Goal: Transaction & Acquisition: Purchase product/service

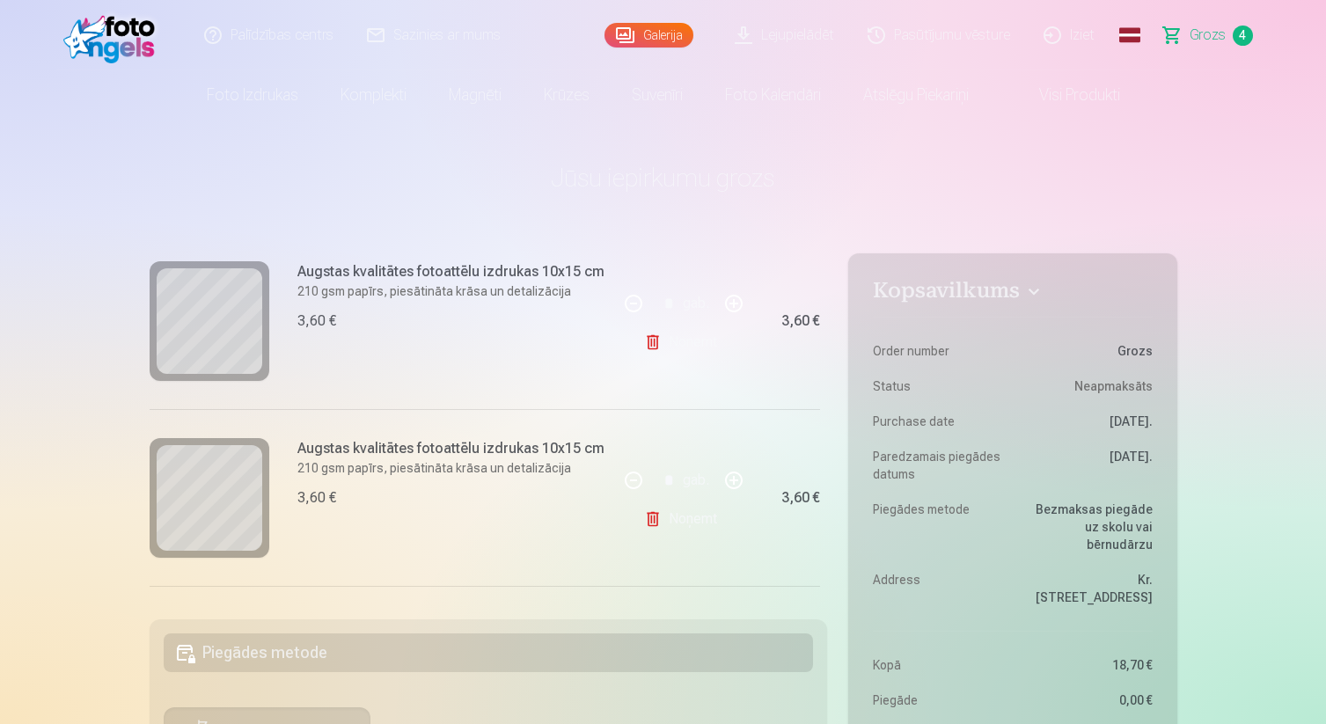
scroll to position [236, 0]
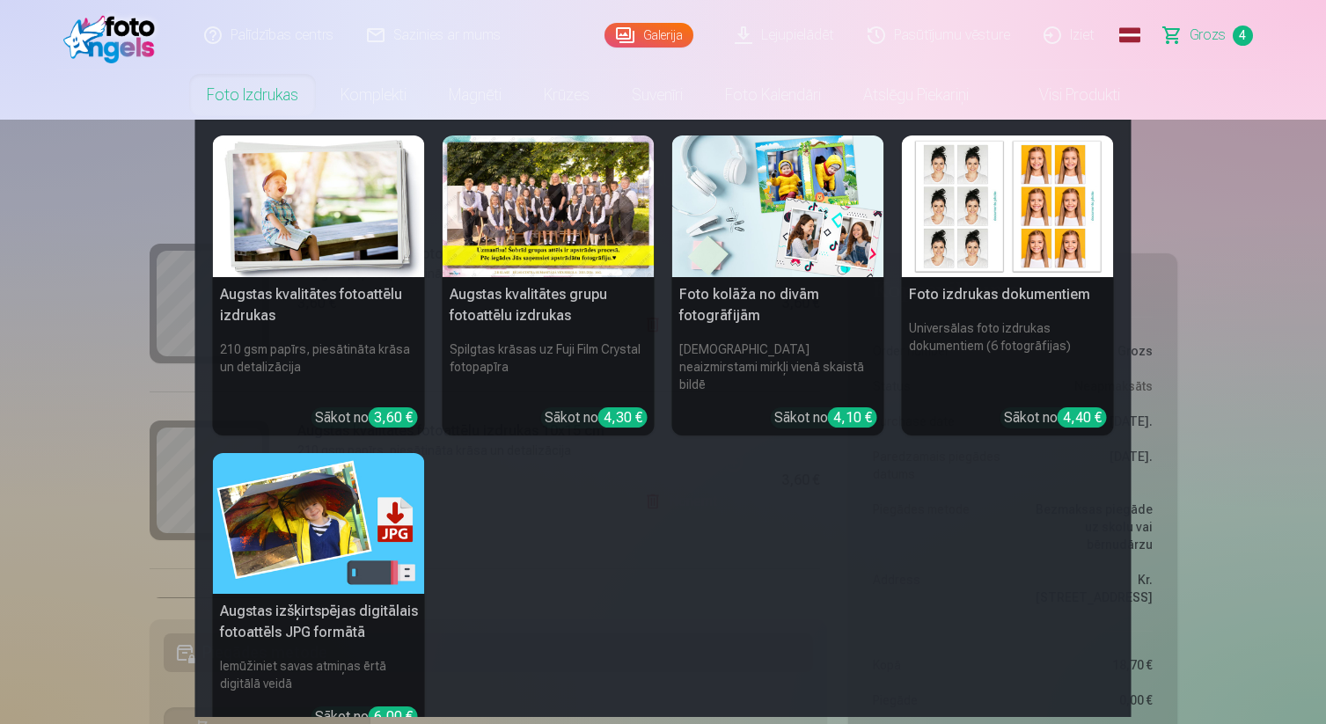
click at [252, 87] on link "Foto izdrukas" at bounding box center [253, 94] width 134 height 49
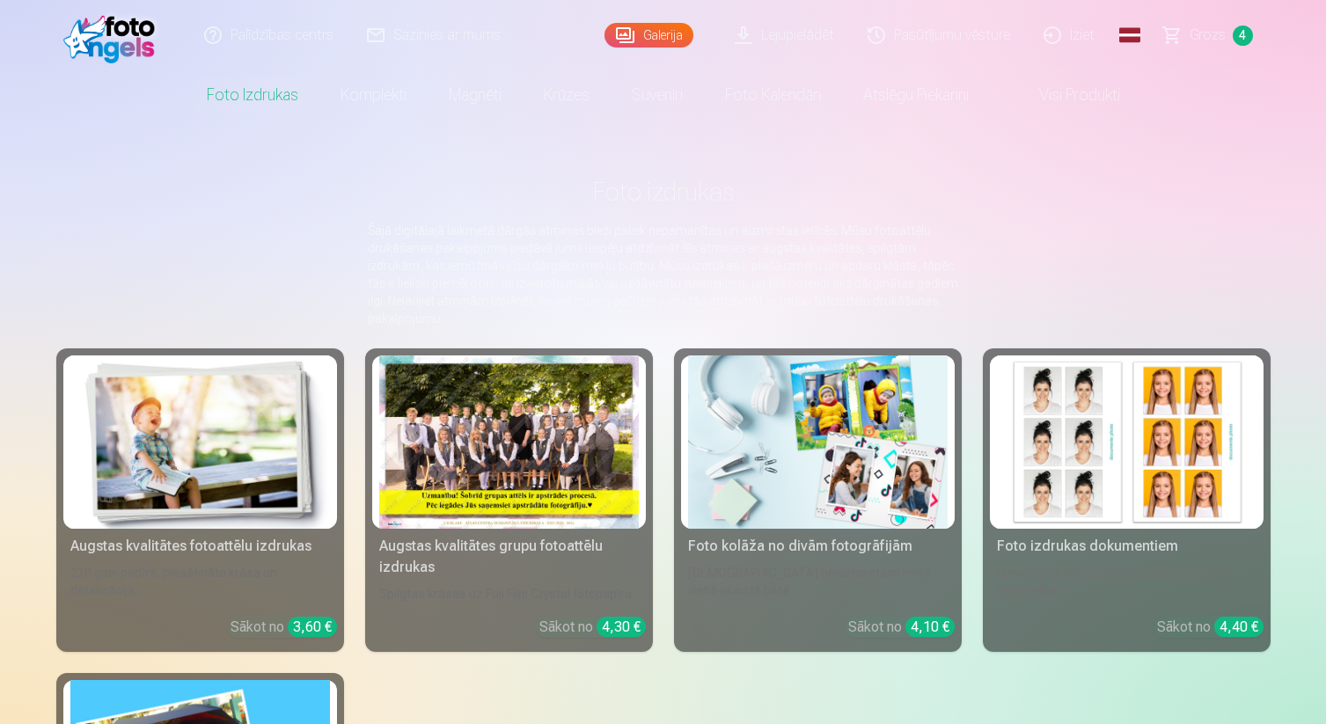
click at [190, 415] on img at bounding box center [199, 441] width 259 height 173
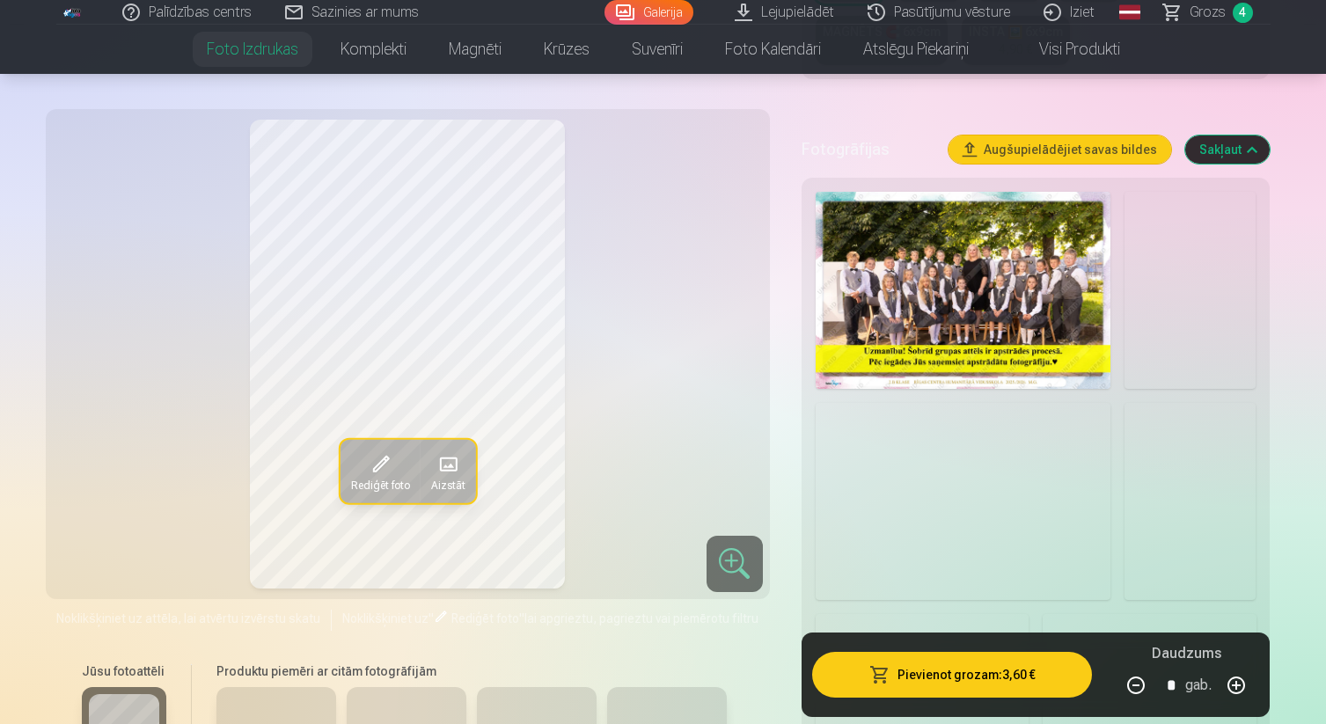
scroll to position [523, 0]
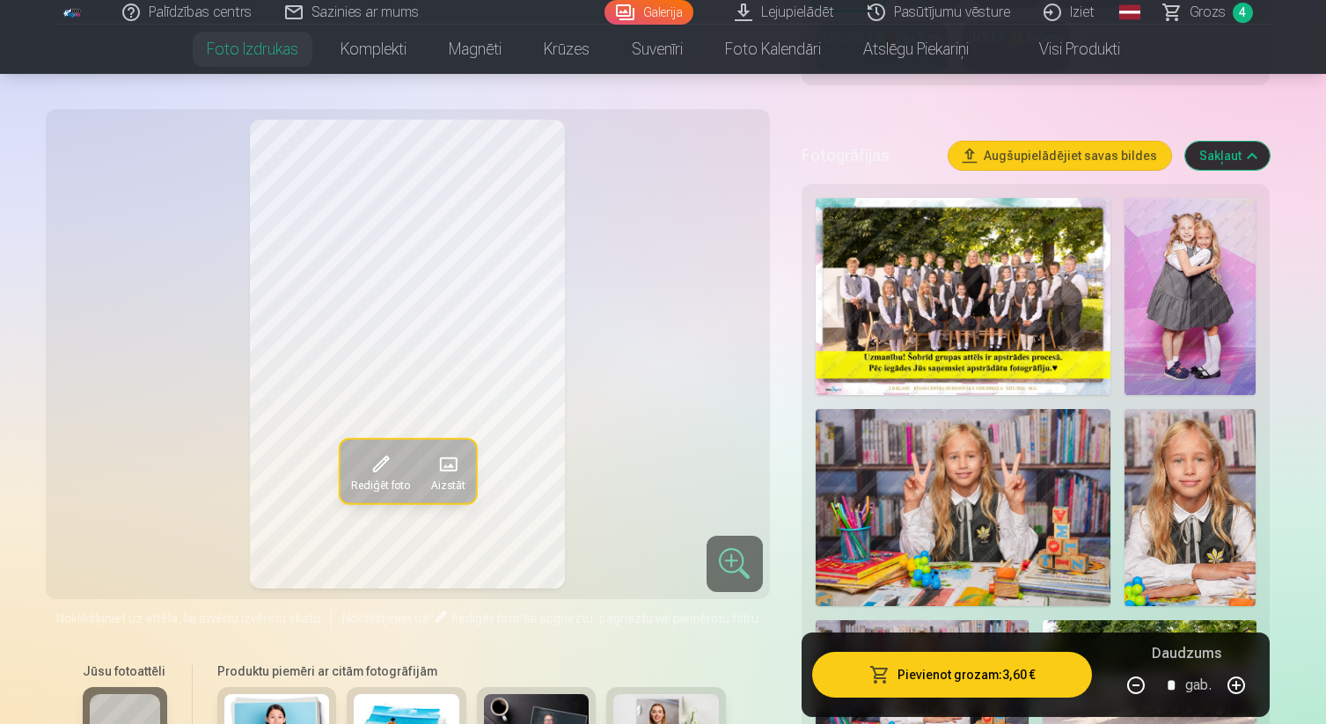
click at [927, 369] on img at bounding box center [963, 296] width 296 height 197
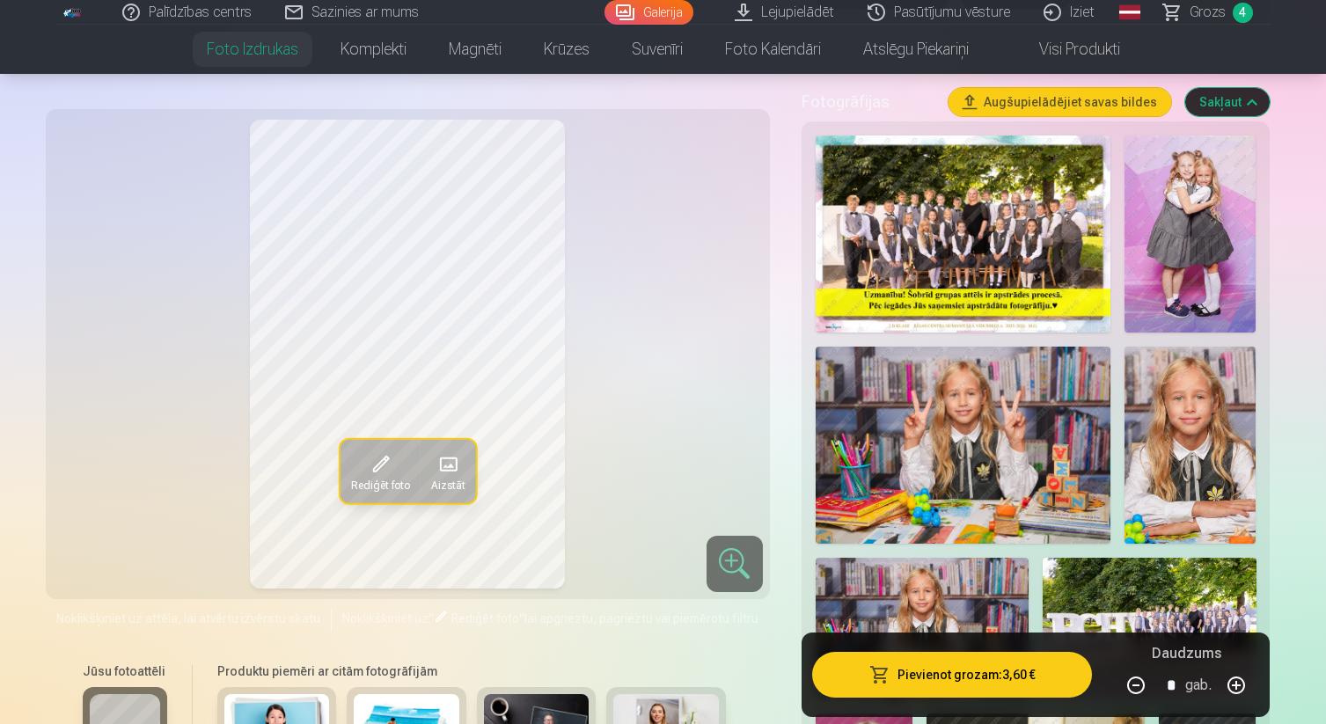
scroll to position [601, 0]
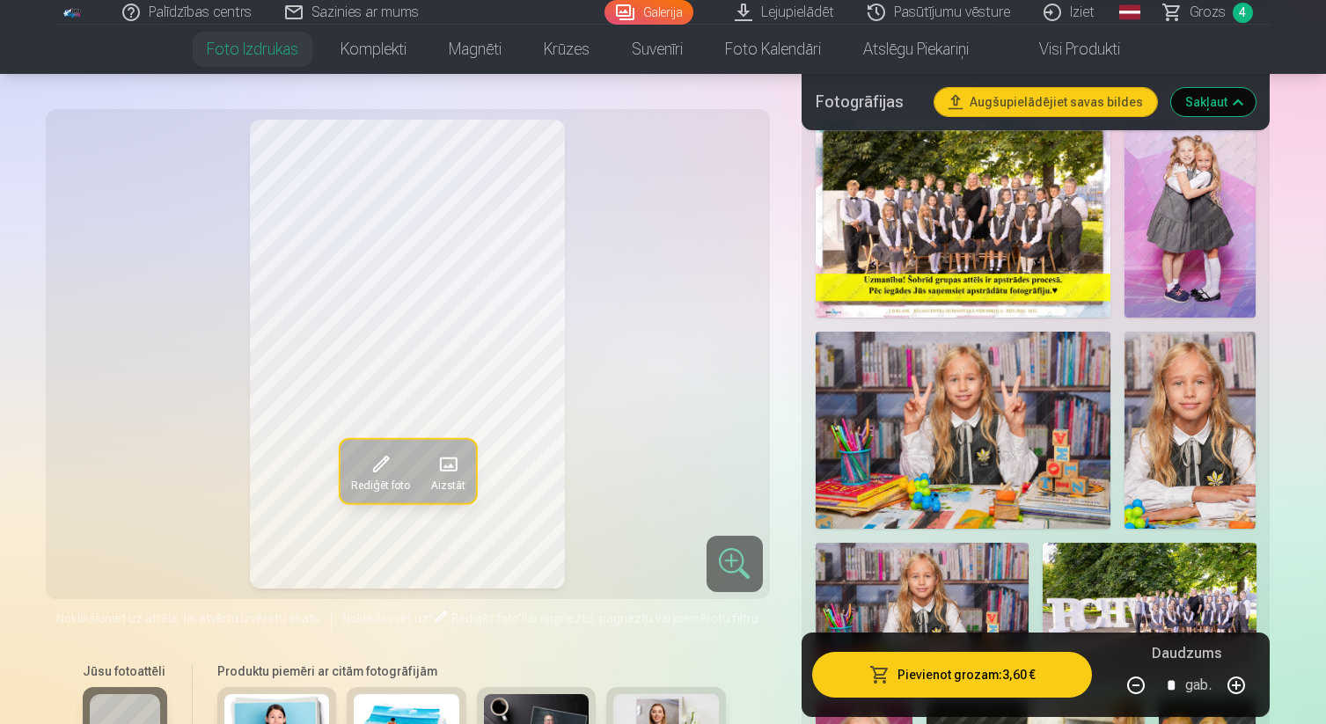
click at [1185, 258] on img at bounding box center [1189, 219] width 131 height 197
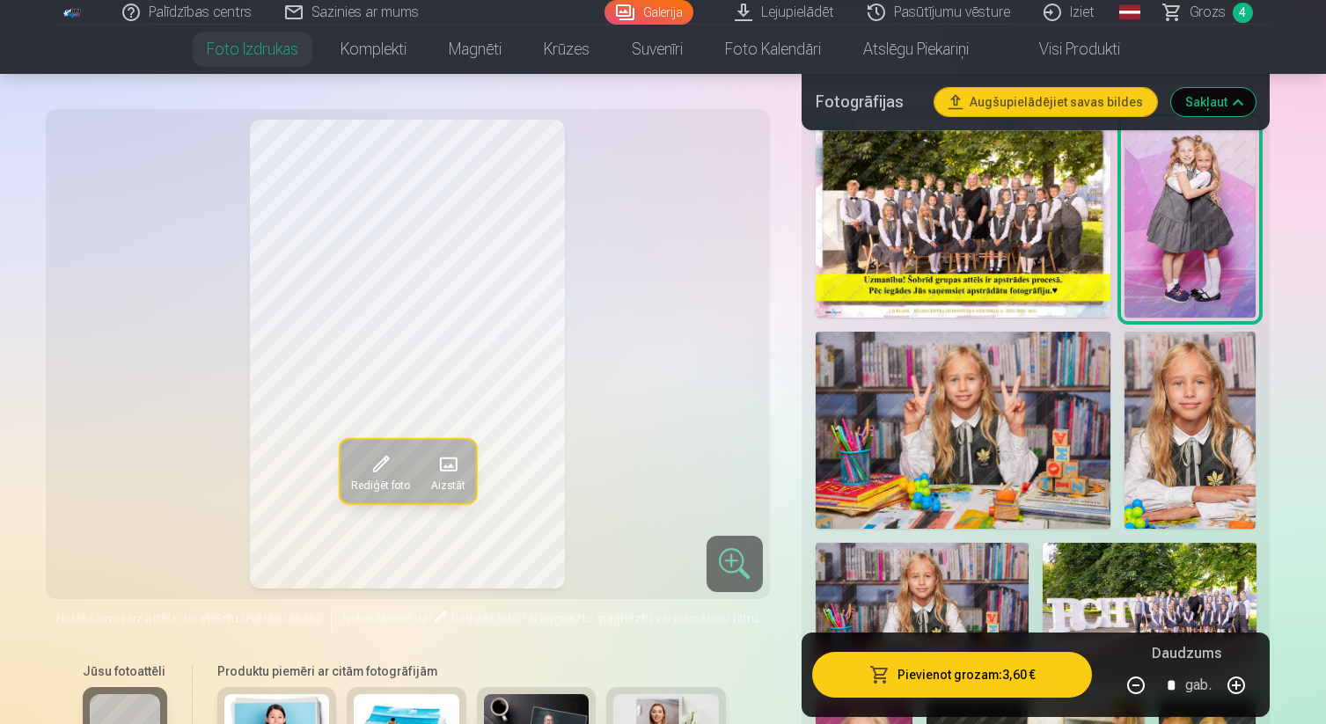
click at [1024, 394] on img at bounding box center [963, 430] width 296 height 197
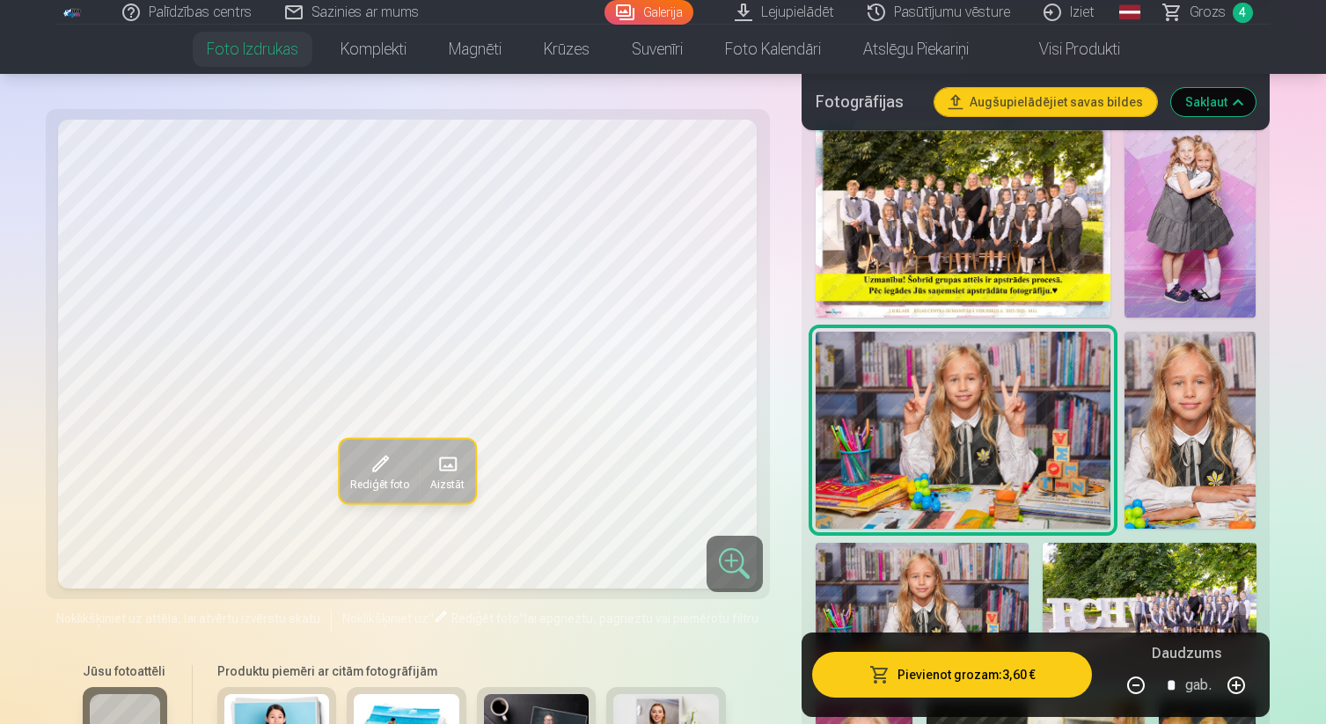
click at [1180, 405] on img at bounding box center [1189, 430] width 131 height 197
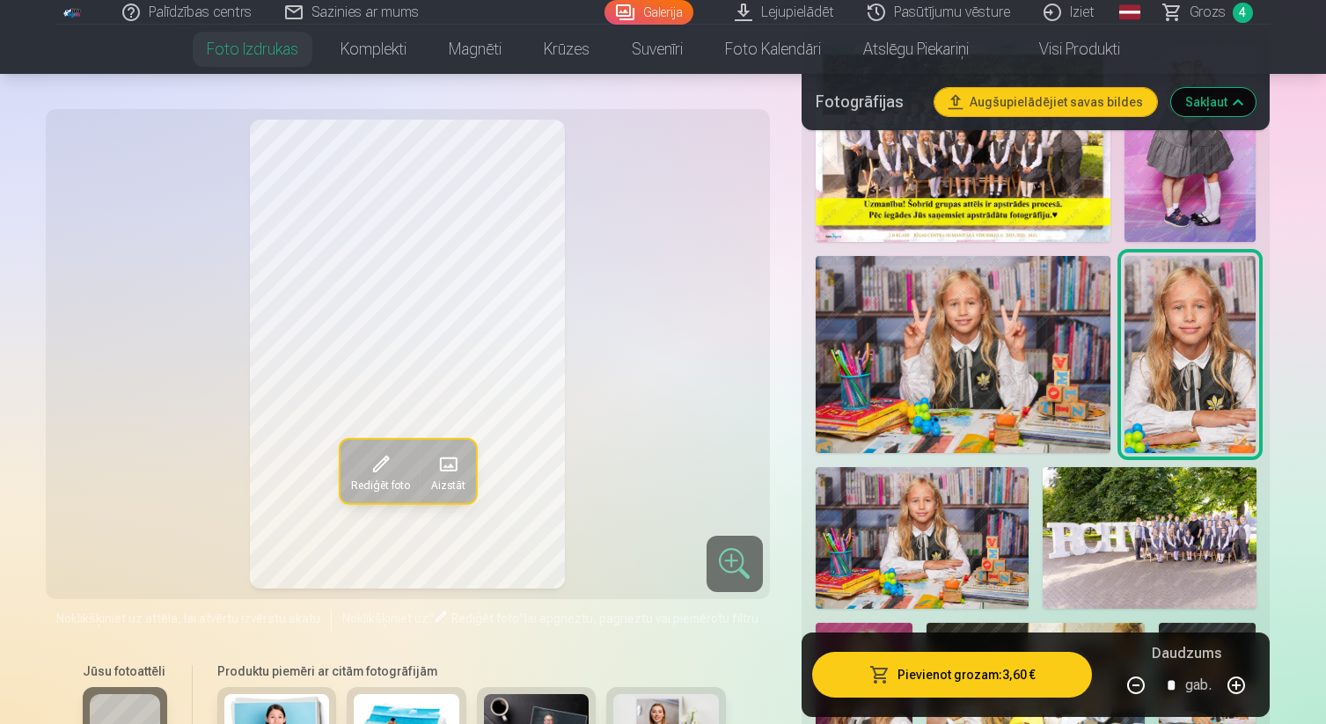
scroll to position [670, 0]
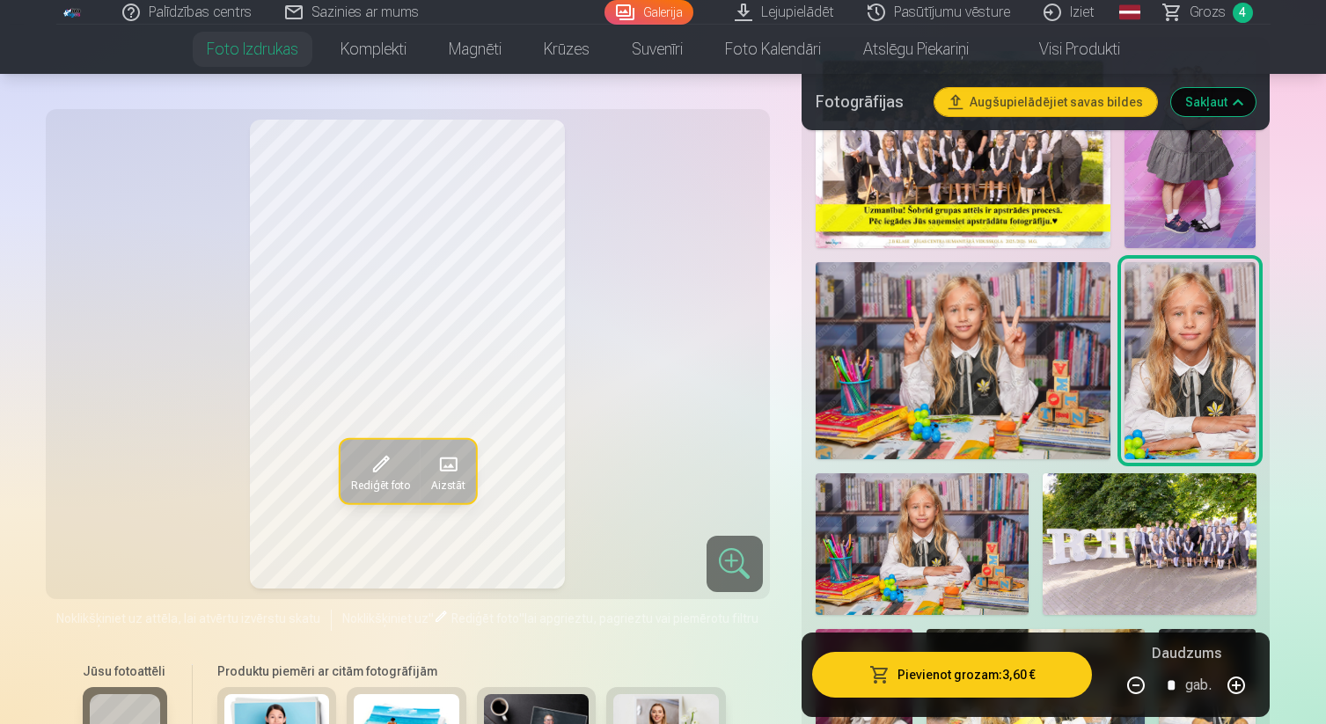
click at [1014, 408] on img at bounding box center [963, 360] width 296 height 197
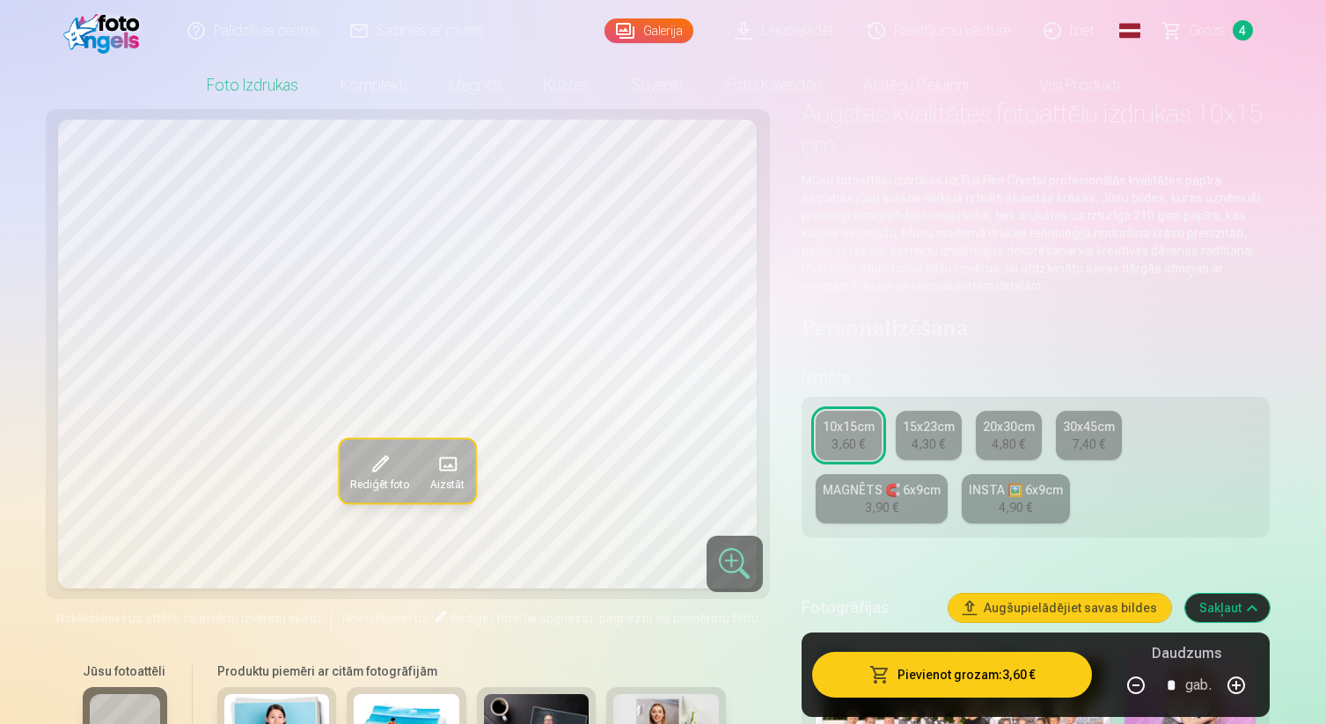
scroll to position [86, 0]
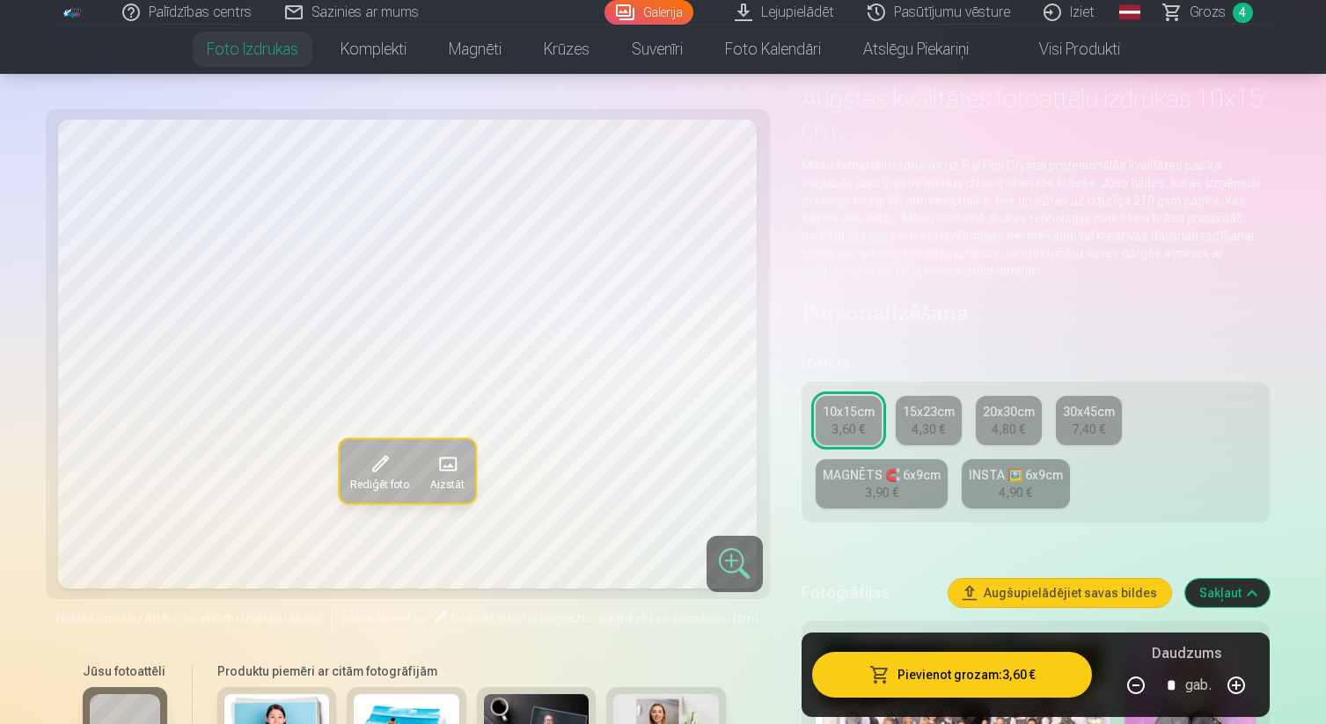
click at [835, 419] on div "10x15cm" at bounding box center [848, 412] width 52 height 18
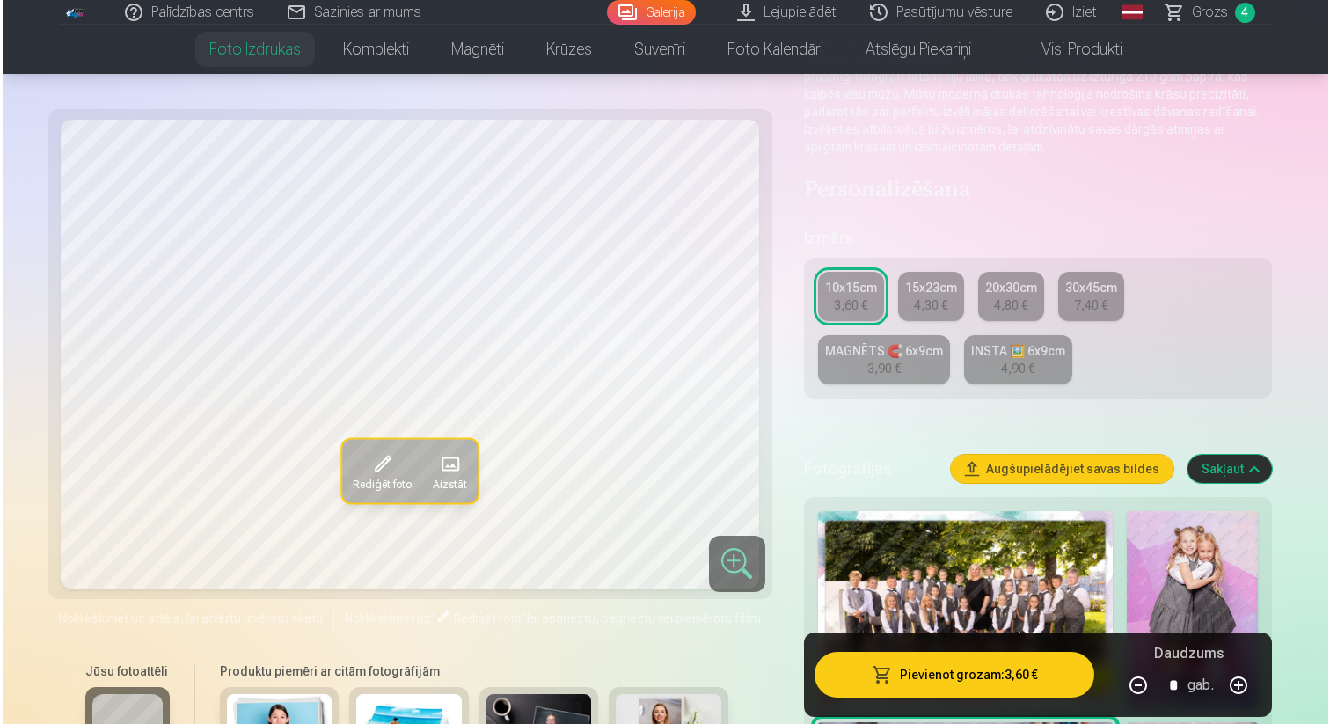
scroll to position [213, 0]
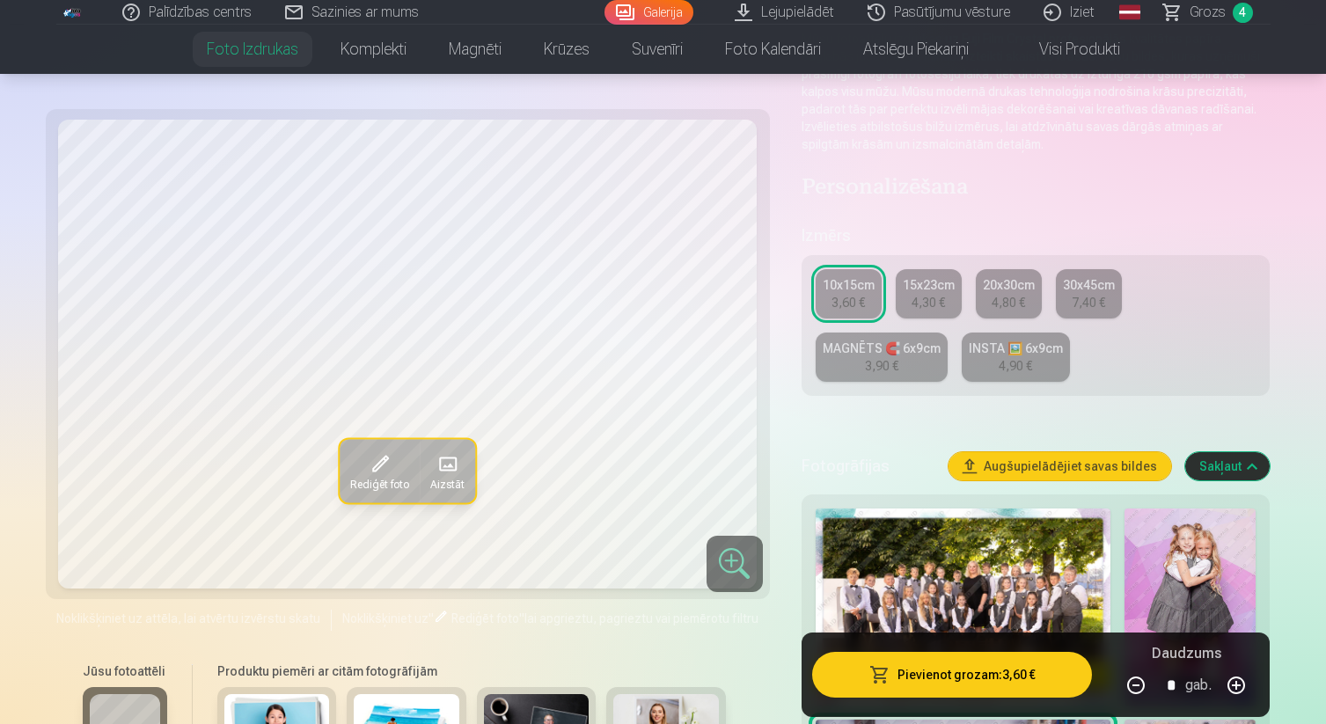
click at [914, 664] on button "Pievienot grozam : 3,60 €" at bounding box center [952, 675] width 281 height 46
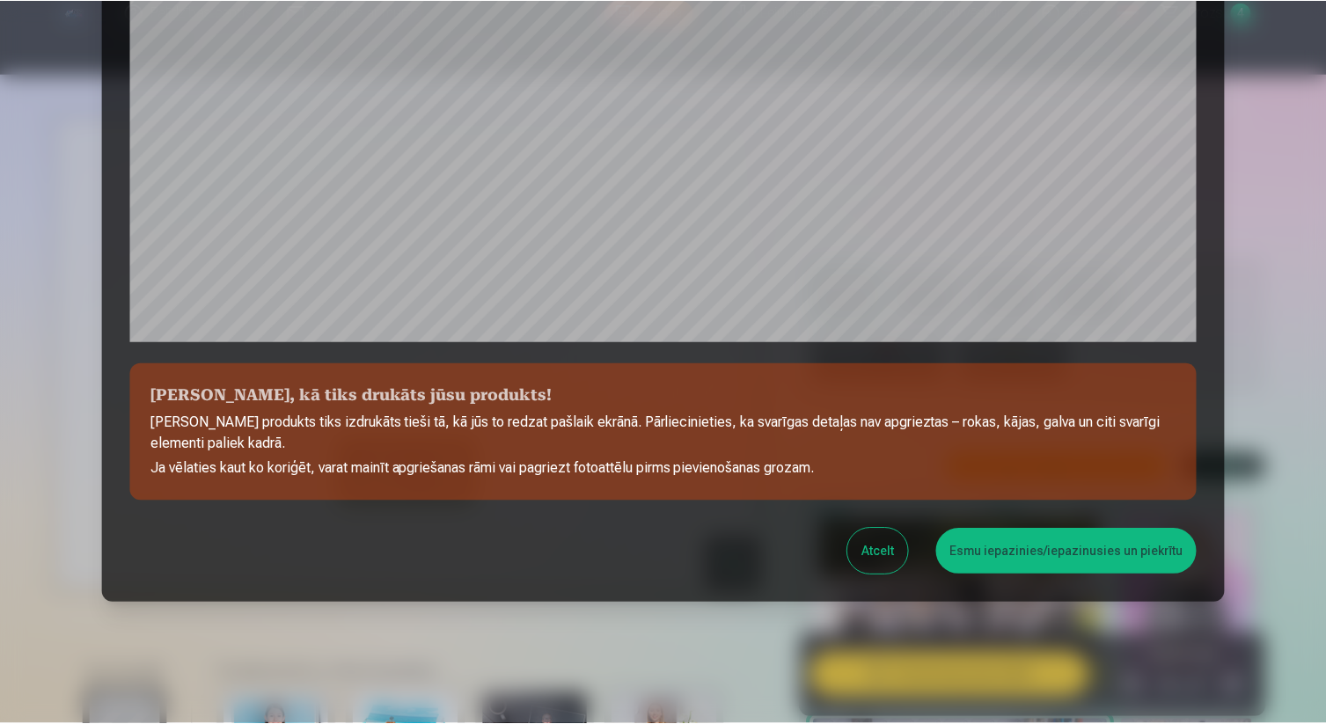
scroll to position [543, 0]
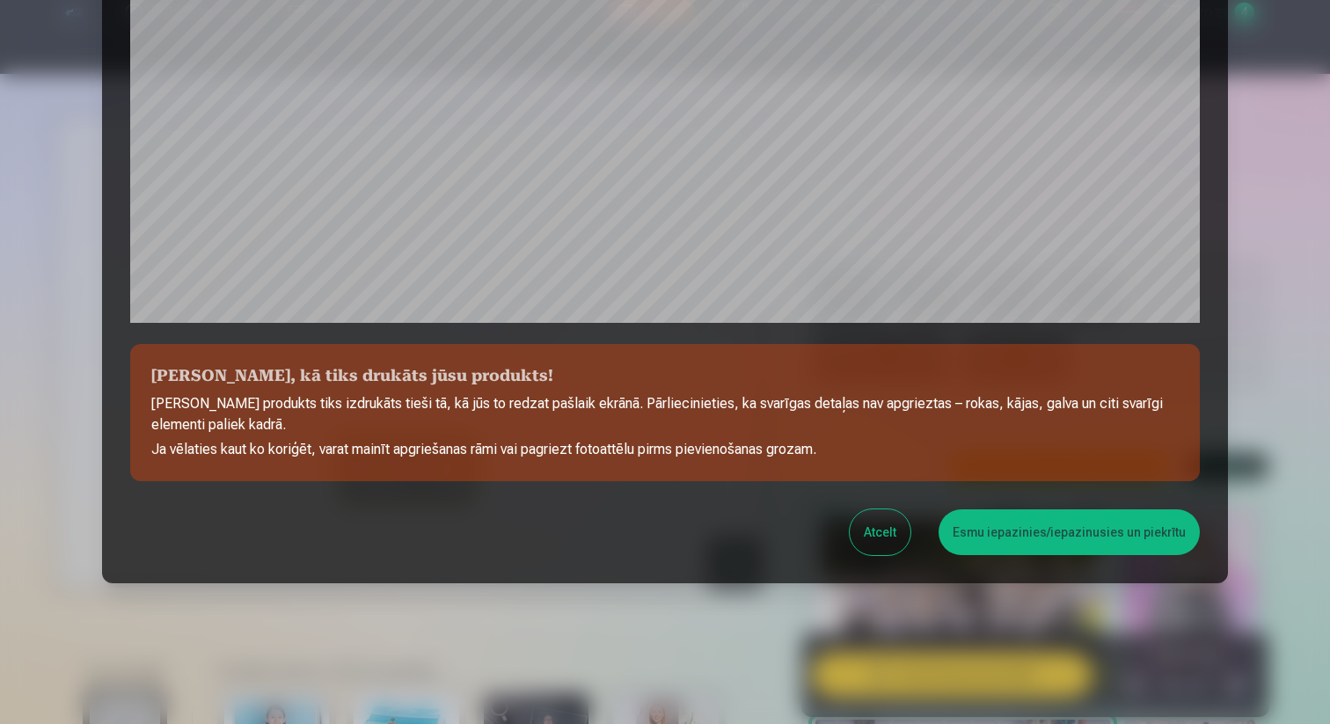
click at [1000, 537] on button "Esmu iepazinies/iepazinusies un piekrītu" at bounding box center [1069, 532] width 261 height 46
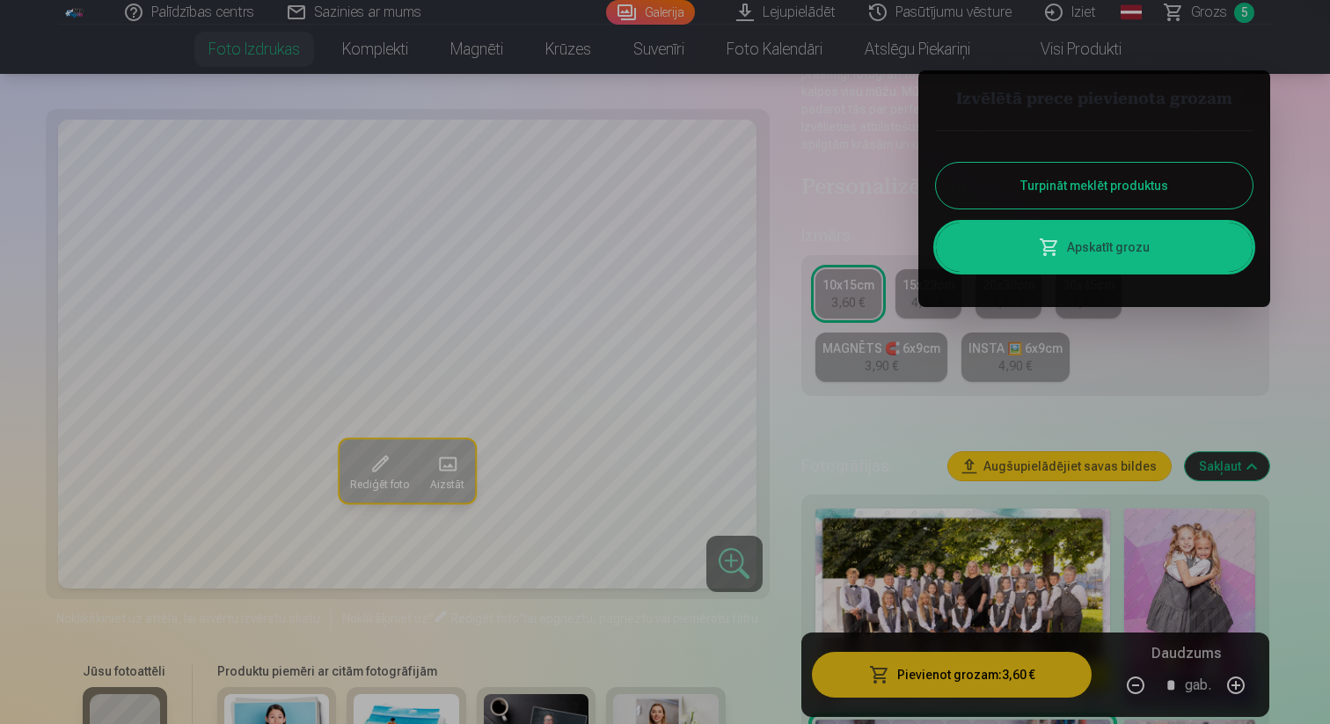
click at [1081, 193] on button "Turpināt meklēt produktus" at bounding box center [1094, 186] width 317 height 46
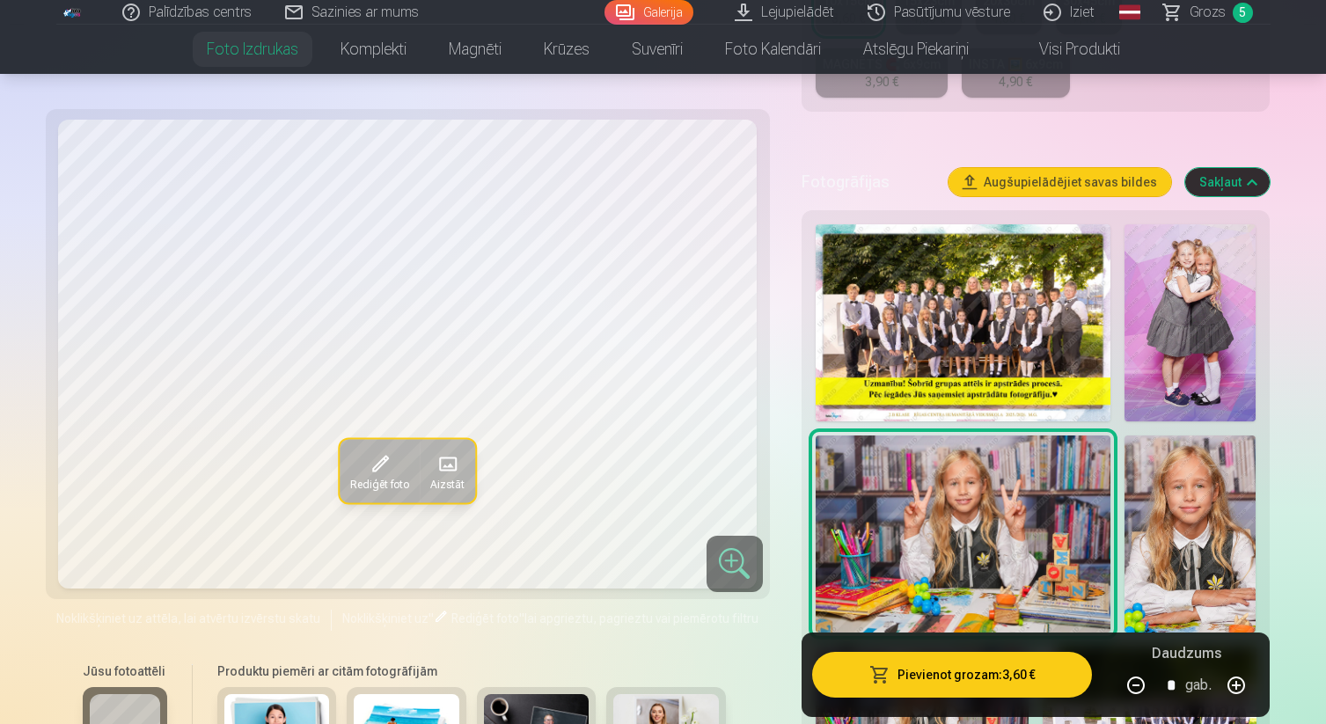
scroll to position [533, 0]
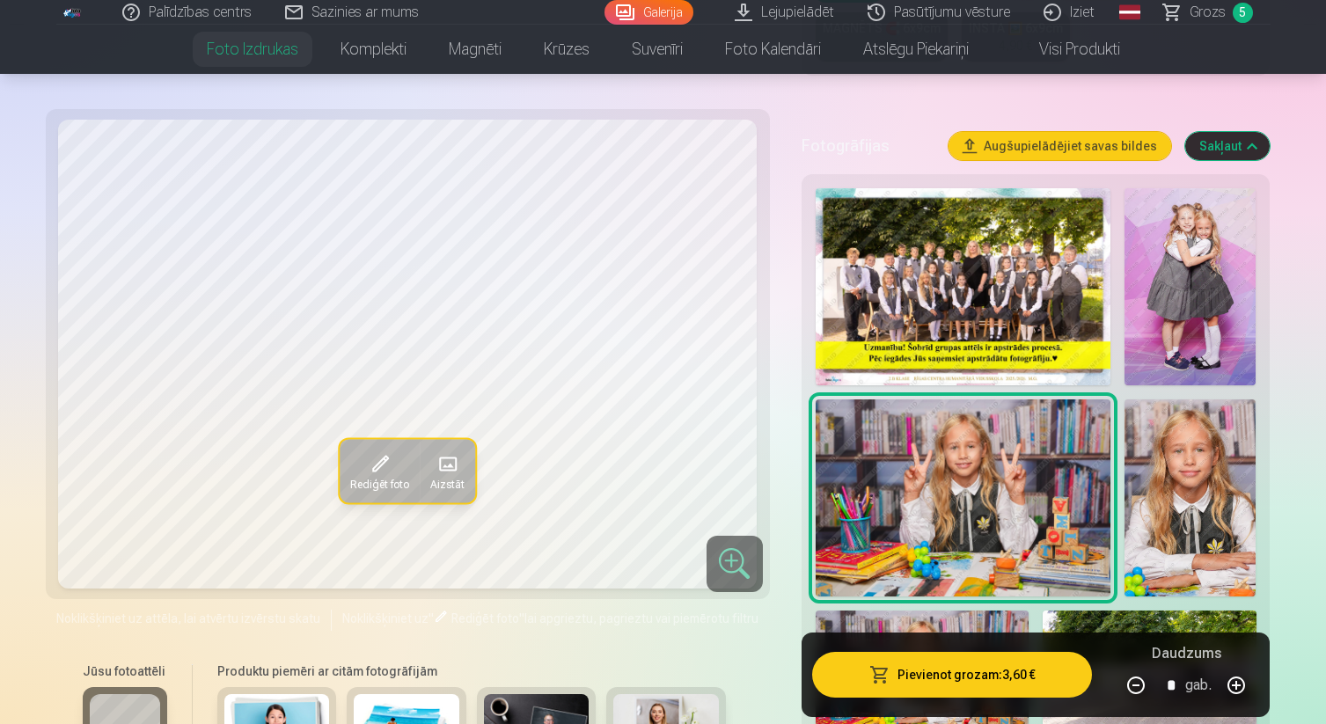
click at [1172, 282] on img at bounding box center [1189, 286] width 131 height 197
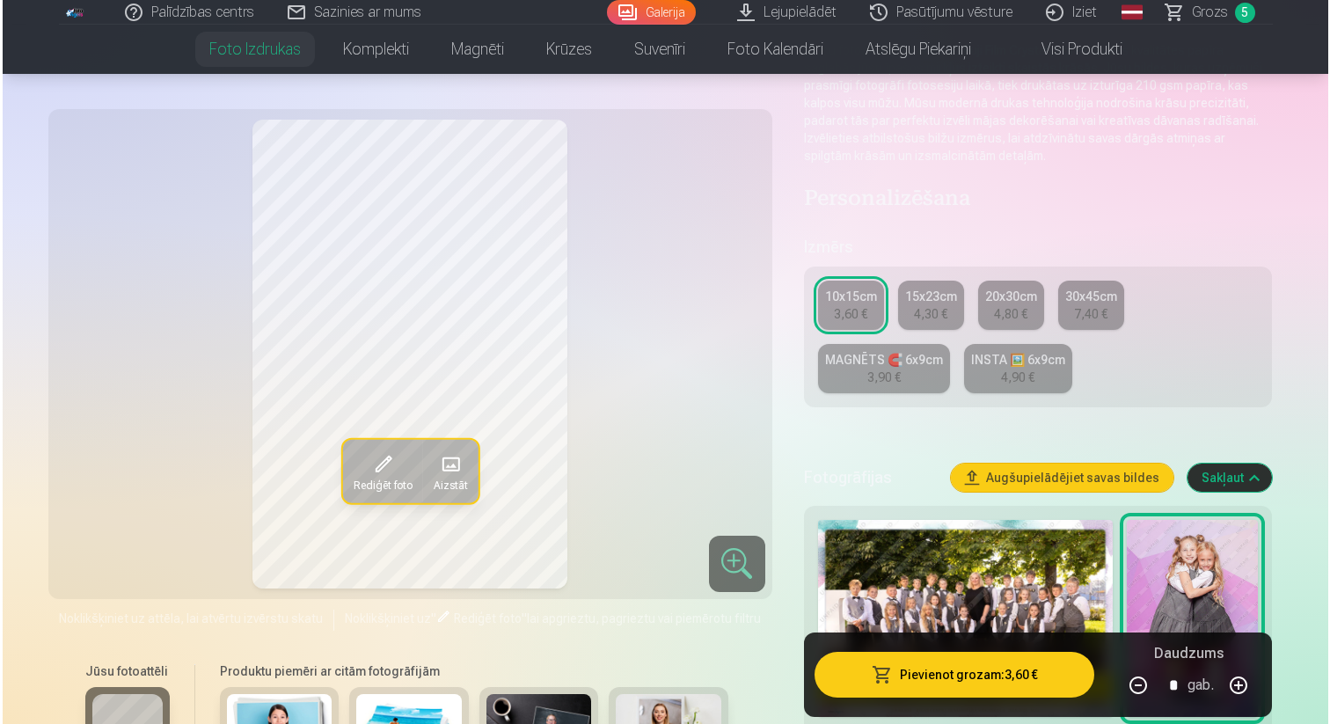
scroll to position [202, 0]
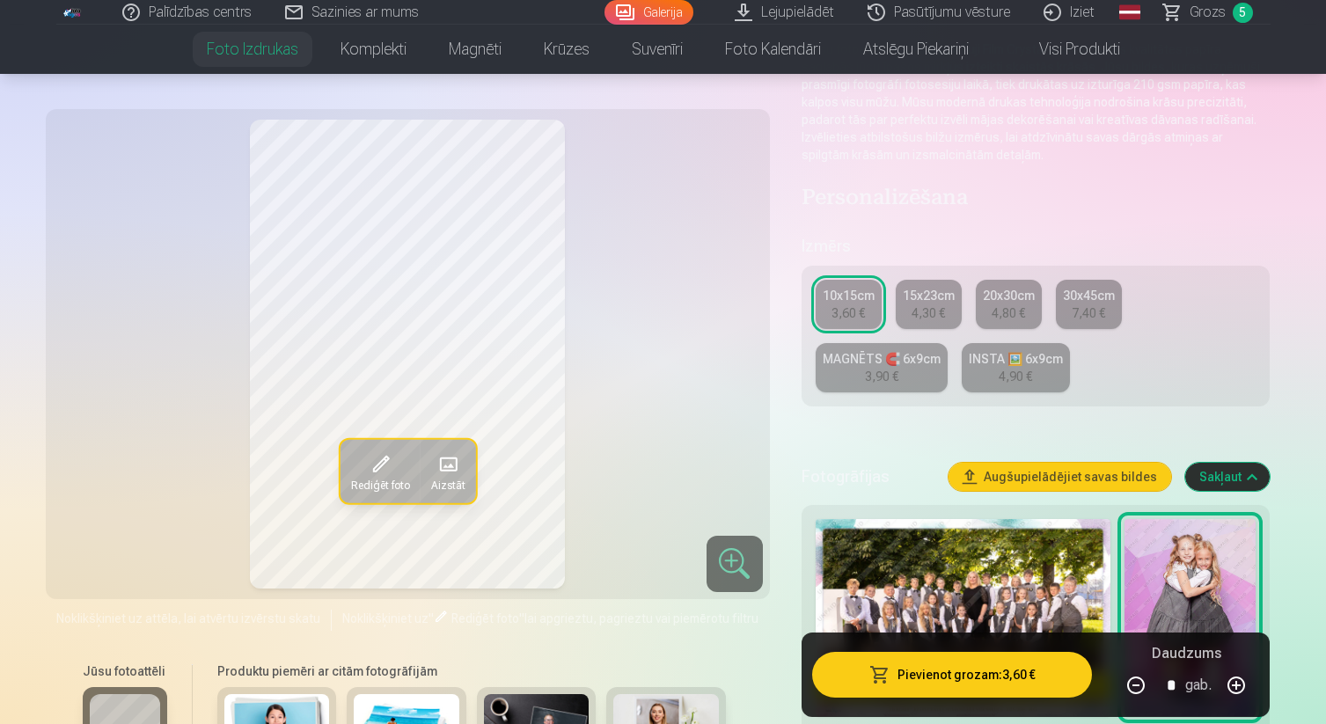
click at [964, 673] on button "Pievienot grozam : 3,60 €" at bounding box center [952, 675] width 281 height 46
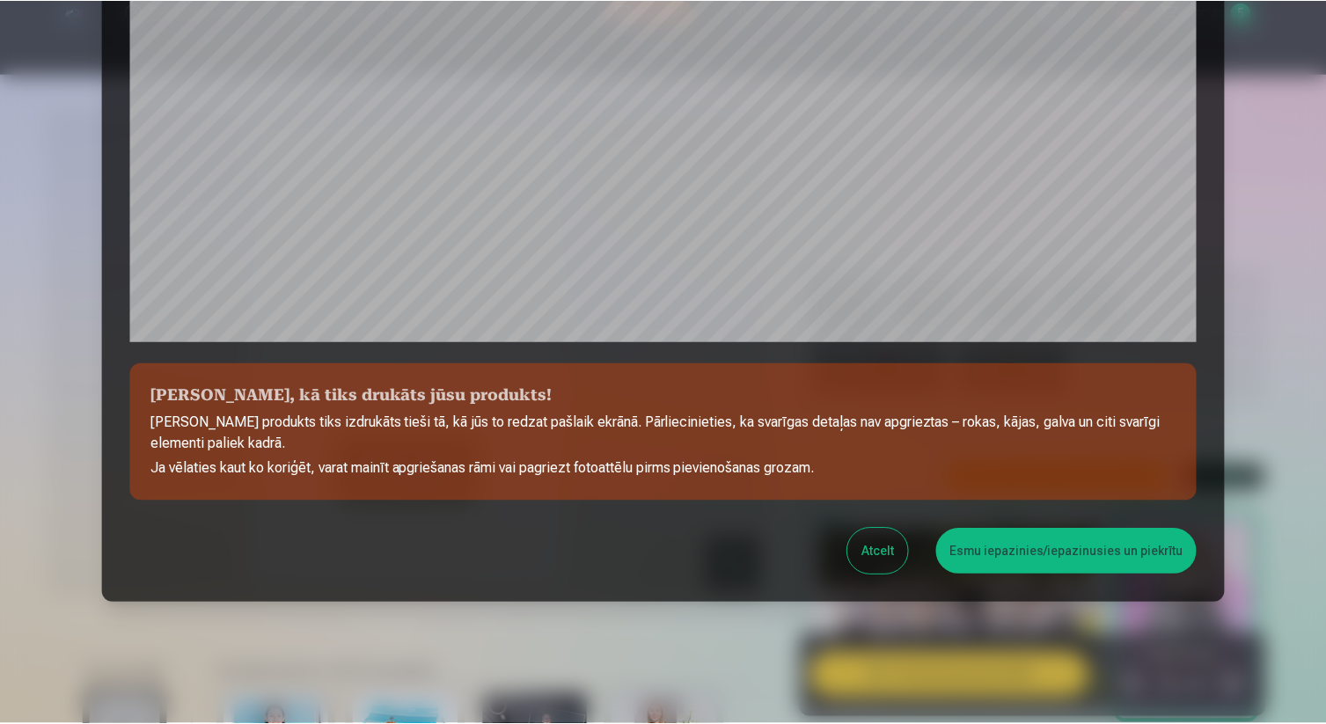
scroll to position [543, 0]
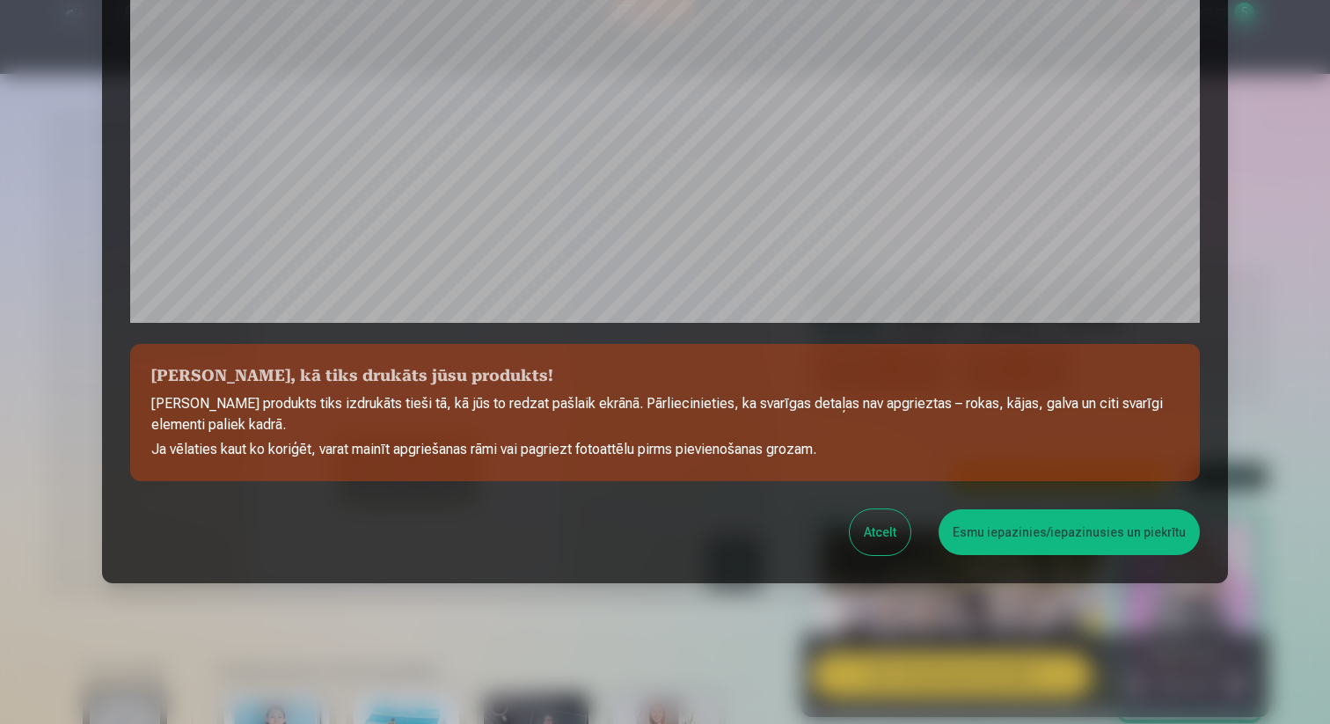
click at [1031, 524] on button "Esmu iepazinies/iepazinusies un piekrītu" at bounding box center [1069, 532] width 261 height 46
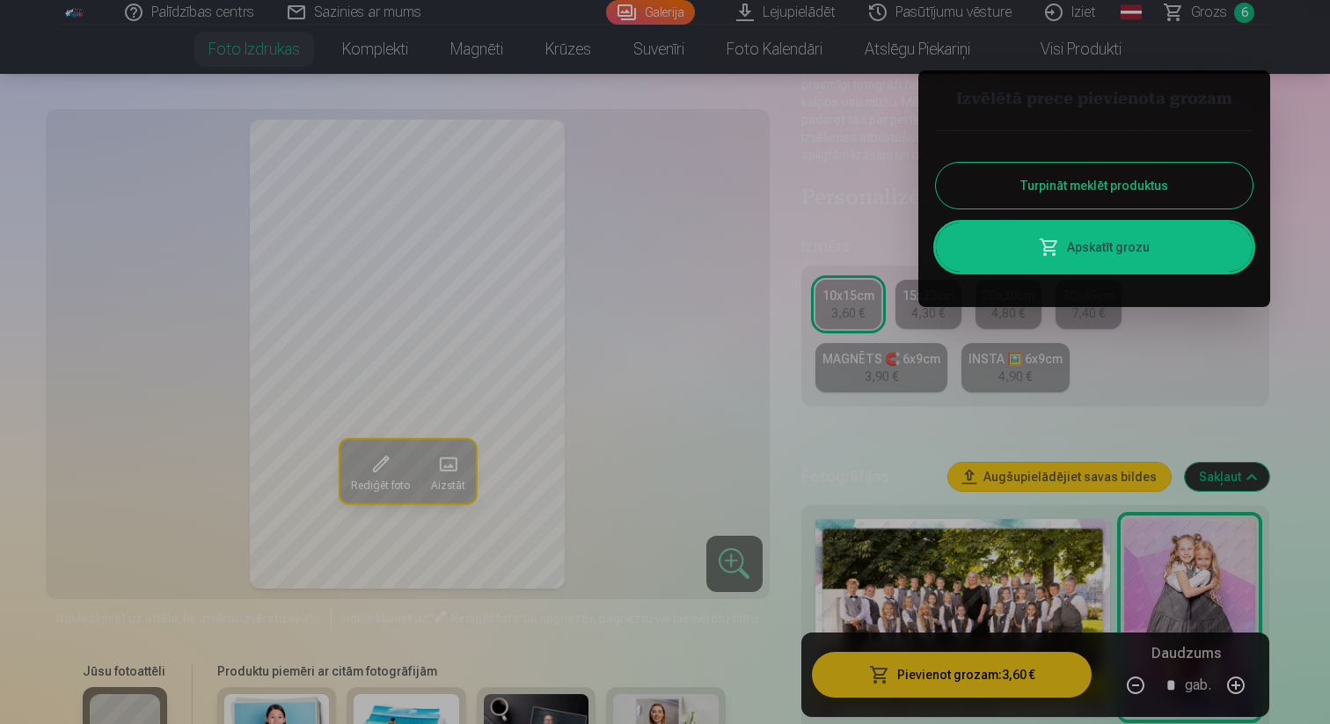
click at [1128, 190] on button "Turpināt meklēt produktus" at bounding box center [1094, 186] width 317 height 46
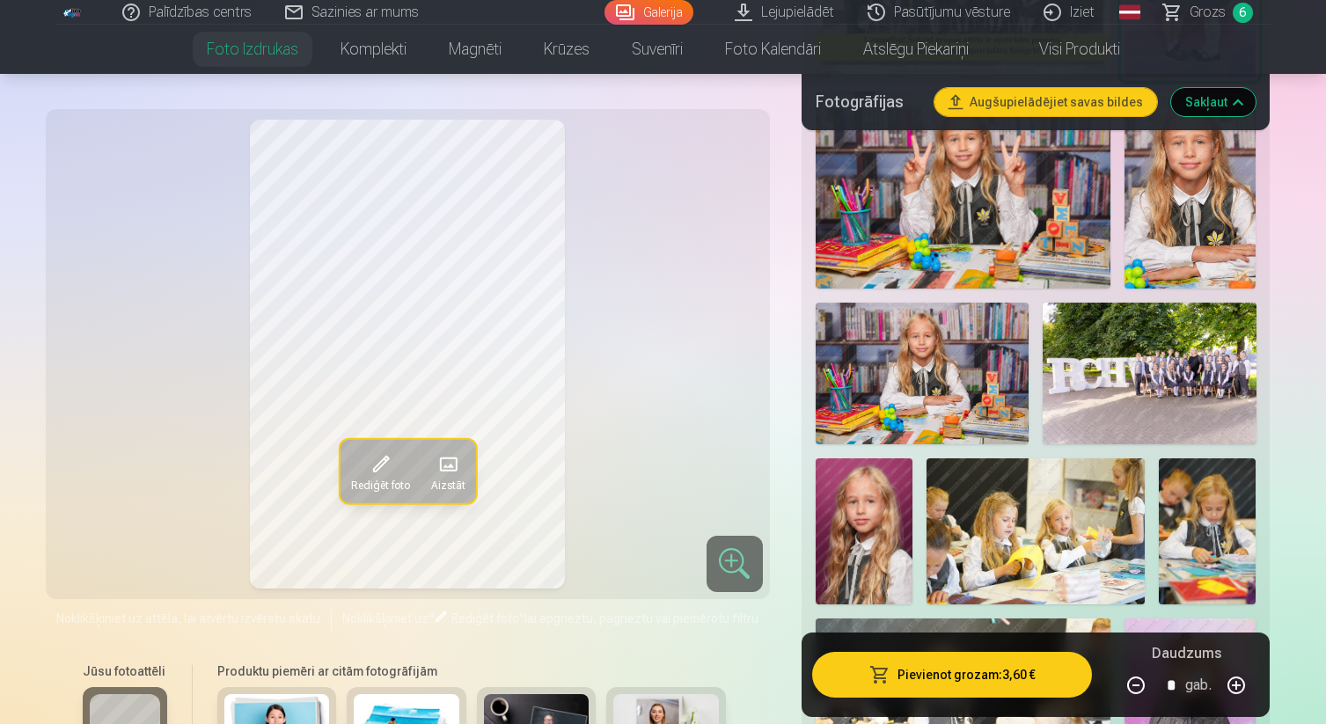
scroll to position [844, 0]
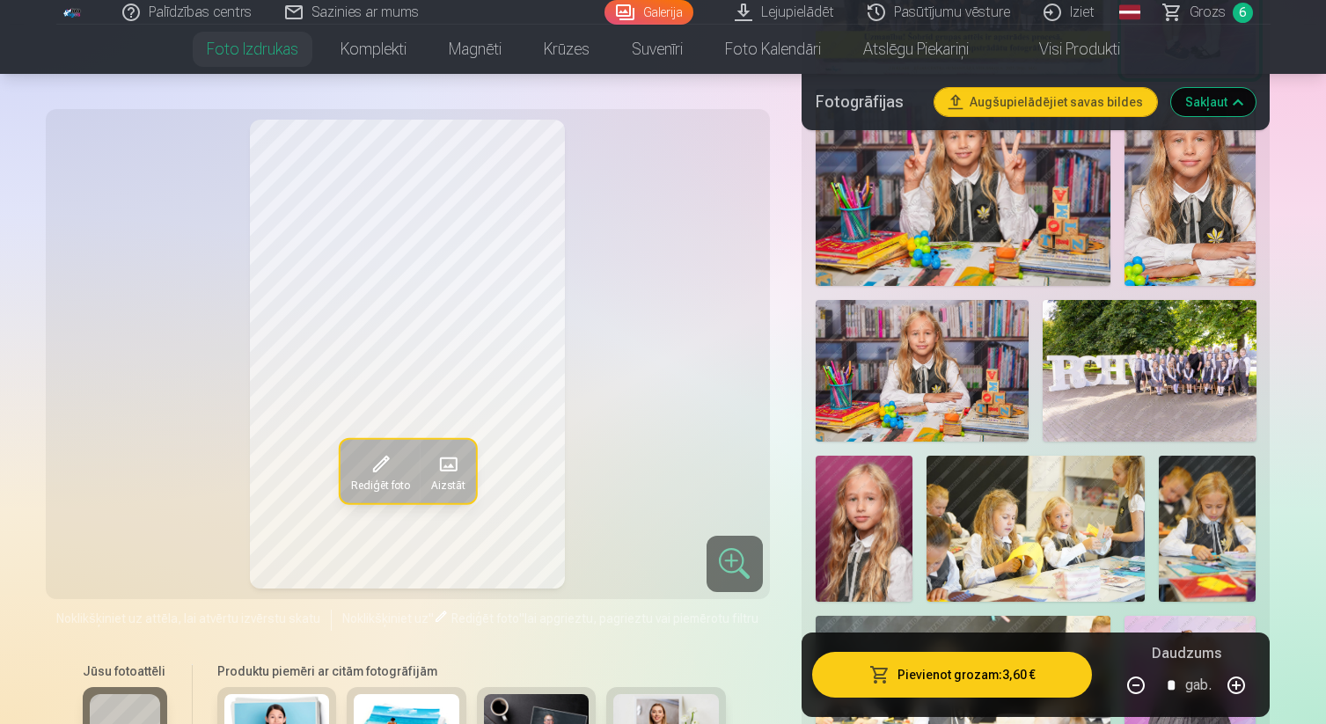
click at [990, 352] on img at bounding box center [921, 371] width 213 height 143
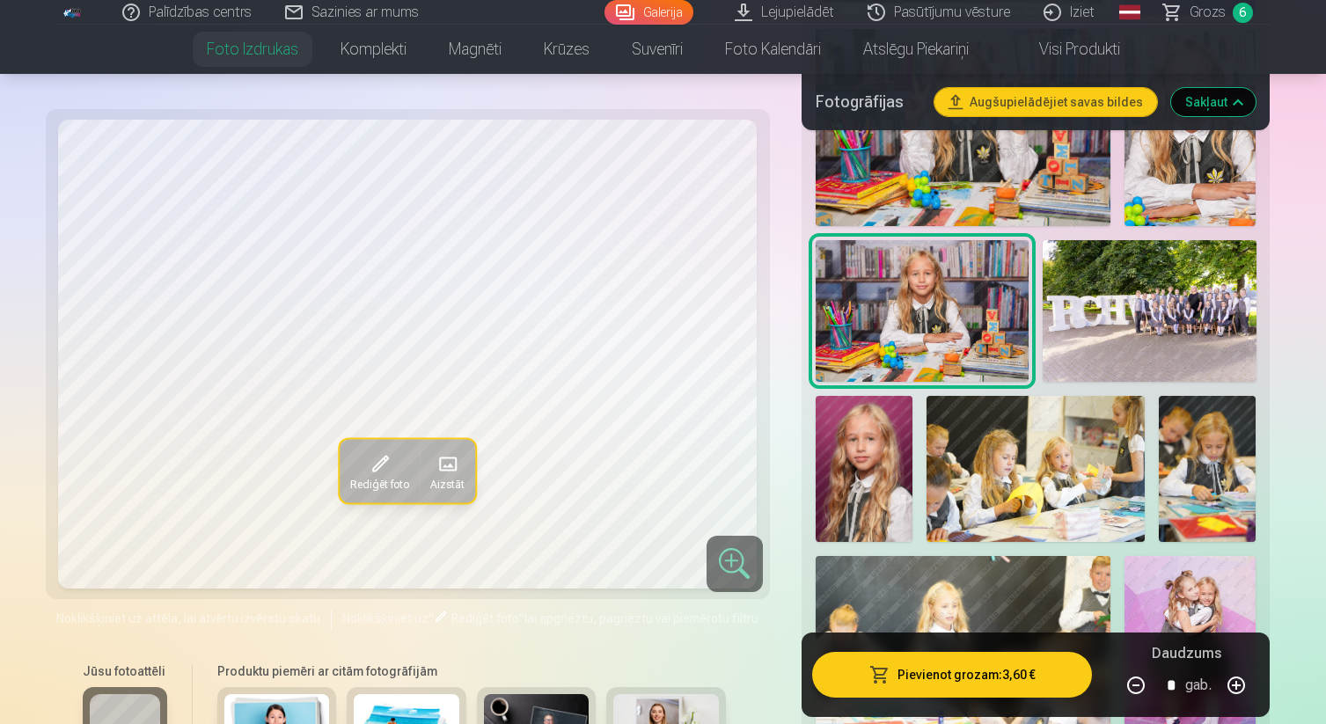
scroll to position [904, 0]
click at [1122, 331] on img at bounding box center [1148, 310] width 213 height 143
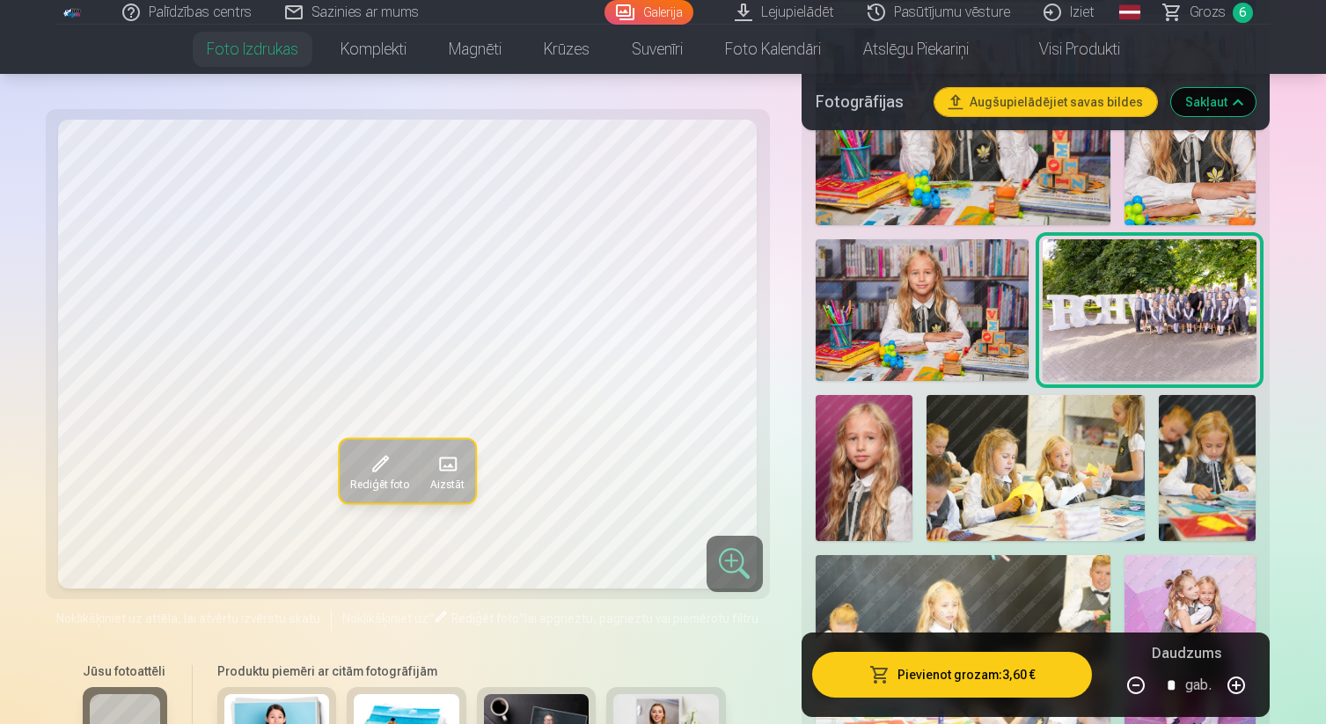
click at [885, 425] on img at bounding box center [863, 467] width 97 height 145
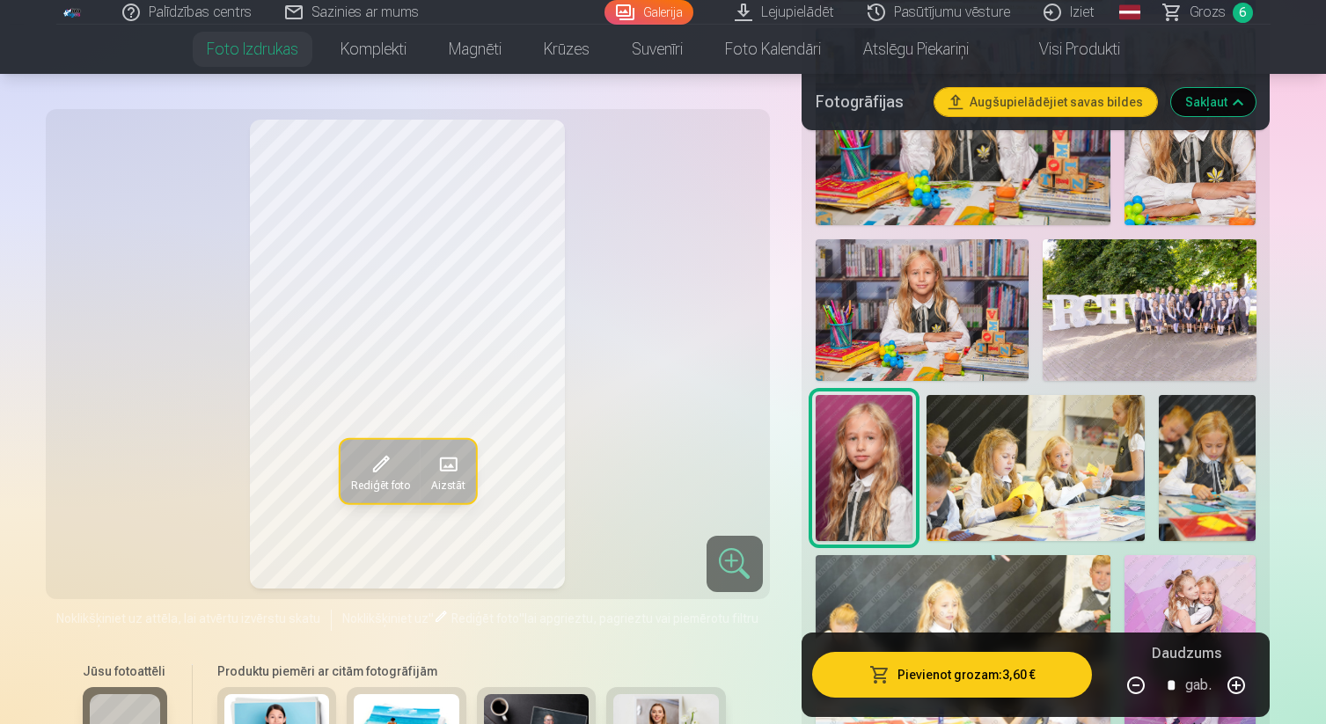
click at [1002, 457] on img at bounding box center [1035, 467] width 218 height 145
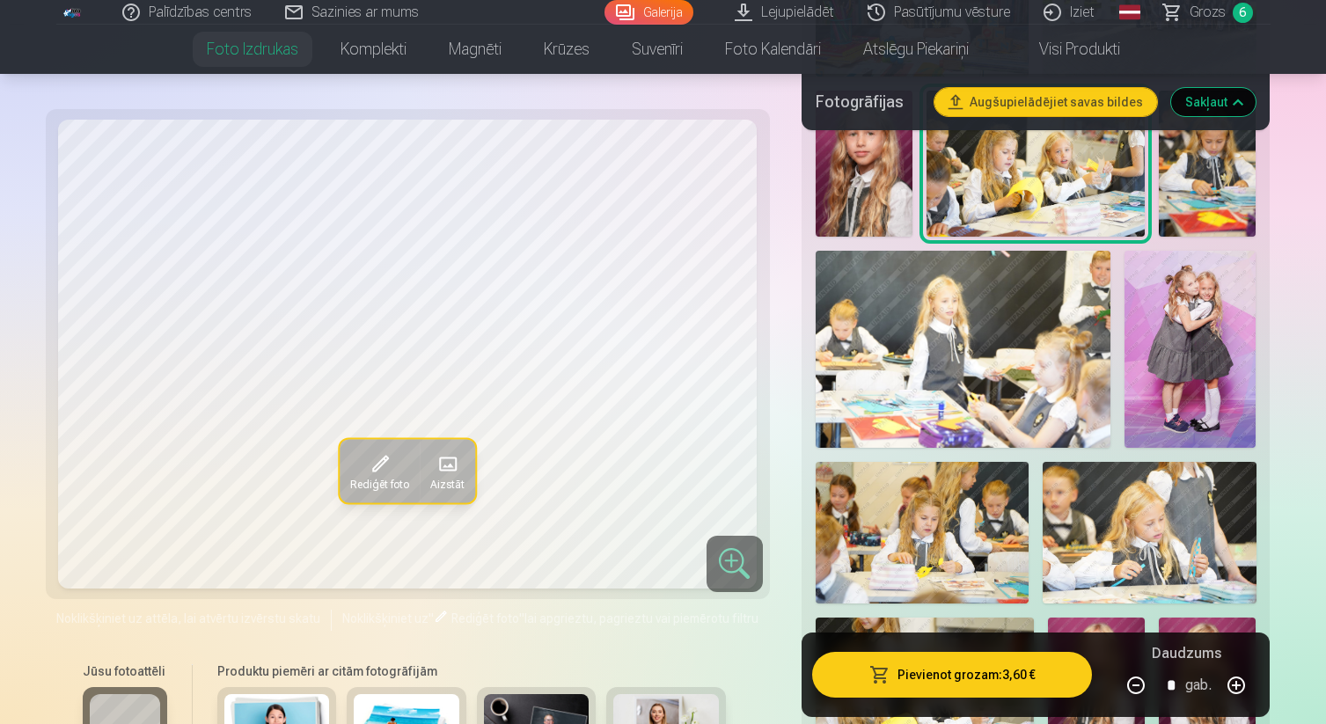
scroll to position [1212, 0]
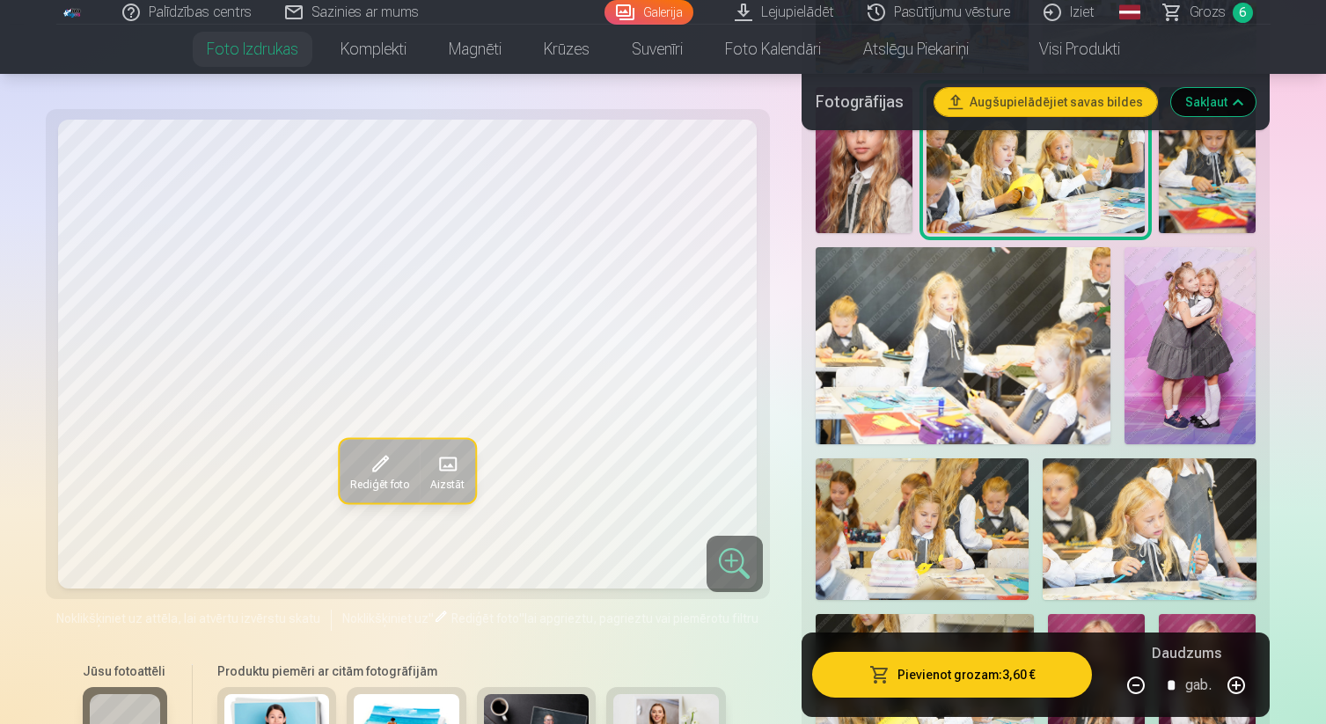
click at [1152, 373] on img at bounding box center [1189, 345] width 131 height 197
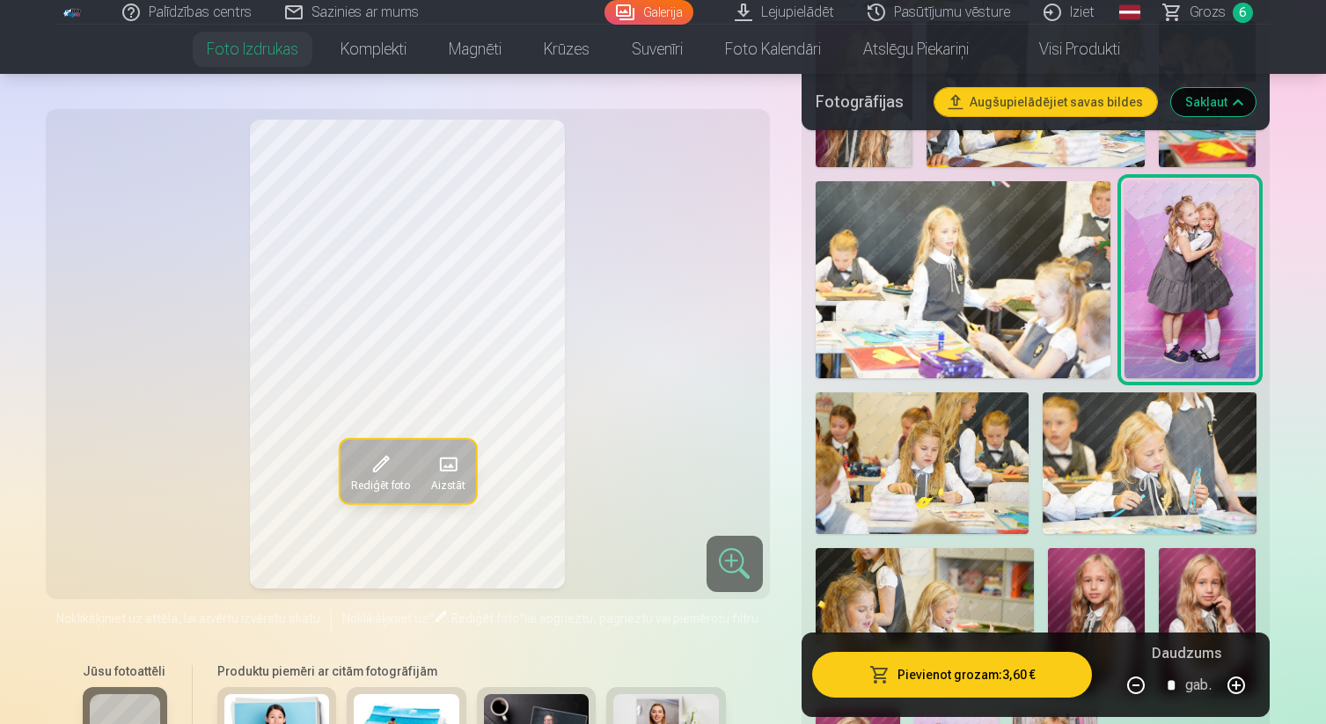
scroll to position [1312, 0]
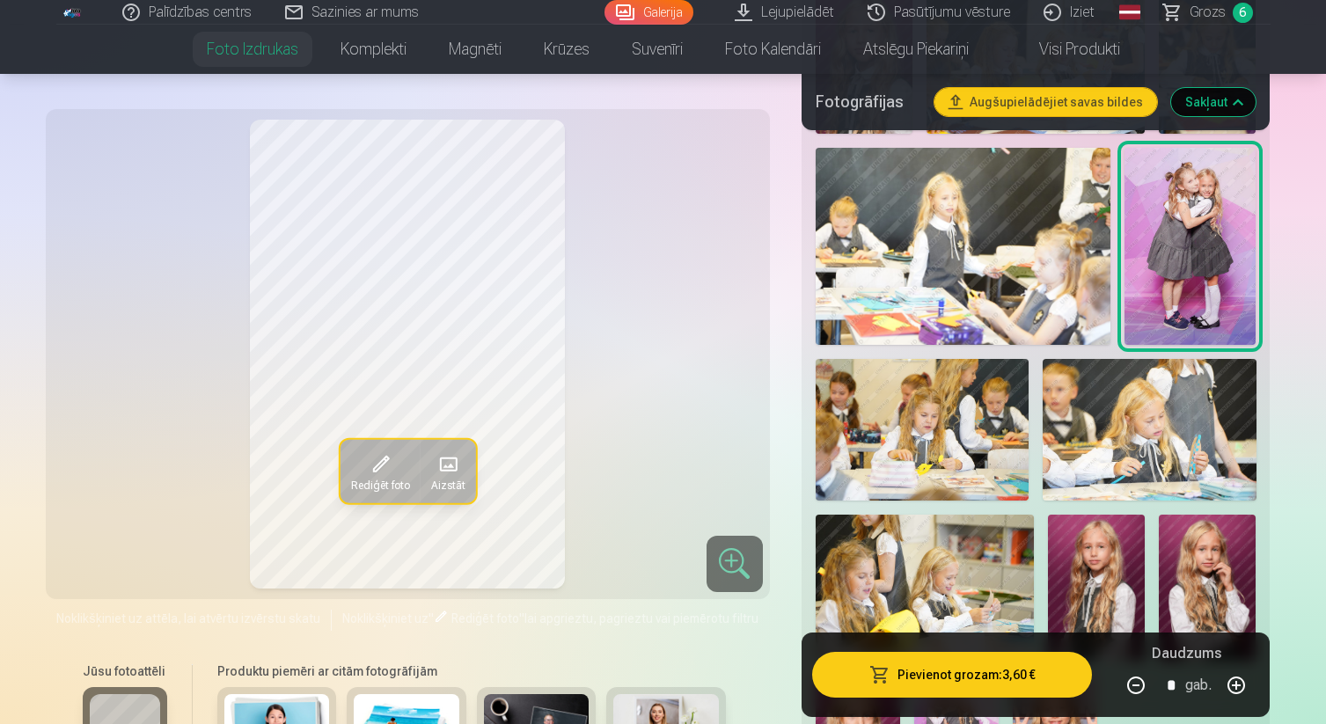
click at [953, 390] on img at bounding box center [921, 430] width 213 height 143
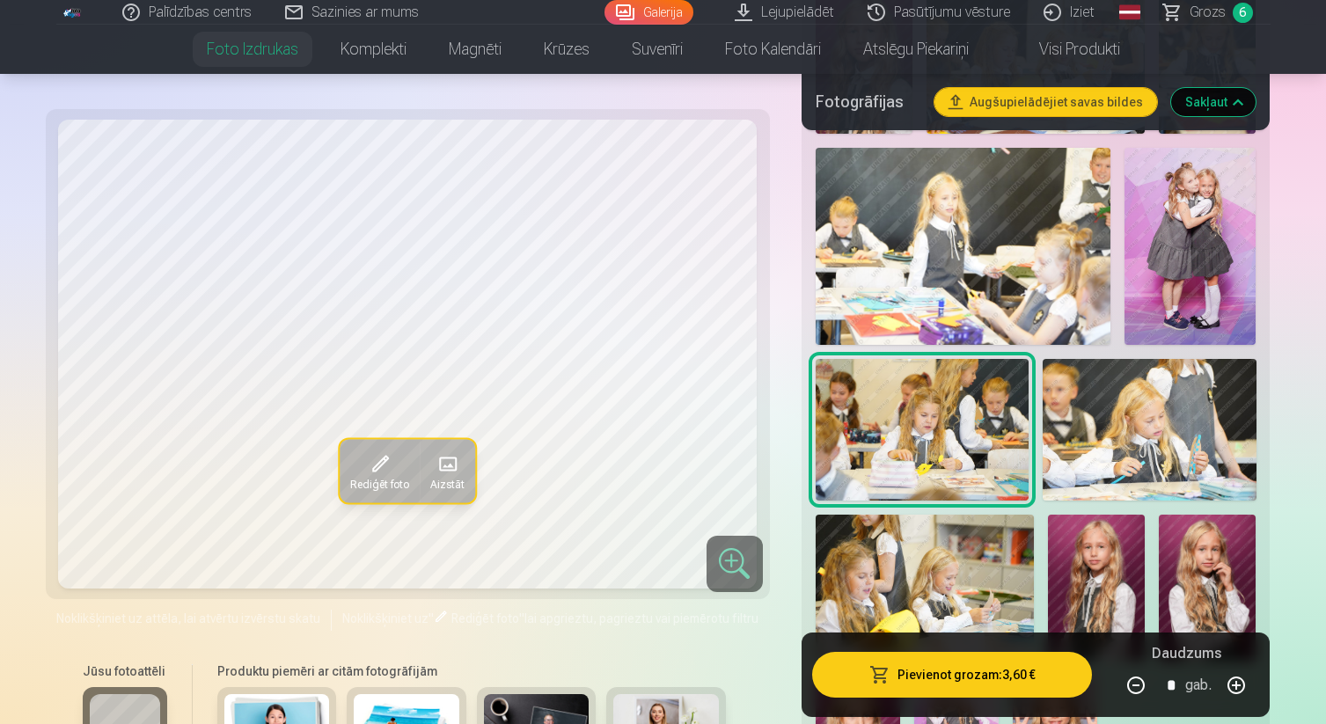
click at [1122, 413] on img at bounding box center [1148, 430] width 213 height 143
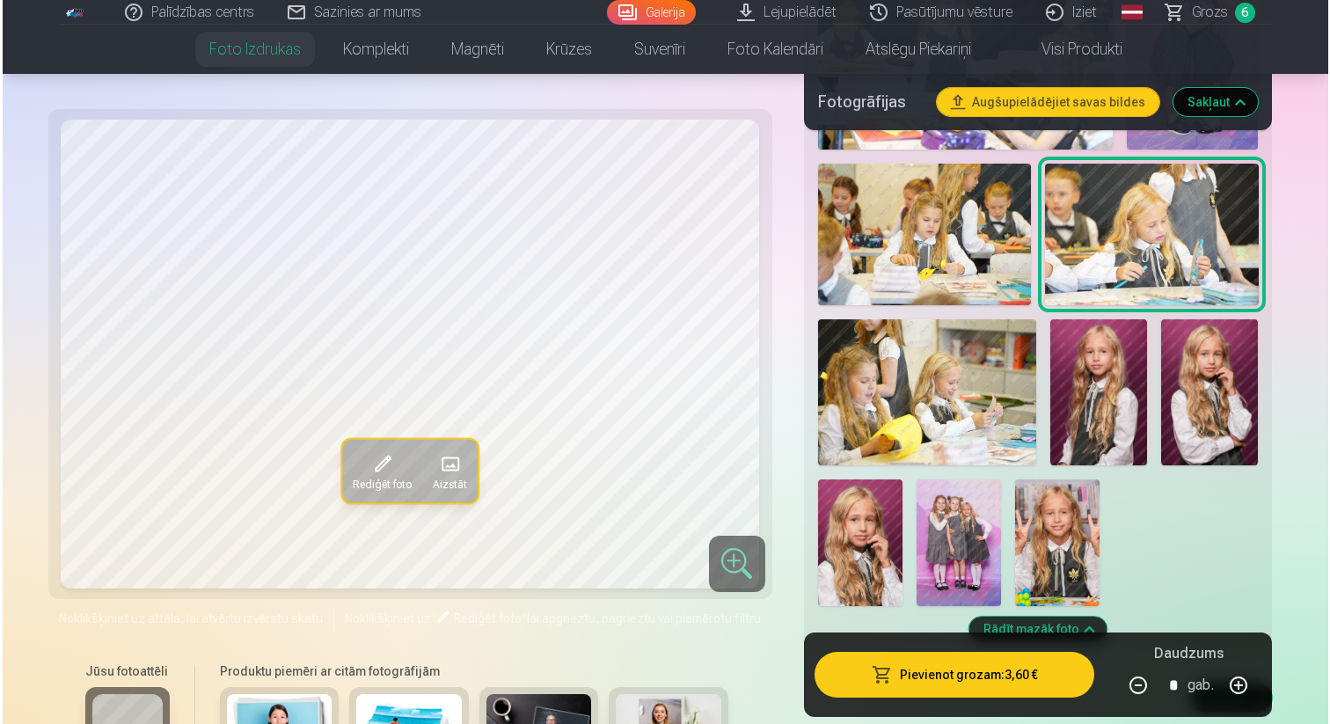
scroll to position [1524, 0]
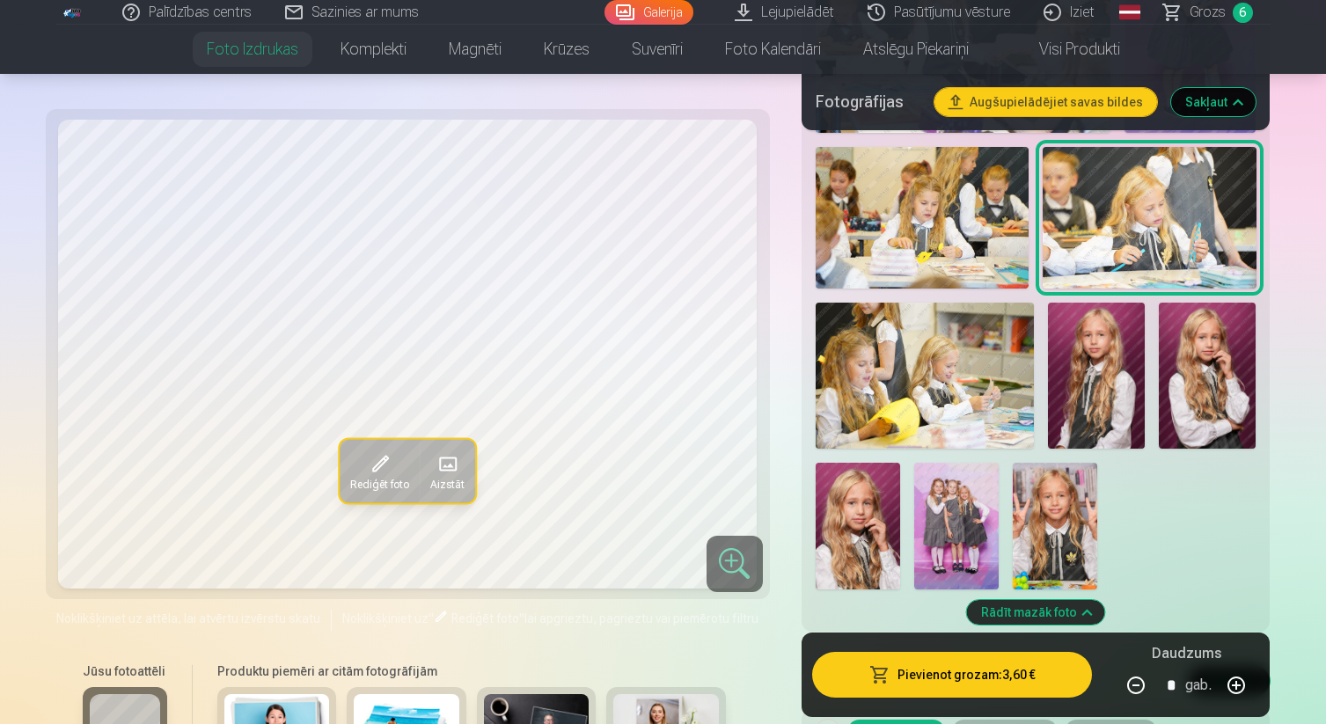
click at [930, 376] on img at bounding box center [924, 375] width 218 height 145
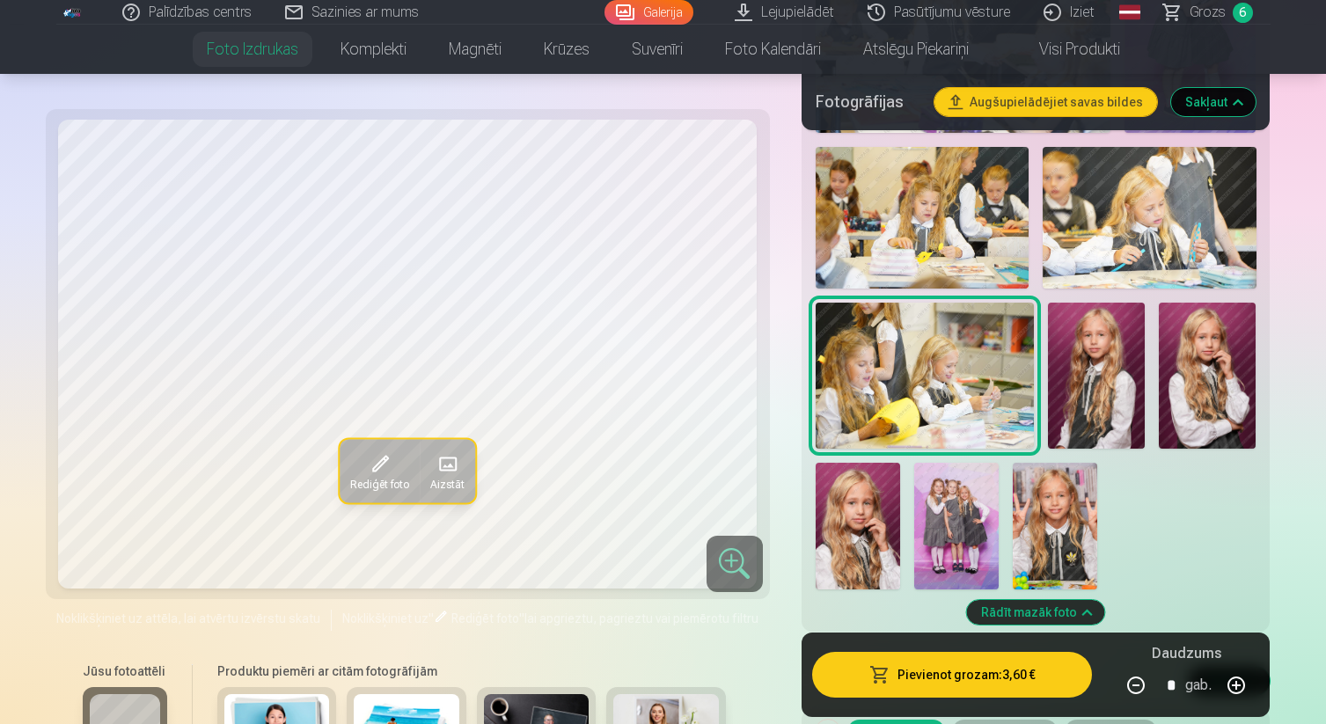
click at [1078, 380] on img at bounding box center [1096, 375] width 97 height 145
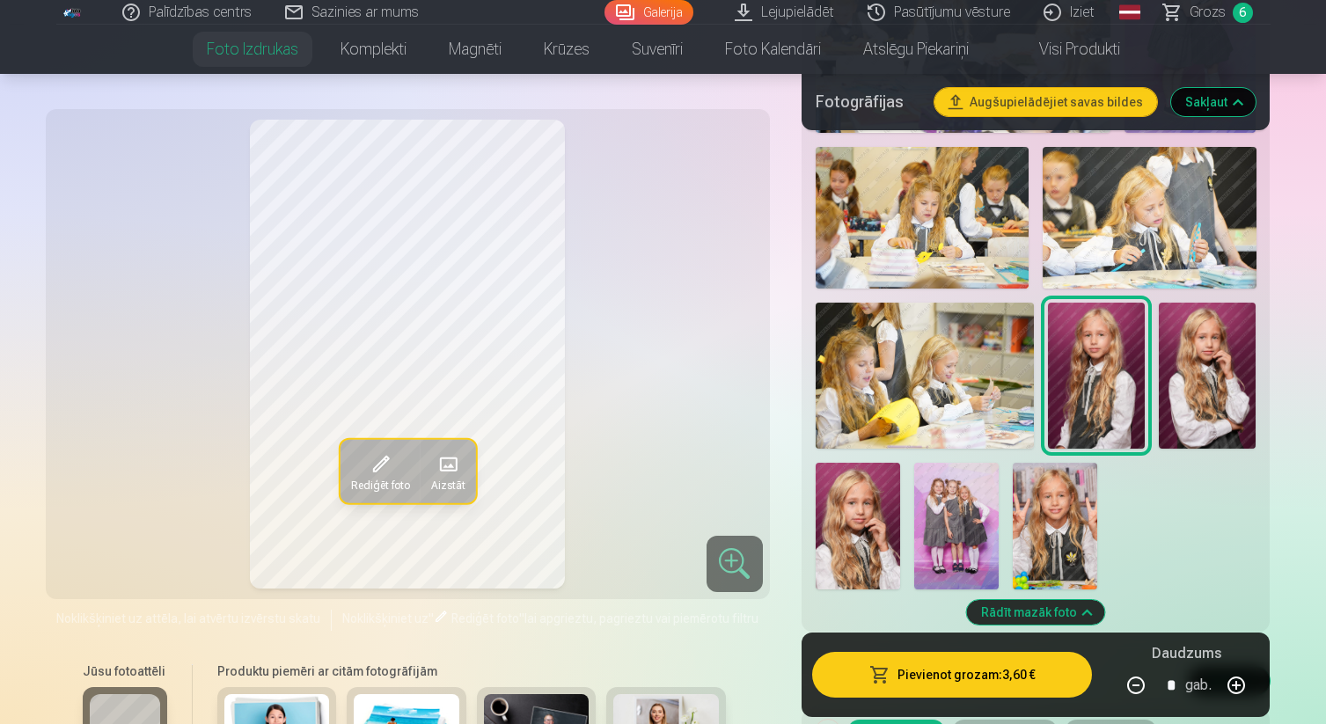
click at [1196, 369] on img at bounding box center [1206, 376] width 97 height 146
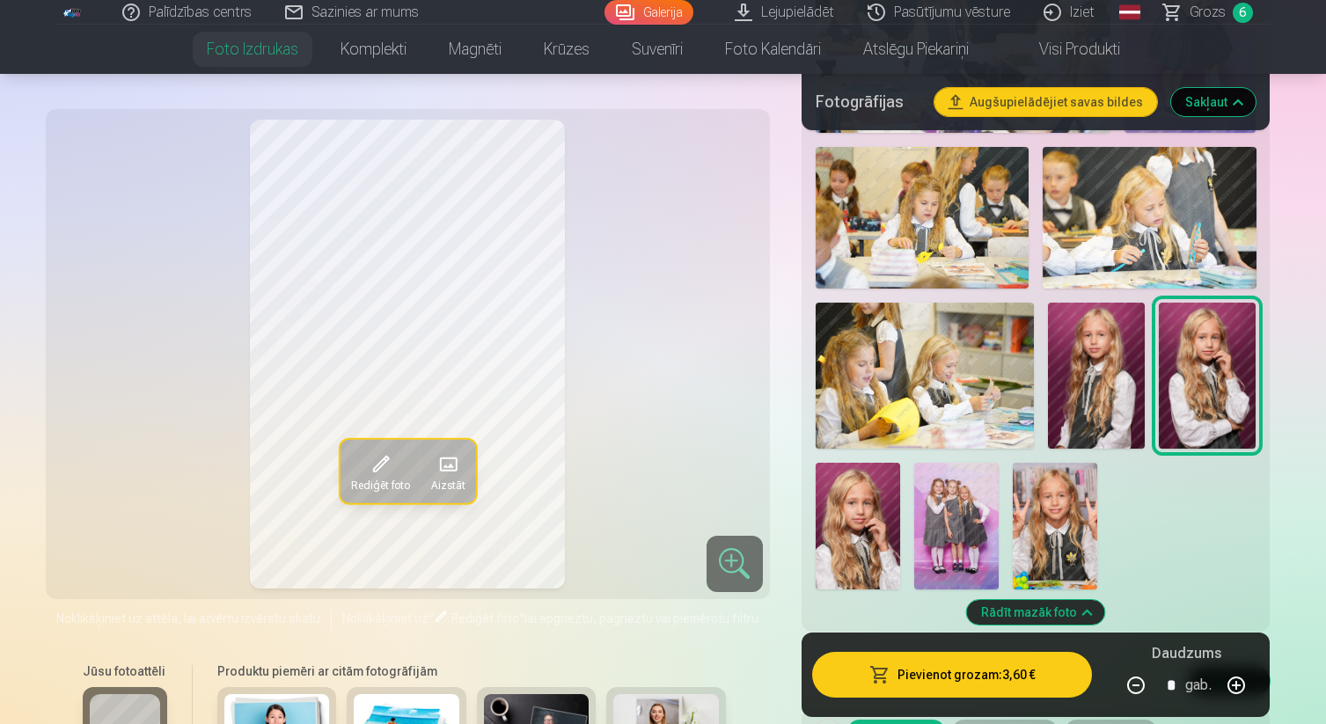
click at [862, 495] on img at bounding box center [857, 526] width 84 height 127
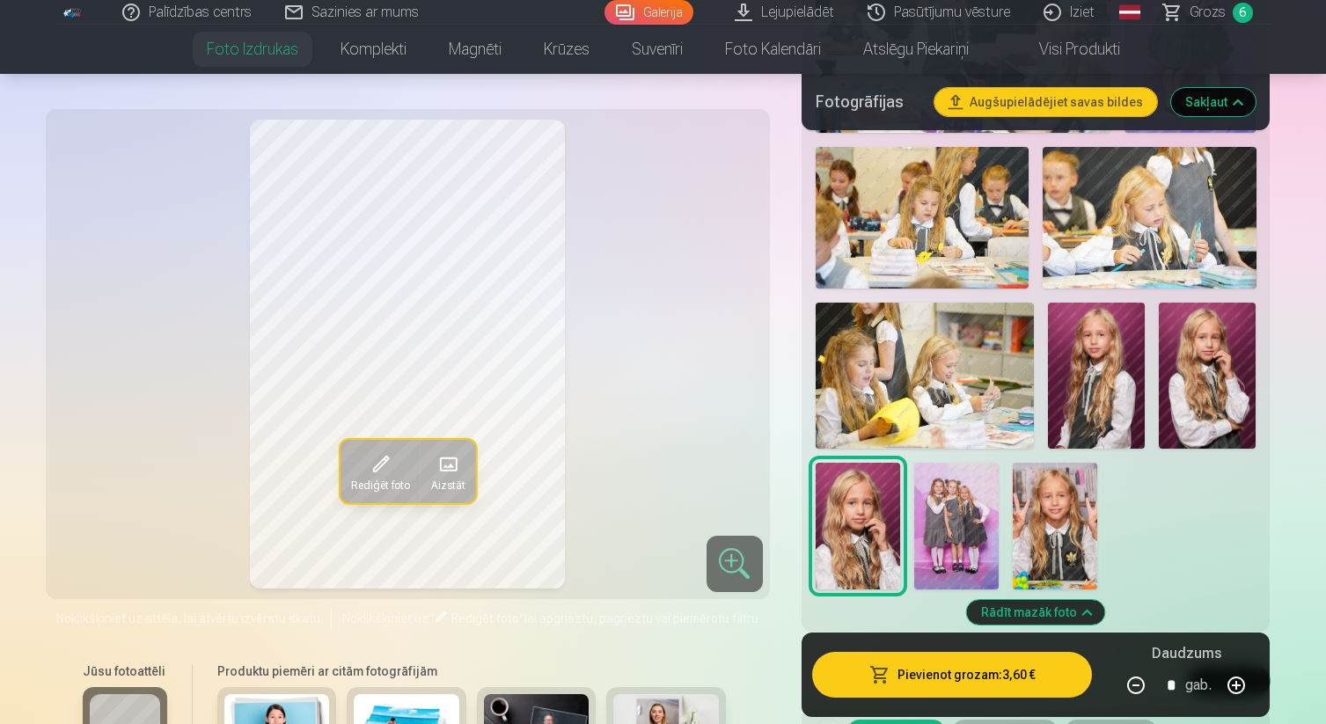
click at [935, 508] on img at bounding box center [956, 526] width 84 height 127
click at [1040, 515] on img at bounding box center [1054, 526] width 84 height 127
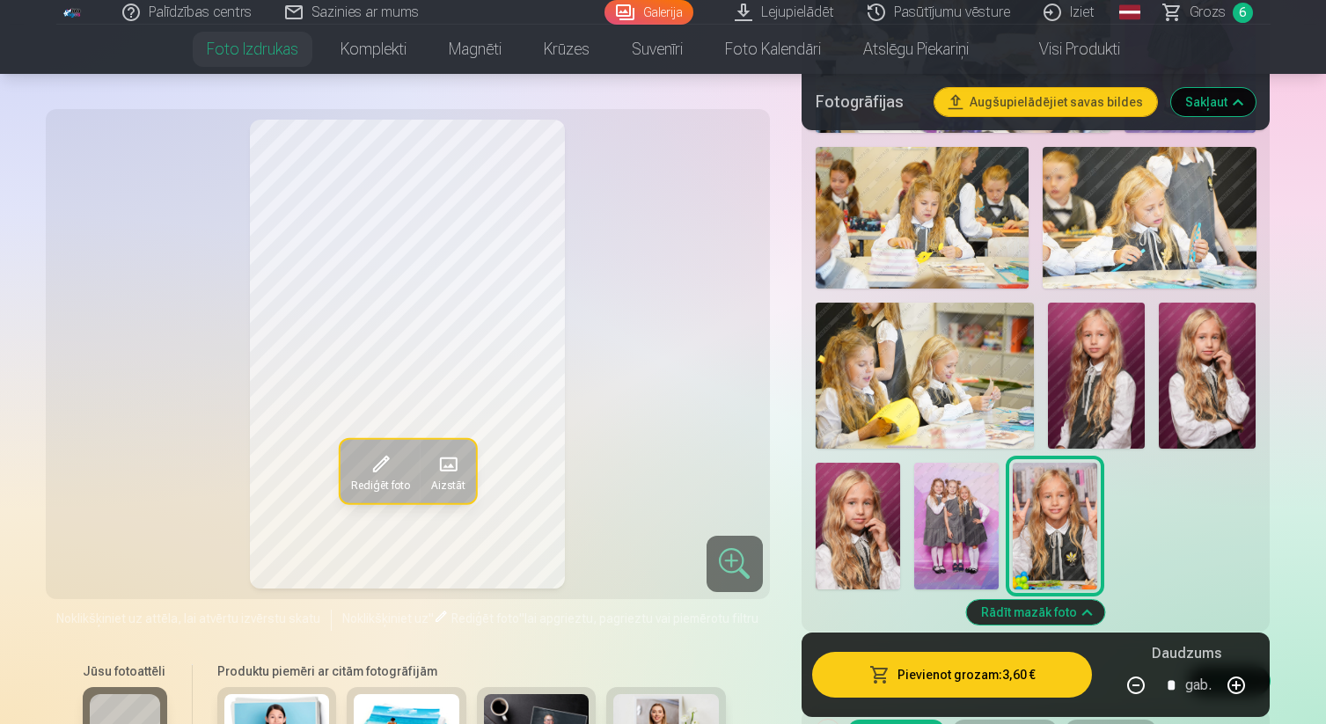
click at [958, 511] on img at bounding box center [956, 526] width 84 height 127
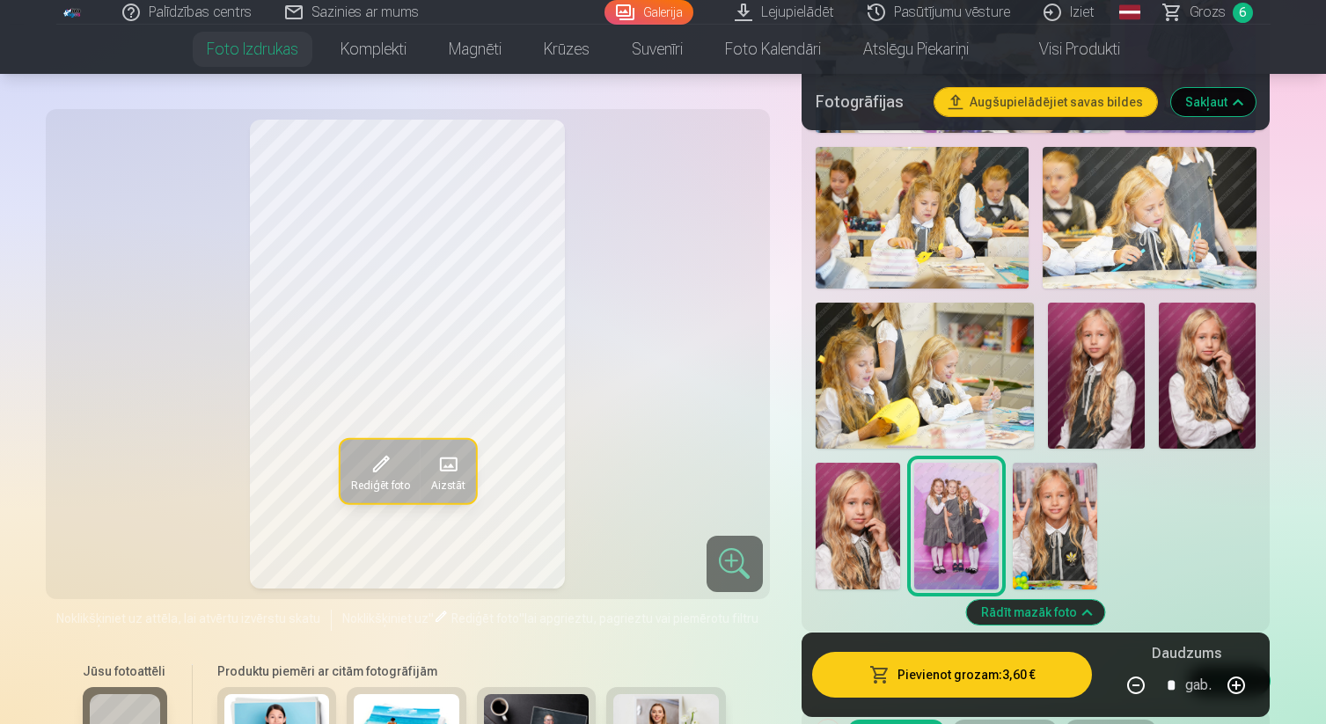
click at [872, 502] on img at bounding box center [857, 526] width 84 height 127
click at [928, 655] on button "Pievienot grozam : 3,60 €" at bounding box center [952, 675] width 281 height 46
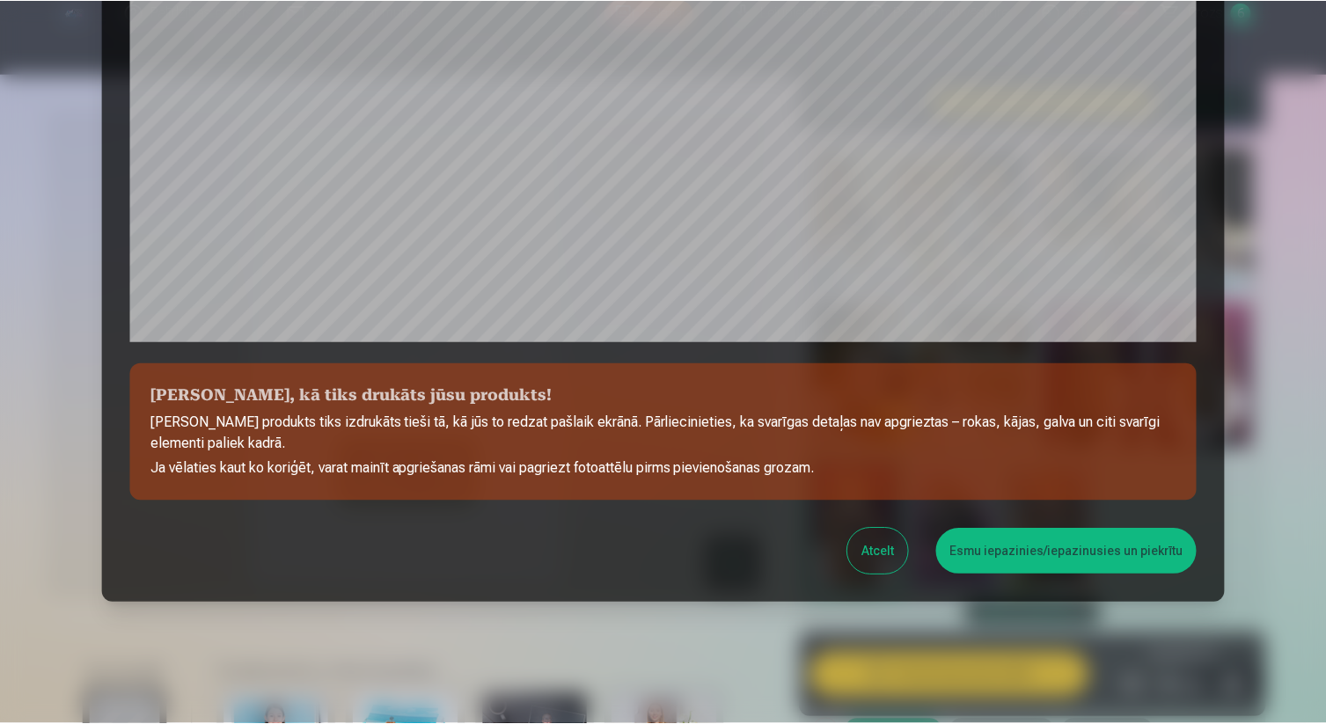
scroll to position [543, 0]
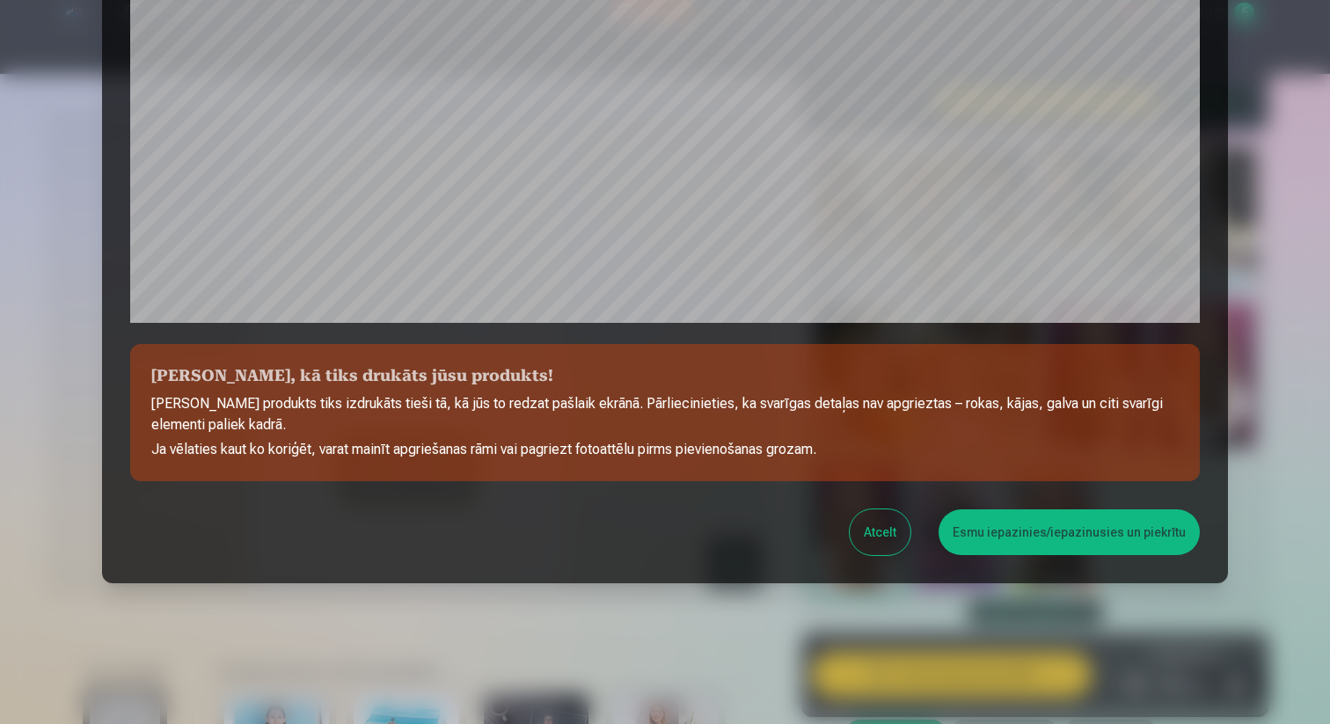
click at [1009, 531] on button "Esmu iepazinies/iepazinusies un piekrītu" at bounding box center [1069, 532] width 261 height 46
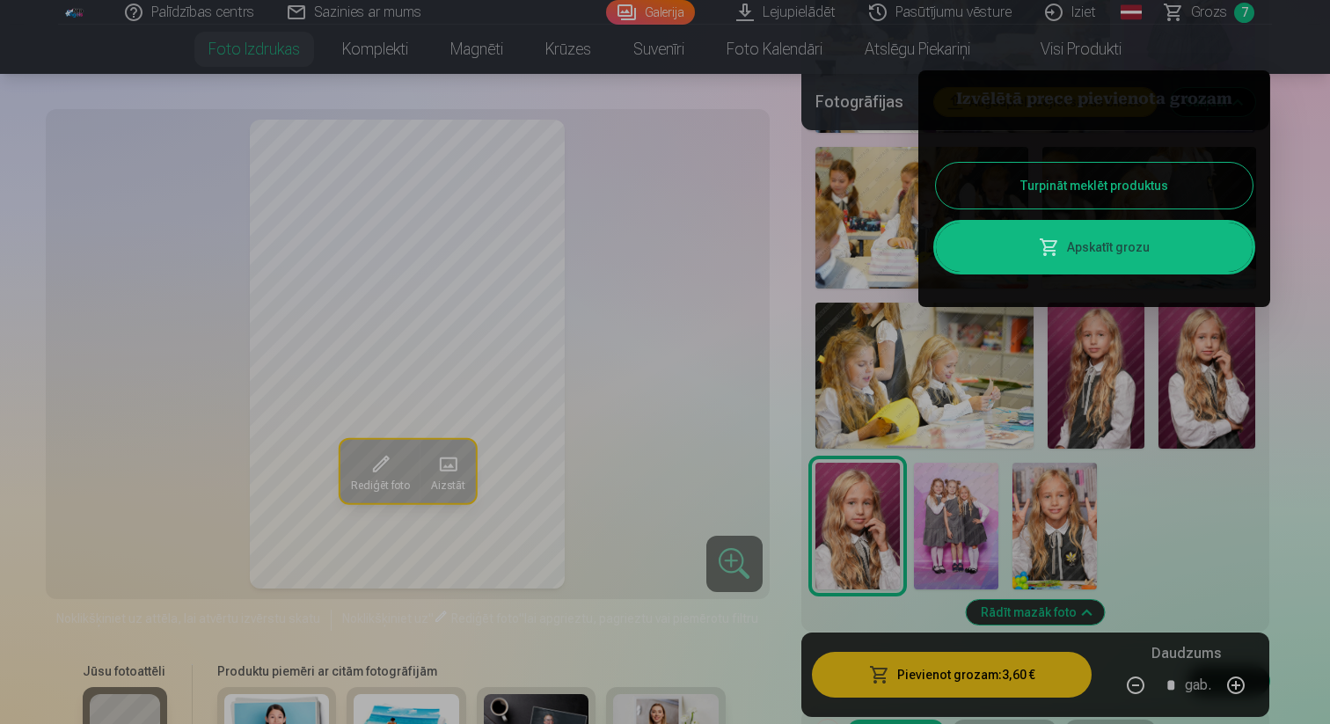
click at [1080, 192] on button "Turpināt meklēt produktus" at bounding box center [1094, 186] width 317 height 46
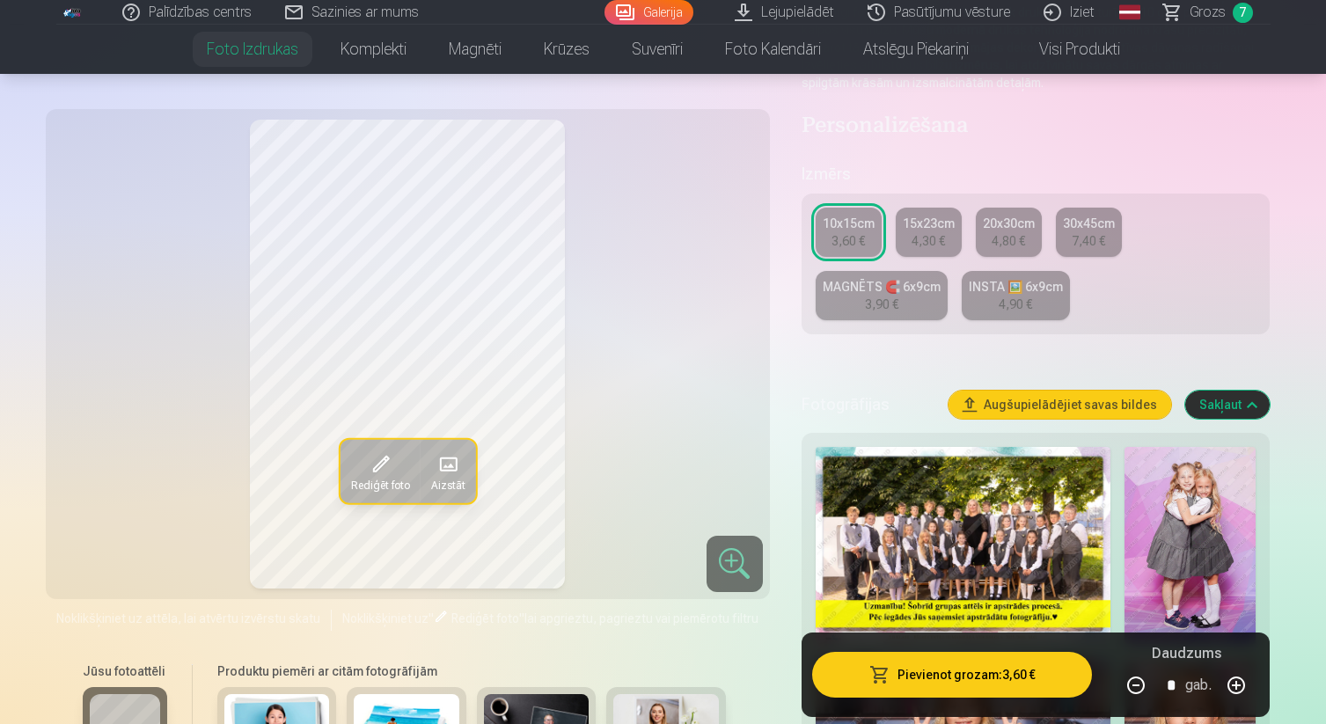
scroll to position [309, 0]
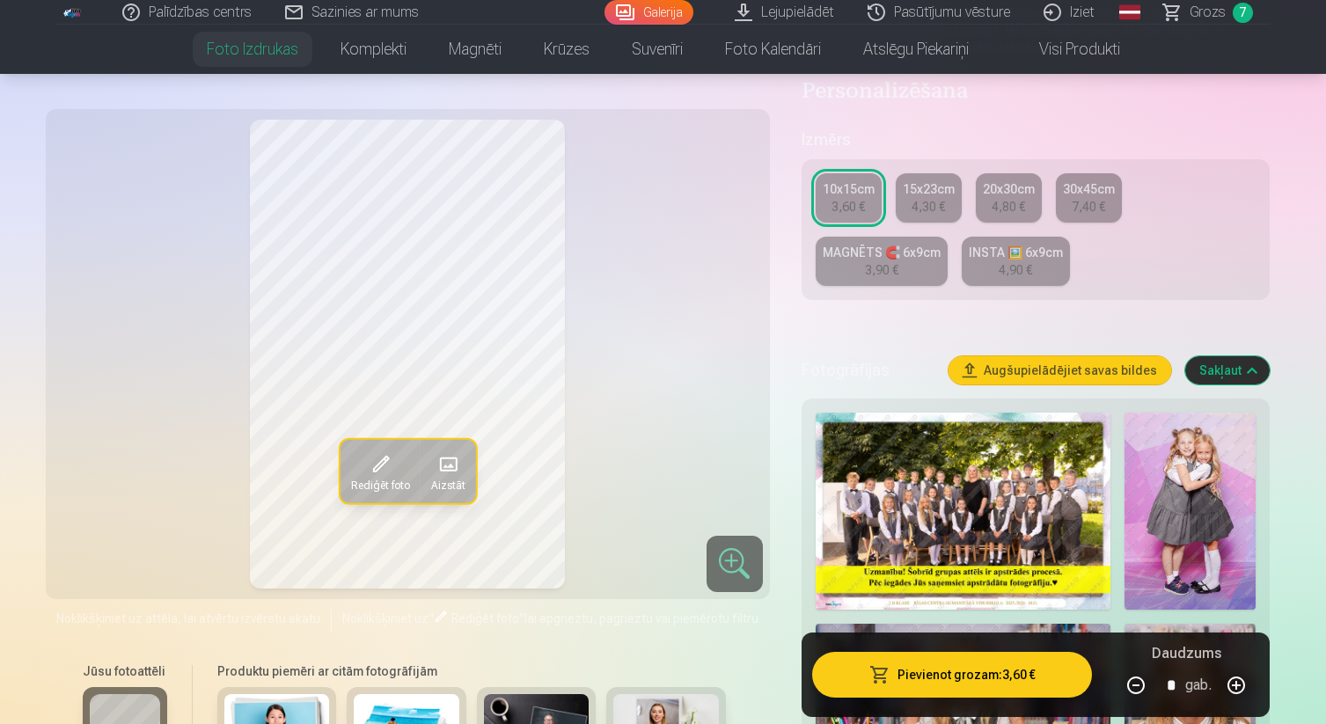
click at [895, 264] on div "3,90 €" at bounding box center [881, 270] width 33 height 18
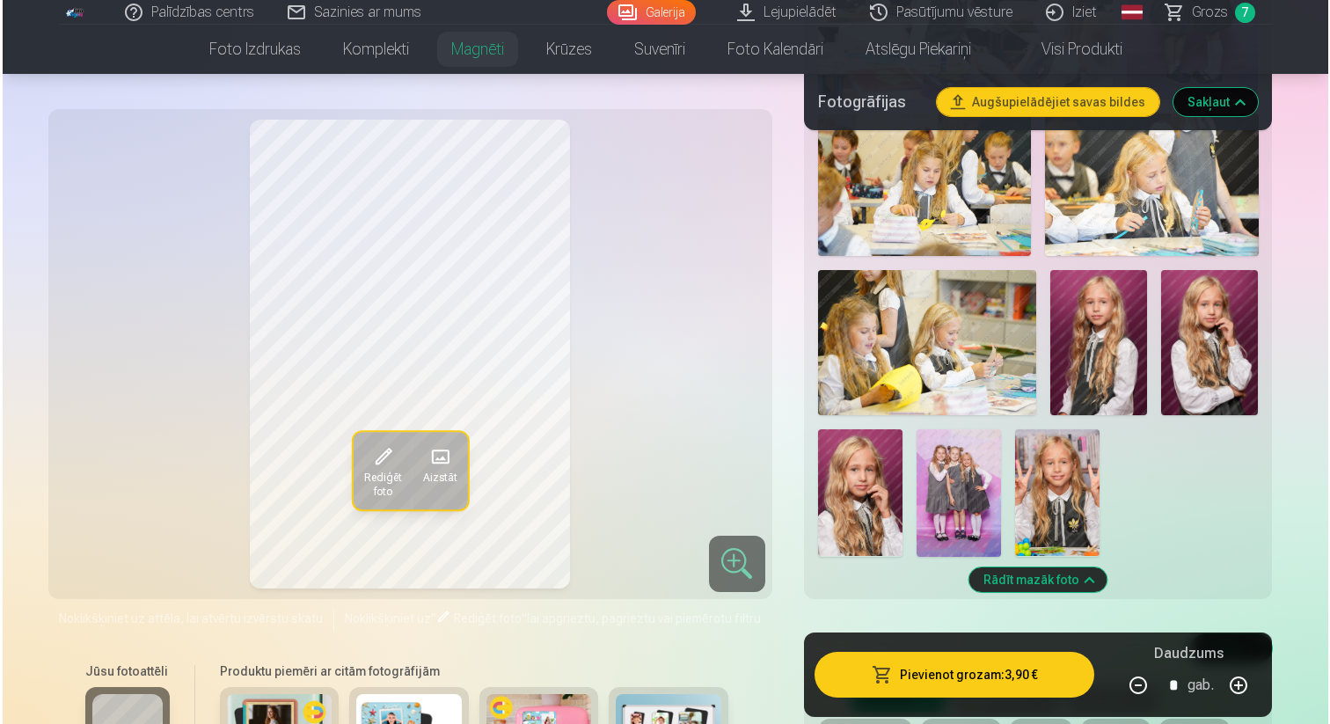
scroll to position [1209, 0]
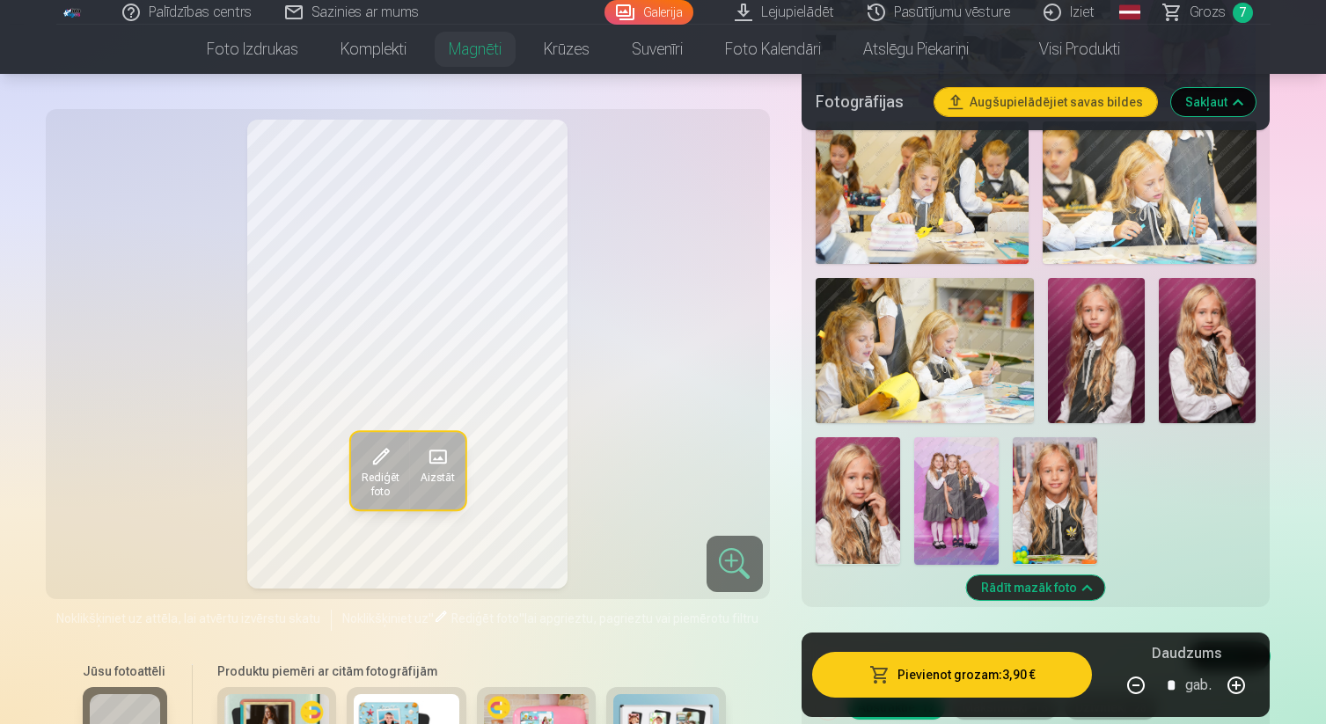
click at [1106, 360] on img at bounding box center [1096, 350] width 97 height 145
click at [1190, 361] on img at bounding box center [1206, 351] width 97 height 146
click at [846, 478] on img at bounding box center [857, 500] width 84 height 127
click at [1083, 353] on img at bounding box center [1096, 350] width 97 height 145
click at [1208, 333] on img at bounding box center [1206, 351] width 97 height 146
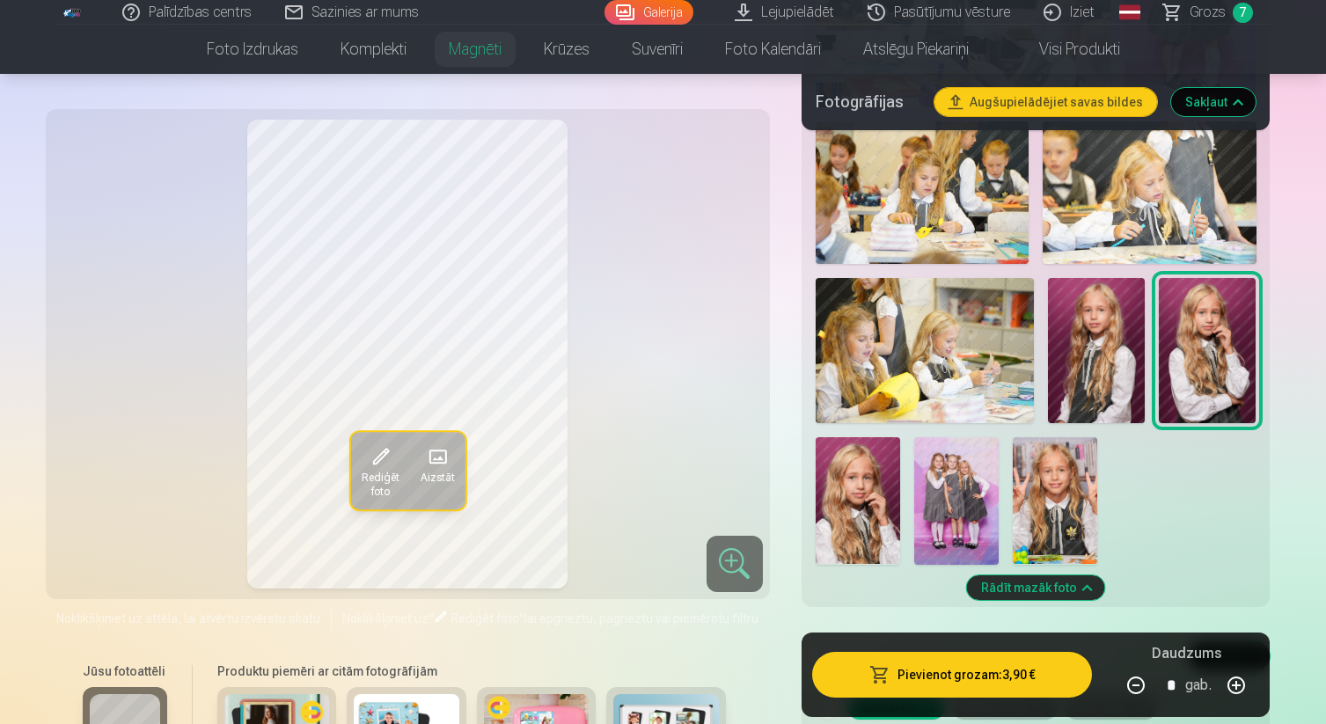
click at [851, 480] on img at bounding box center [857, 500] width 84 height 127
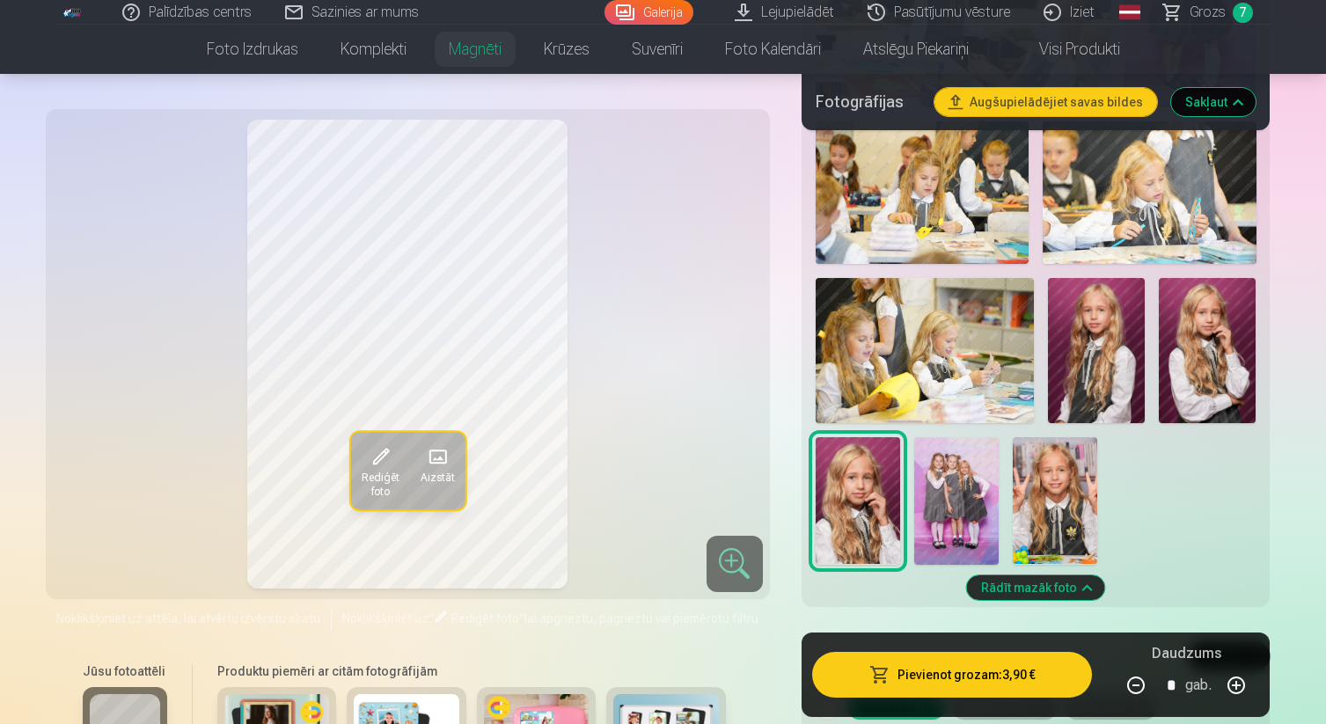
click at [940, 491] on img at bounding box center [956, 500] width 84 height 127
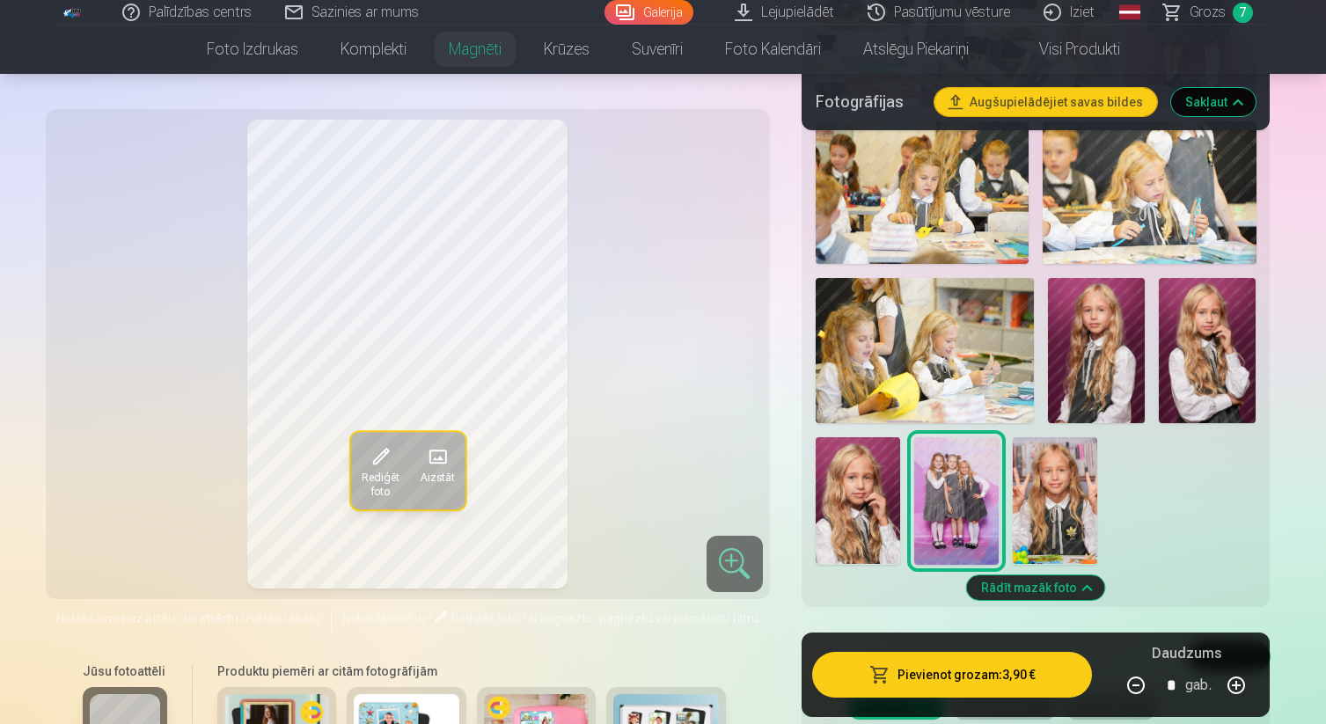
click at [1049, 501] on img at bounding box center [1054, 500] width 84 height 127
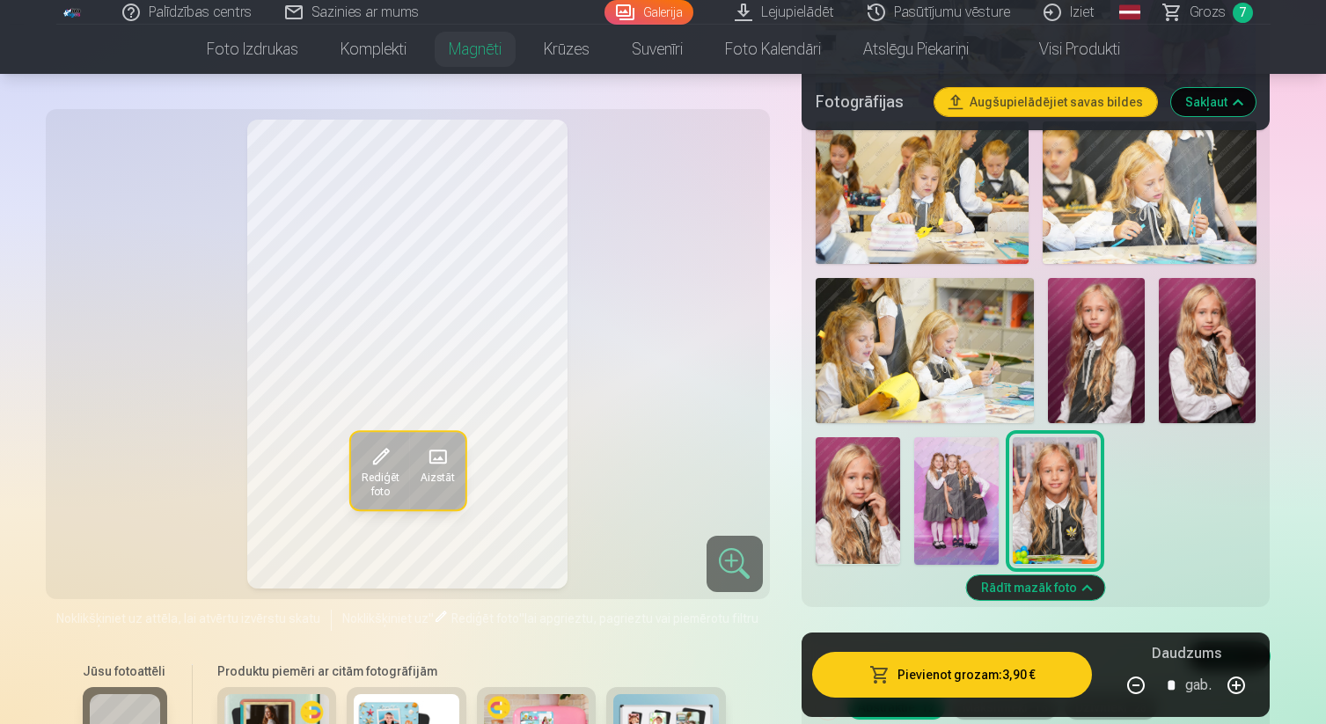
click at [882, 500] on img at bounding box center [857, 500] width 84 height 127
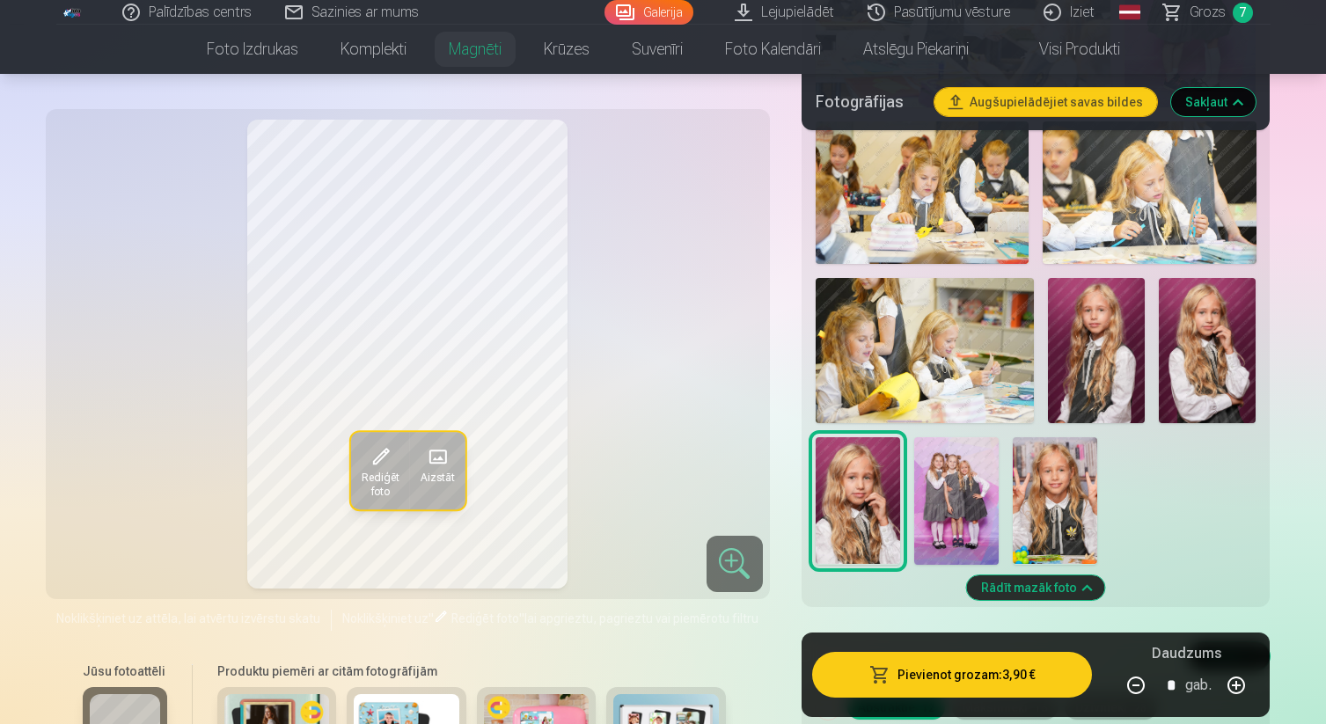
click at [1172, 355] on img at bounding box center [1206, 351] width 97 height 146
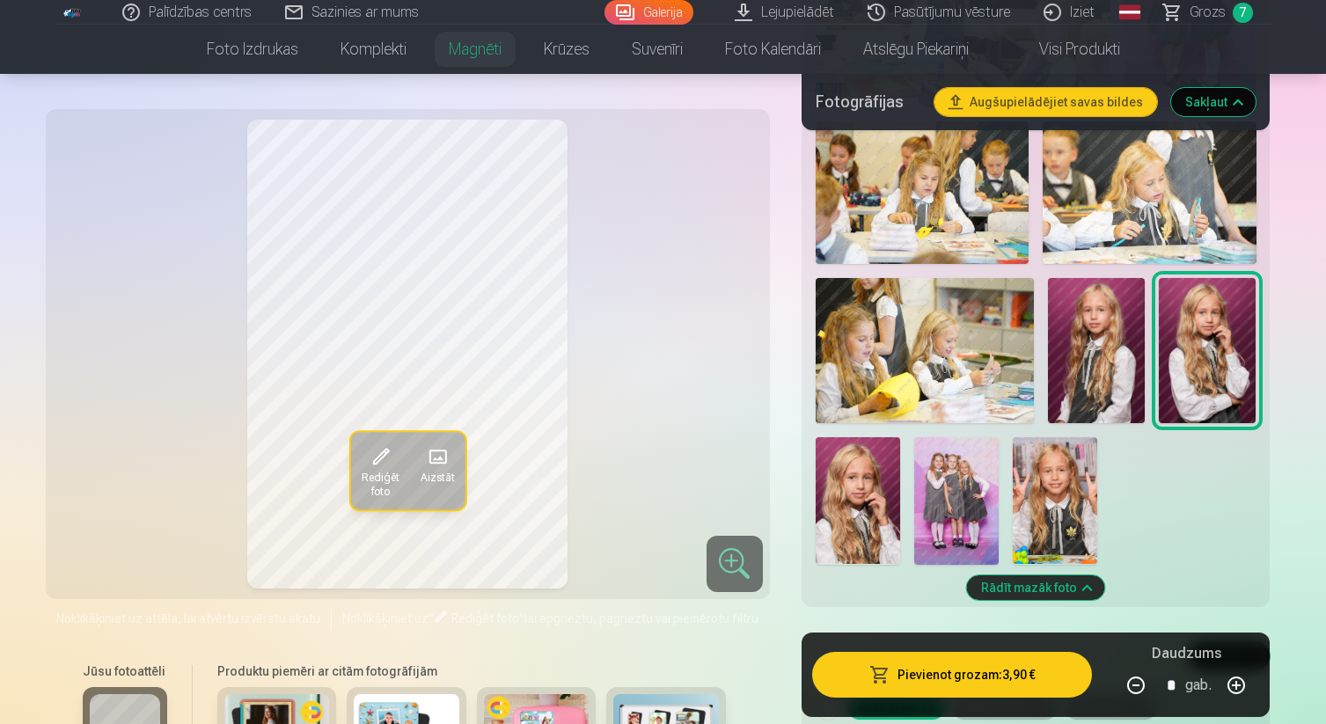
click at [1087, 339] on img at bounding box center [1096, 350] width 97 height 145
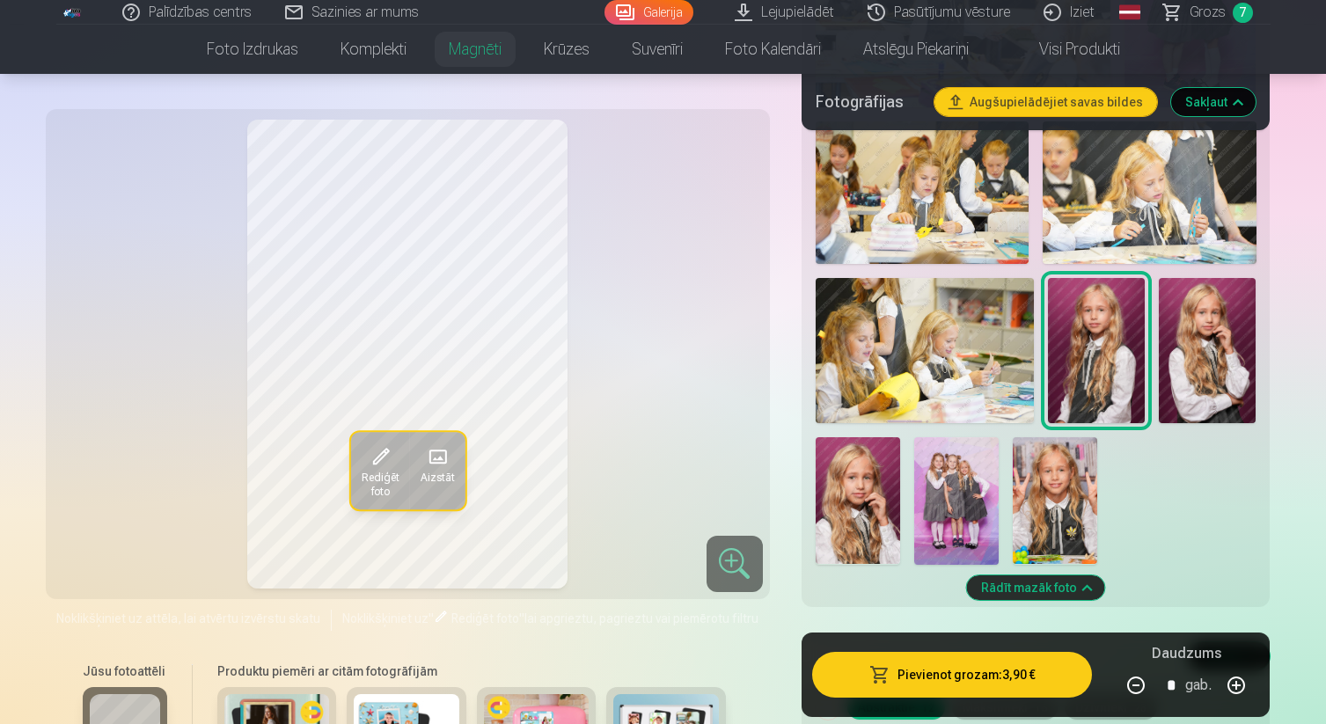
click at [1204, 336] on img at bounding box center [1206, 351] width 97 height 146
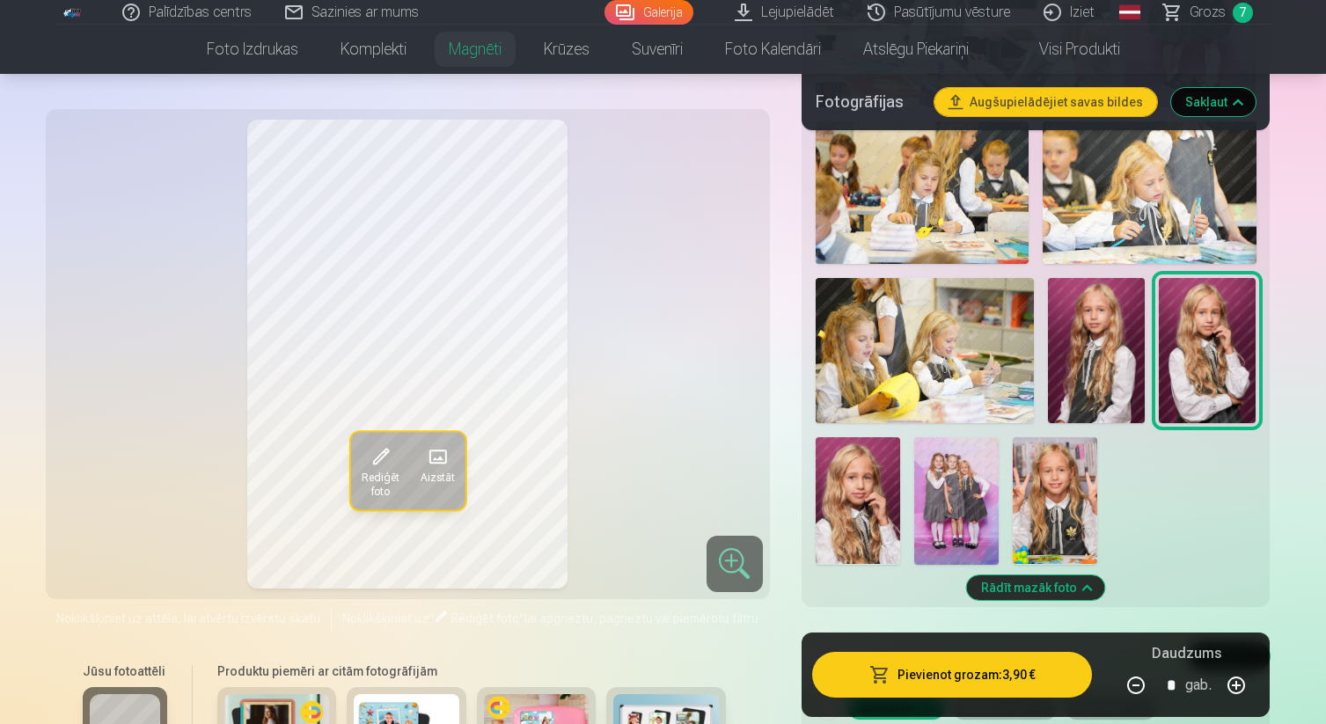
click at [854, 484] on img at bounding box center [857, 500] width 84 height 127
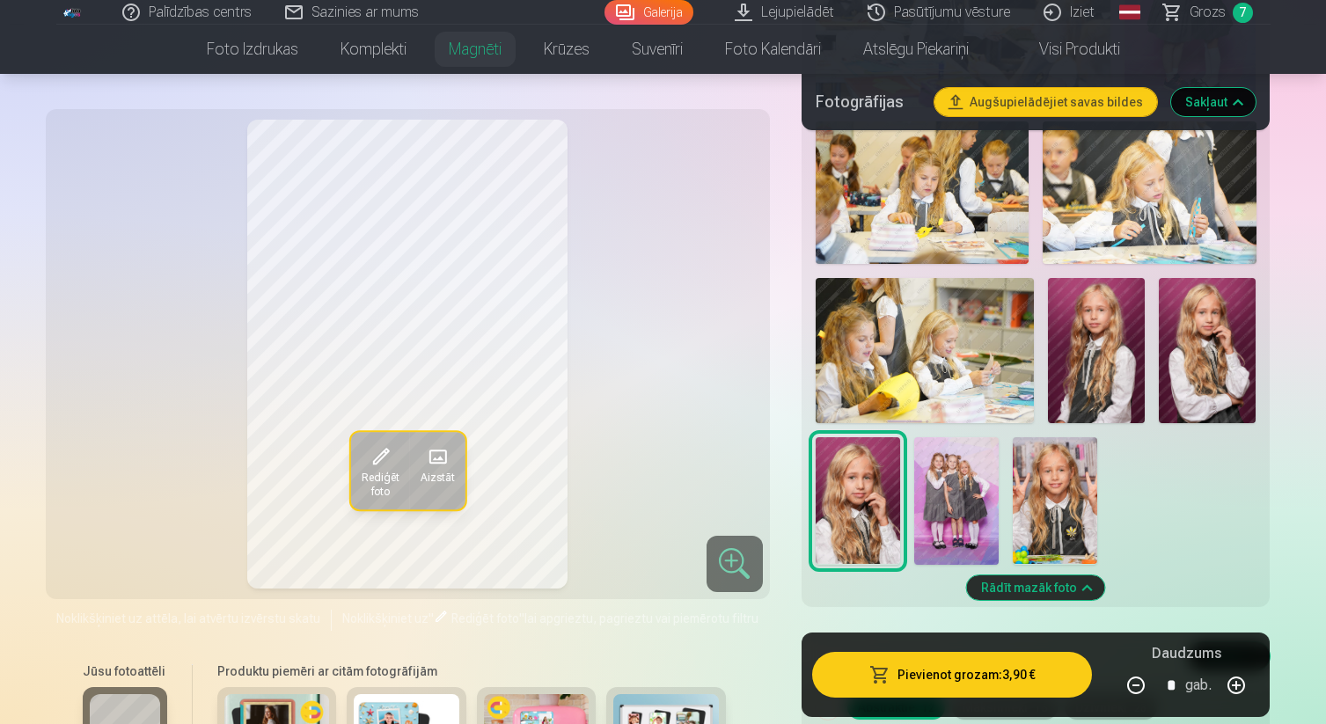
click at [954, 681] on button "Pievienot grozam : 3,90 €" at bounding box center [952, 675] width 281 height 46
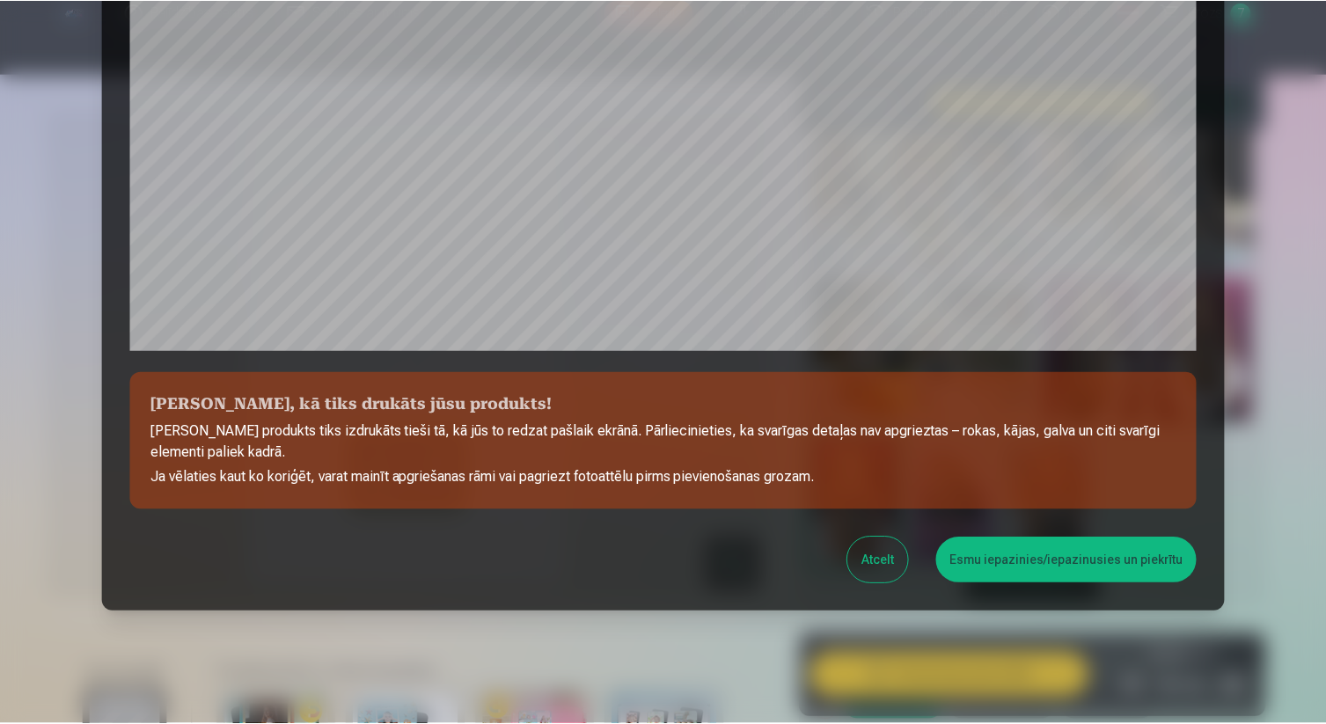
scroll to position [543, 0]
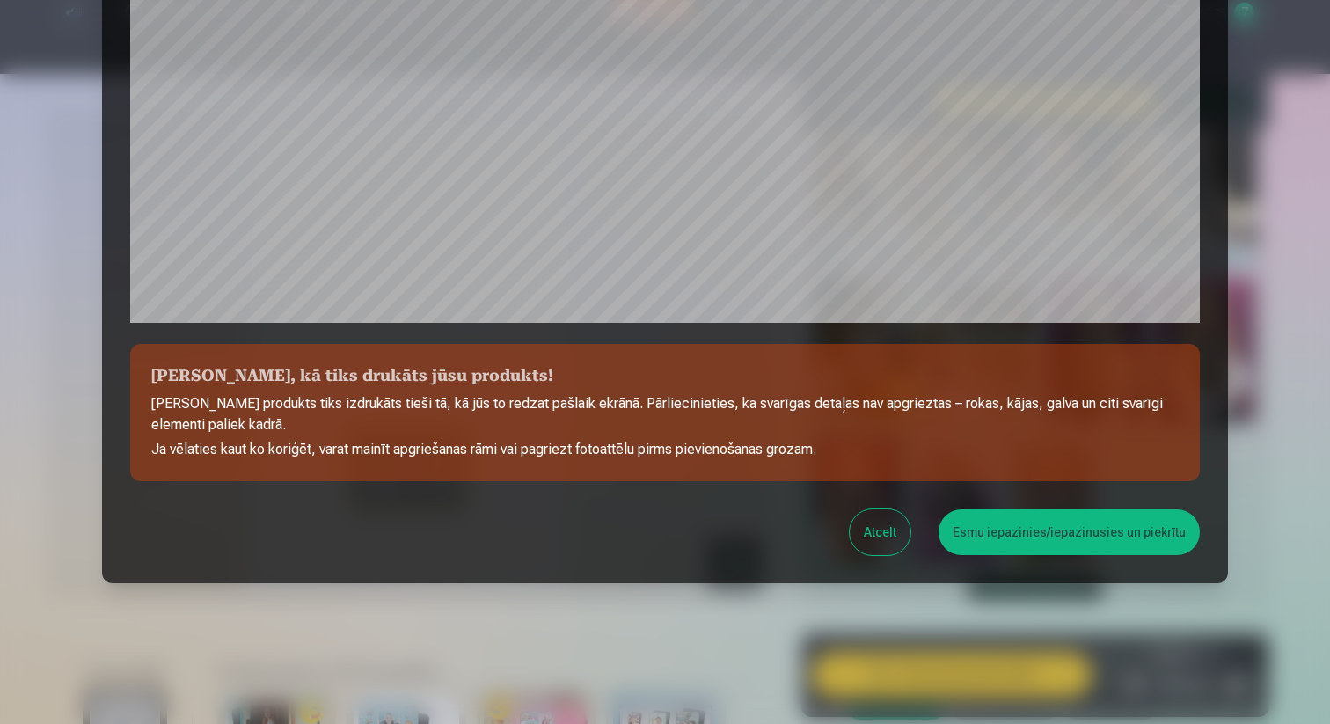
click at [1031, 535] on button "Esmu iepazinies/iepazinusies un piekrītu" at bounding box center [1069, 532] width 261 height 46
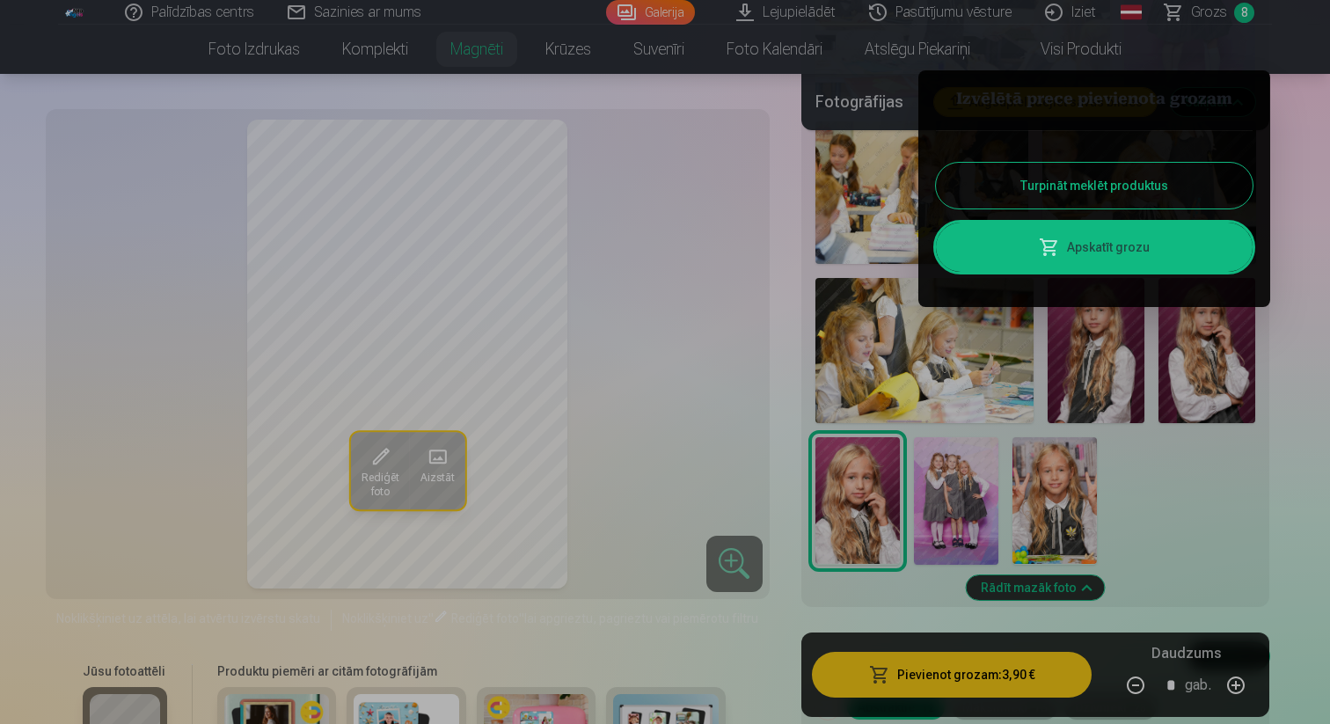
click at [1099, 192] on button "Turpināt meklēt produktus" at bounding box center [1094, 186] width 317 height 46
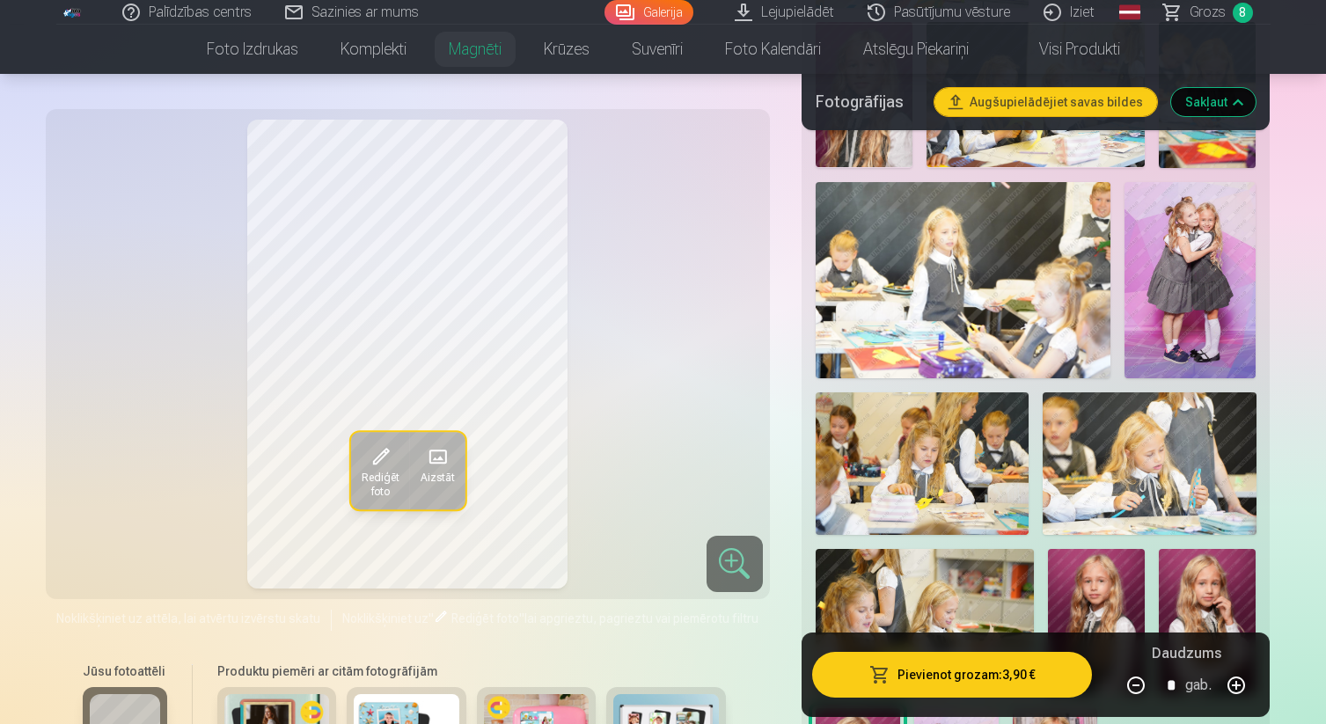
scroll to position [896, 0]
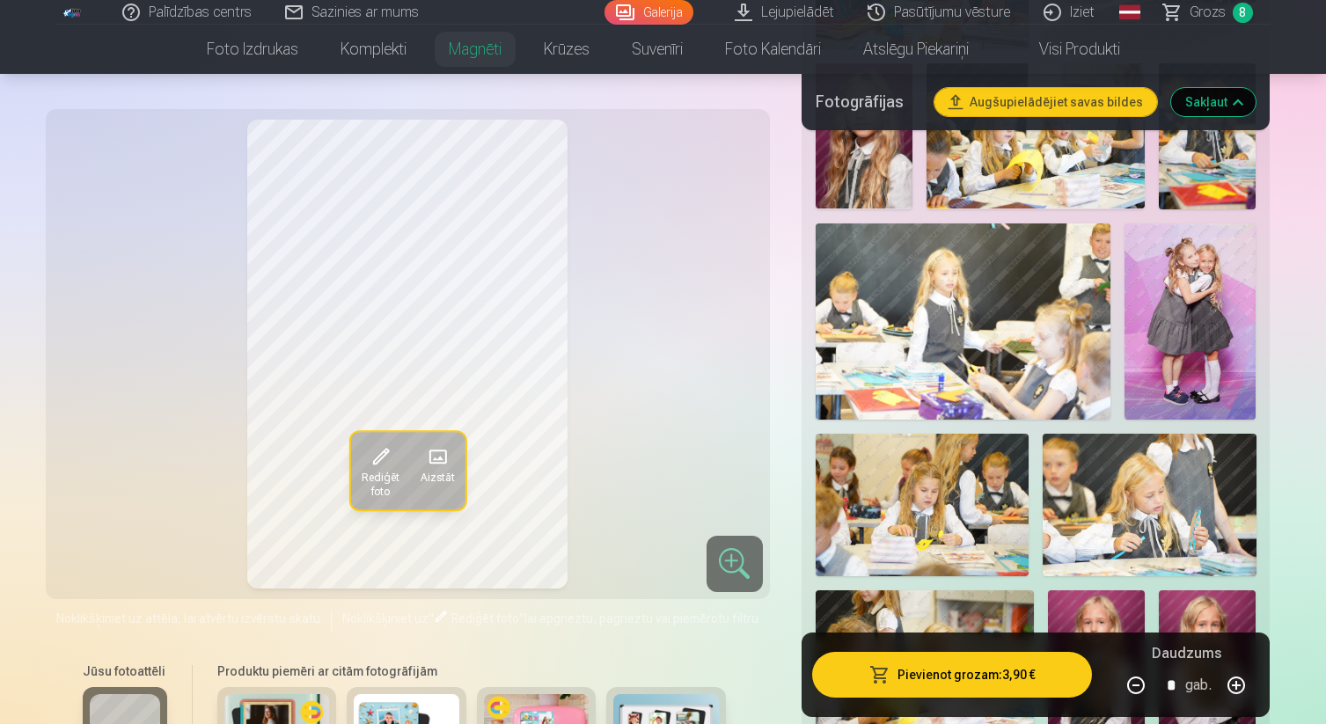
click at [940, 334] on img at bounding box center [963, 321] width 296 height 197
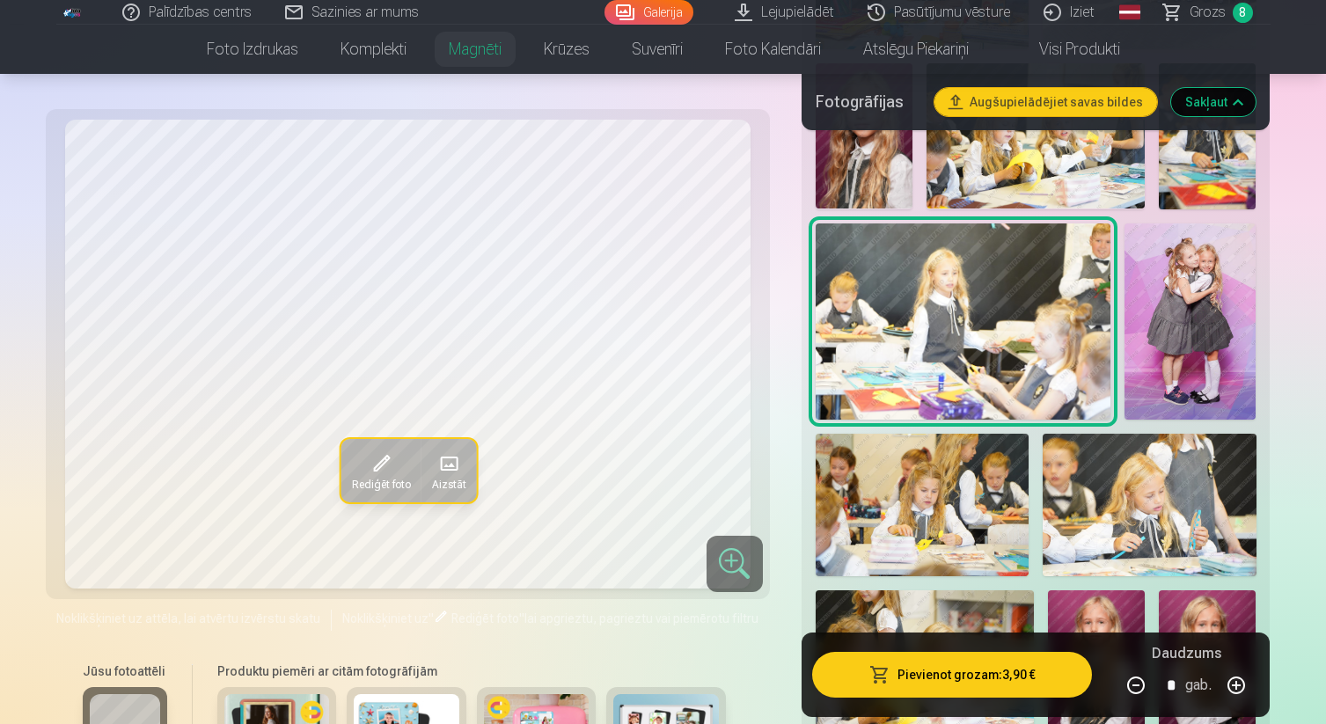
click at [1216, 333] on img at bounding box center [1189, 321] width 131 height 197
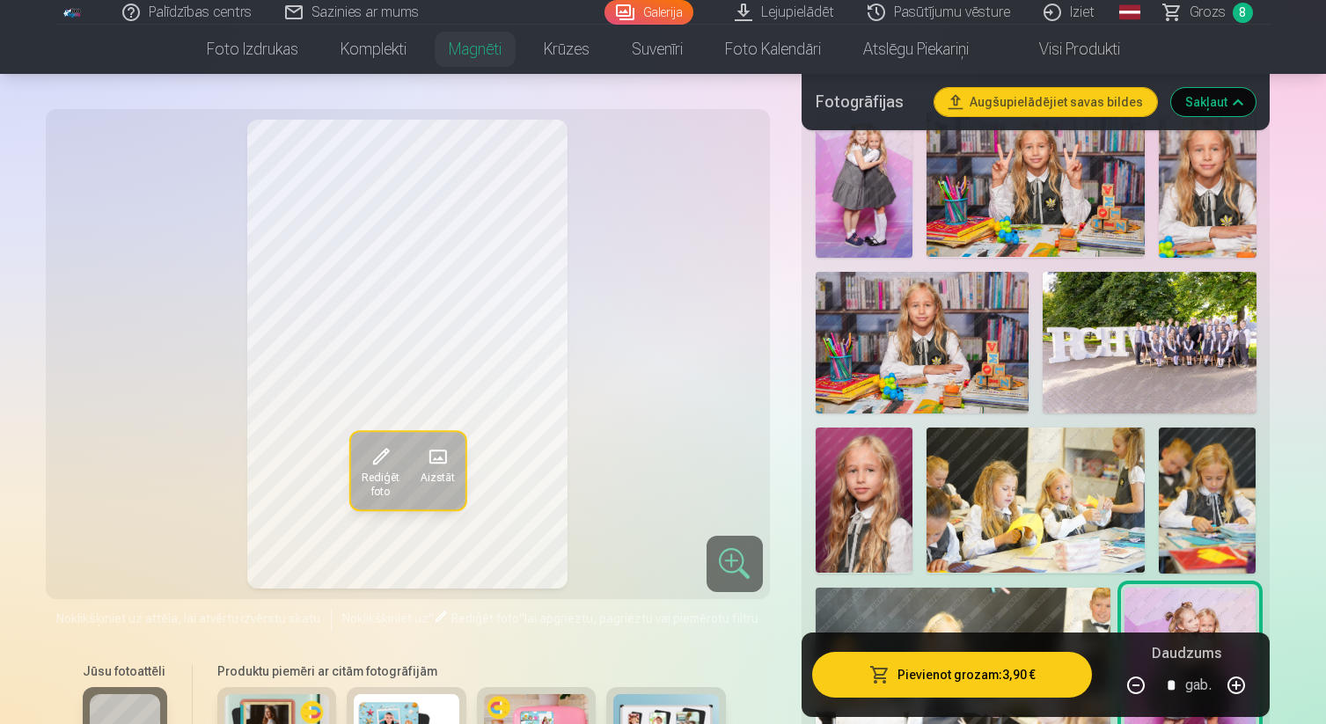
scroll to position [482, 0]
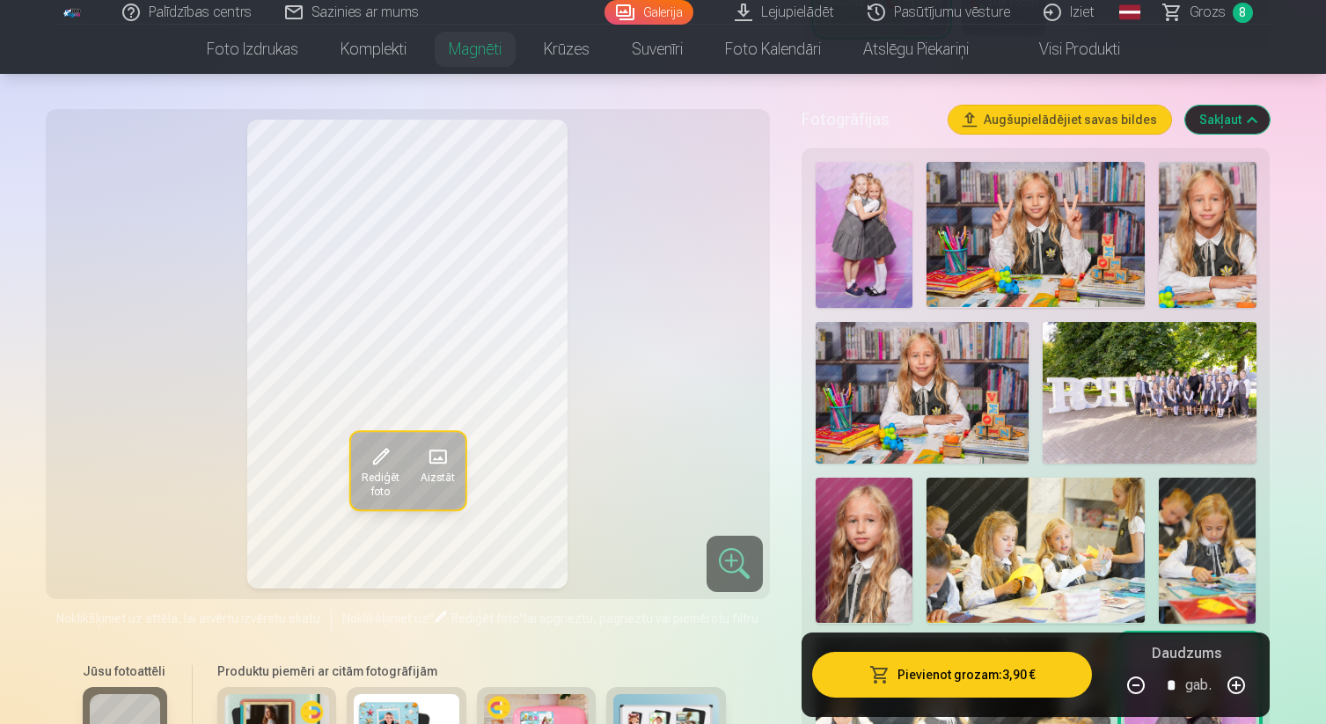
click at [947, 365] on img at bounding box center [921, 393] width 213 height 143
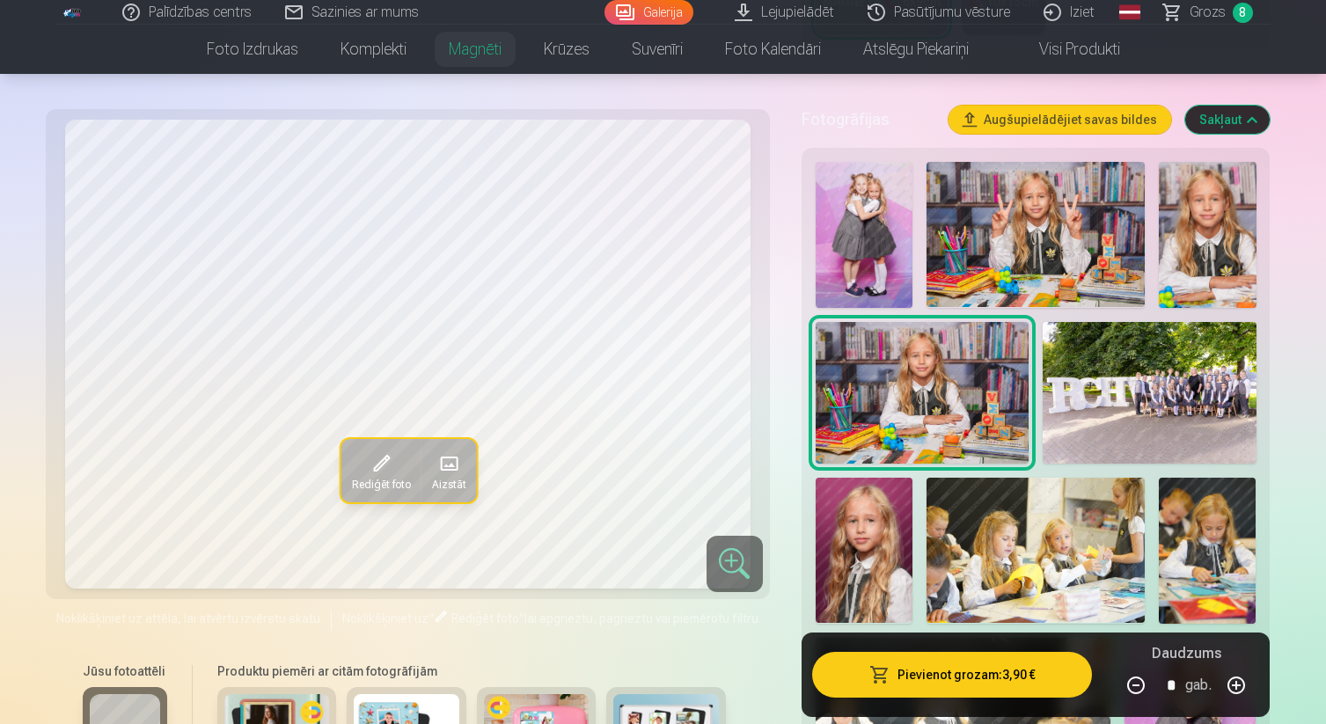
click at [1085, 376] on img at bounding box center [1148, 393] width 213 height 143
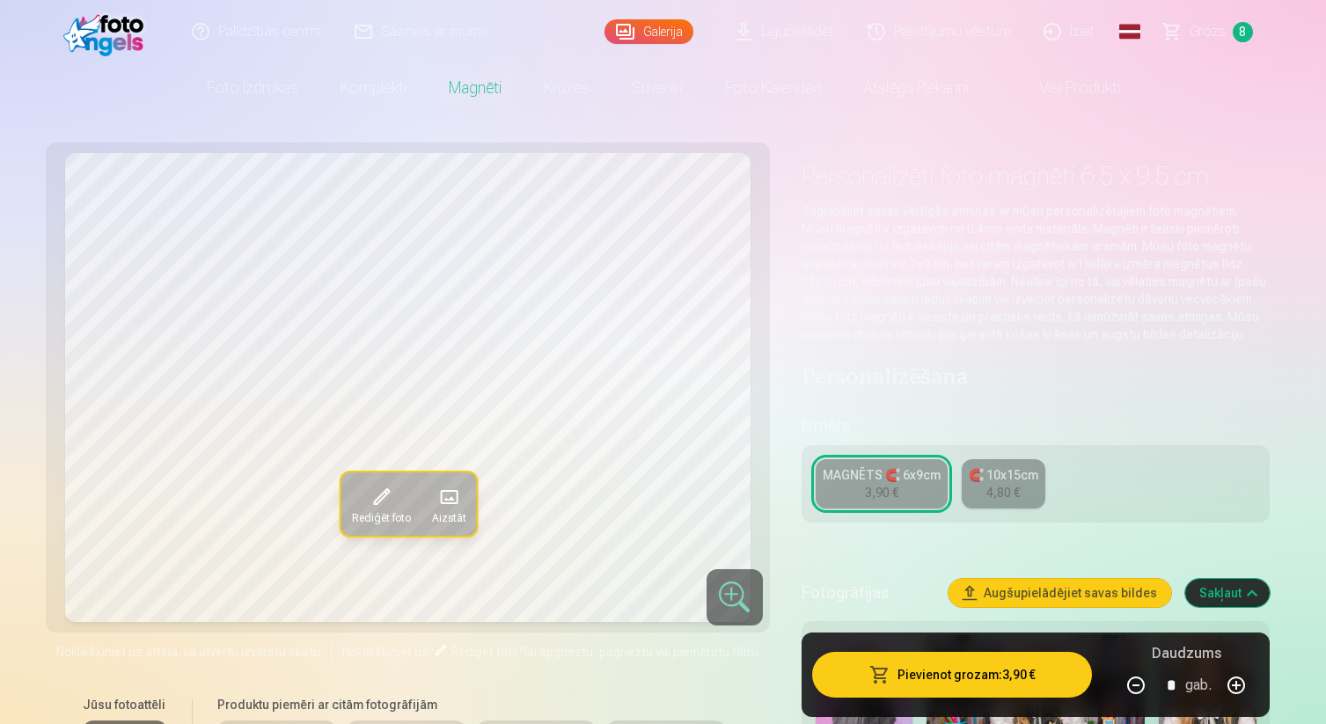
scroll to position [0, 0]
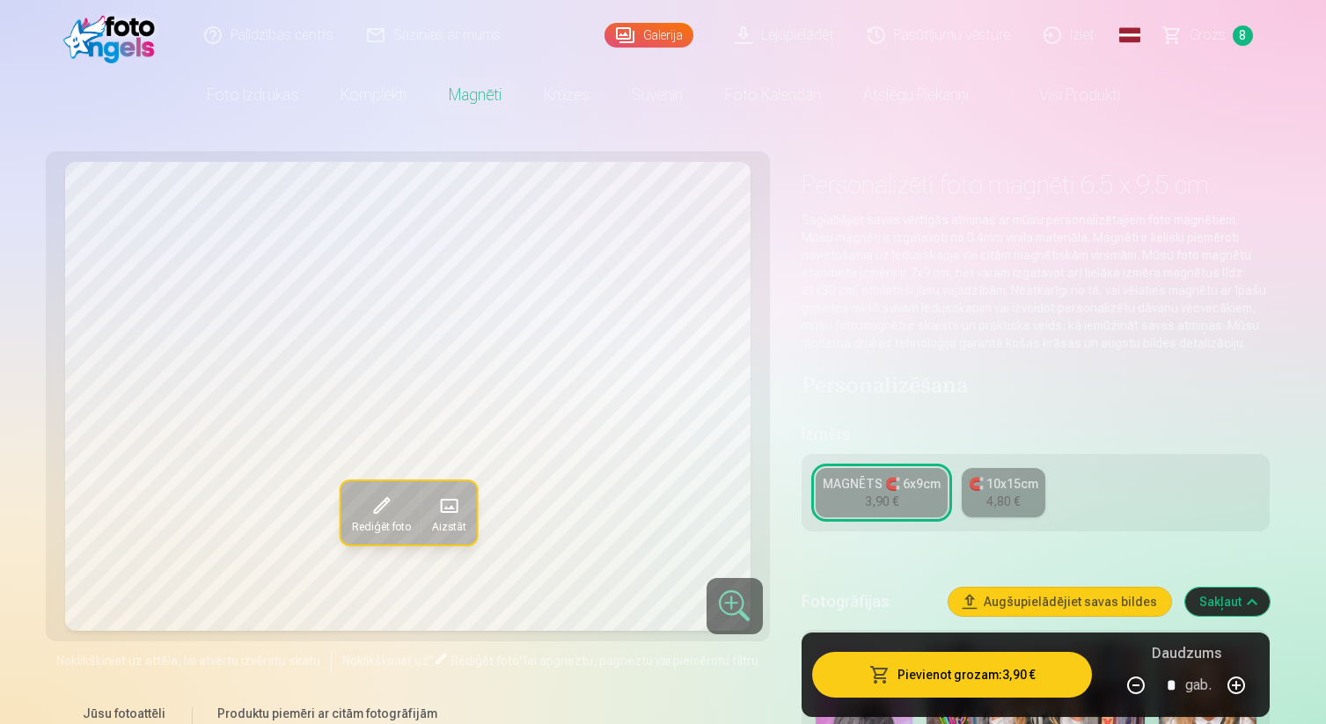
click at [1217, 38] on span "Grozs" at bounding box center [1207, 35] width 36 height 21
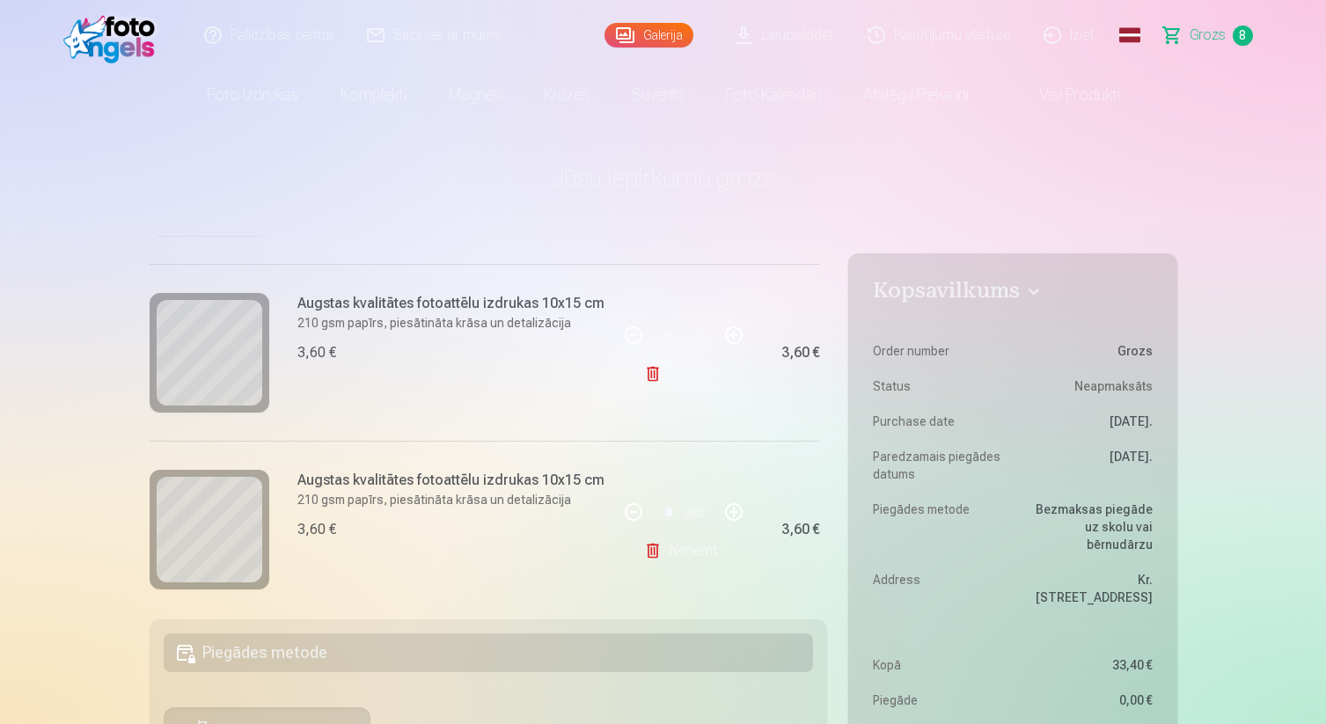
scroll to position [1033, 0]
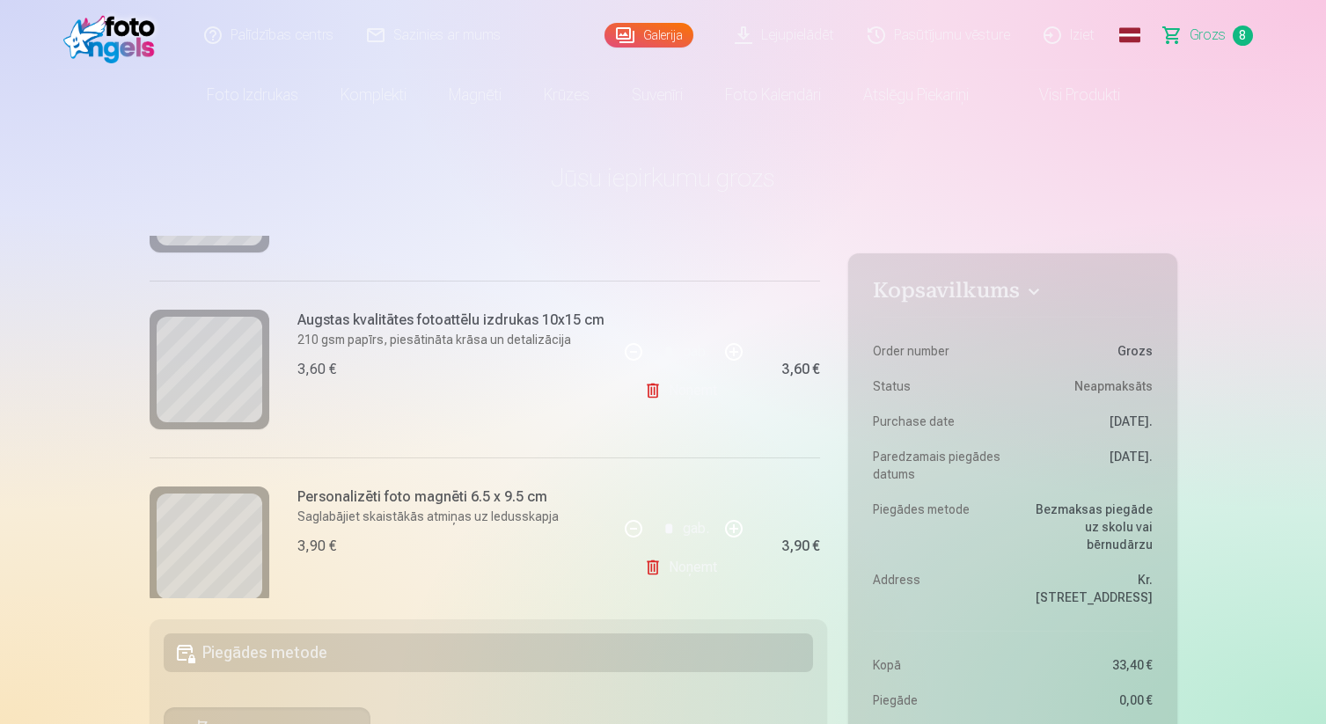
click at [692, 393] on link "Noņemt" at bounding box center [684, 390] width 80 height 35
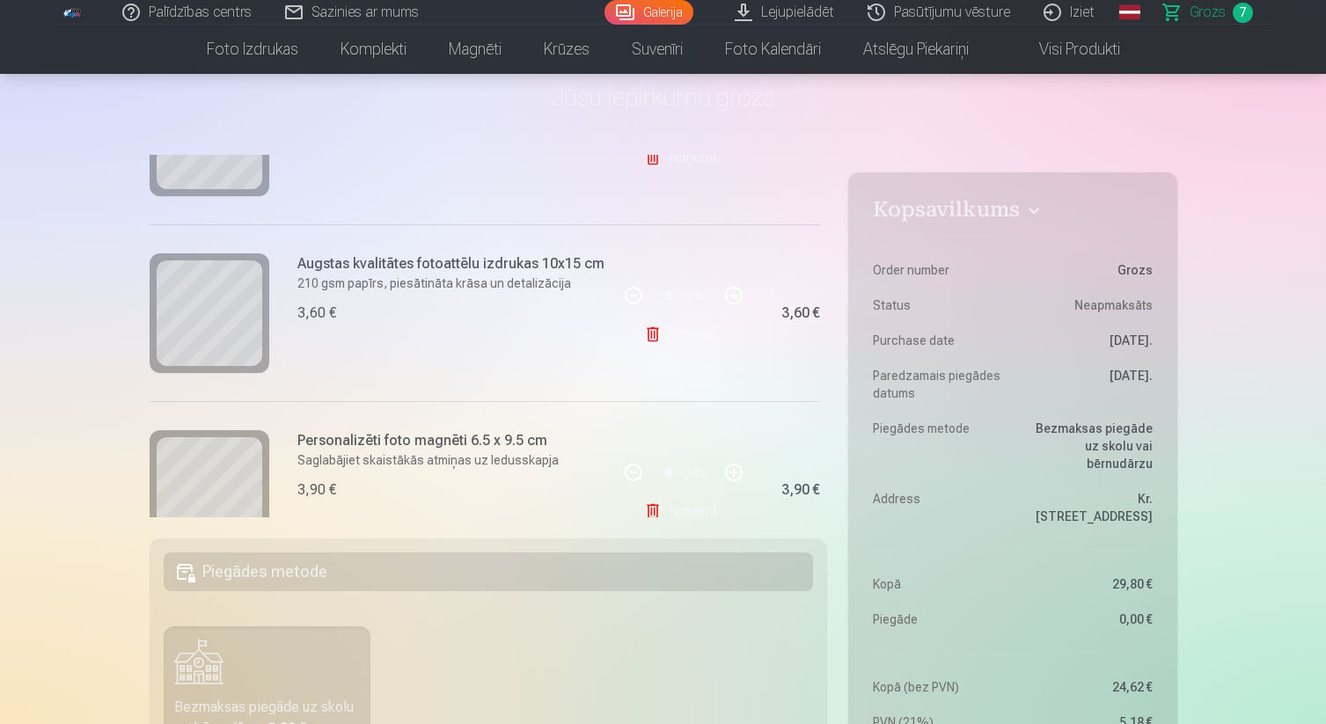
scroll to position [990, 0]
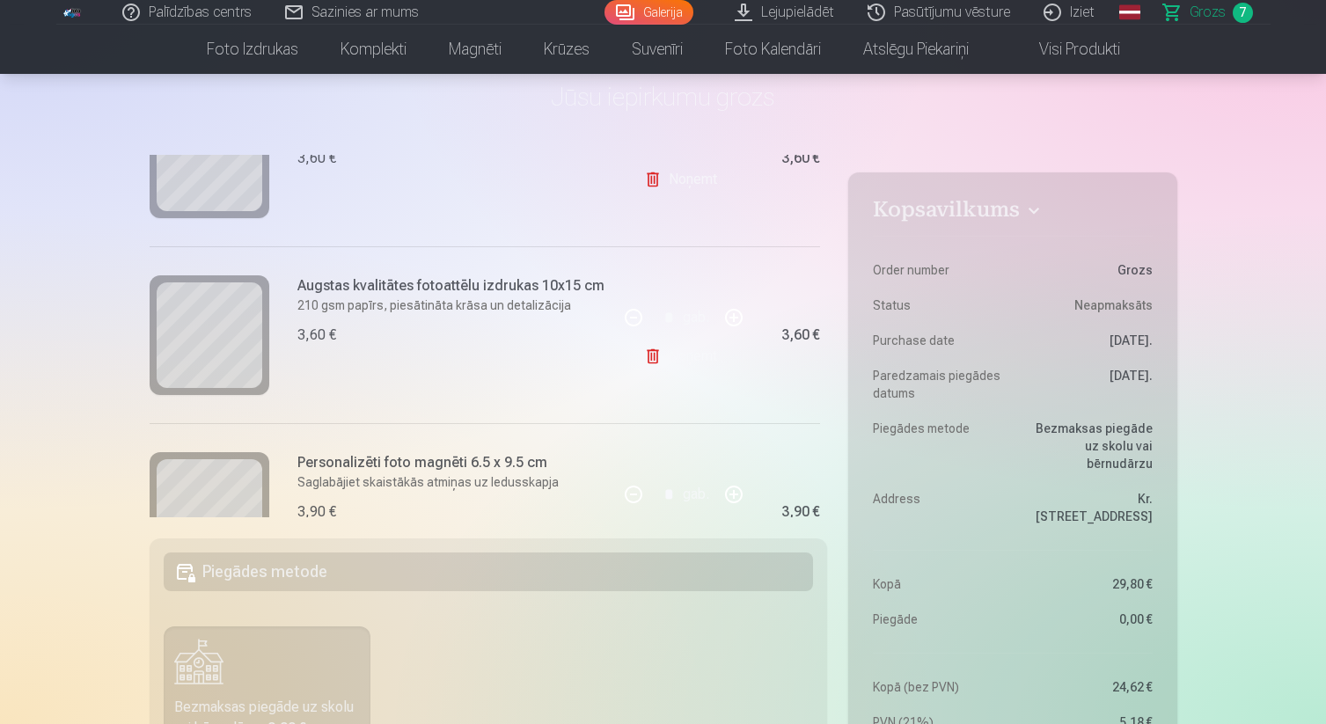
click at [690, 361] on link "Noņemt" at bounding box center [684, 356] width 80 height 35
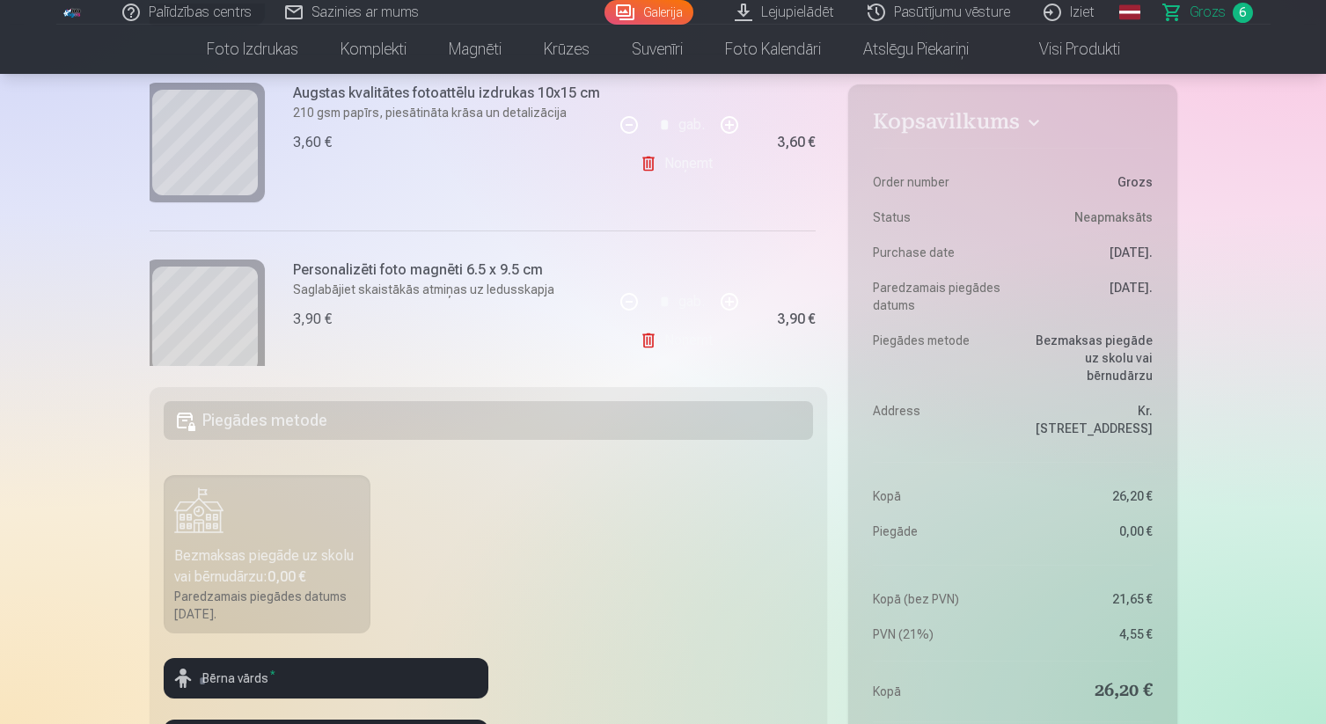
scroll to position [917, 4]
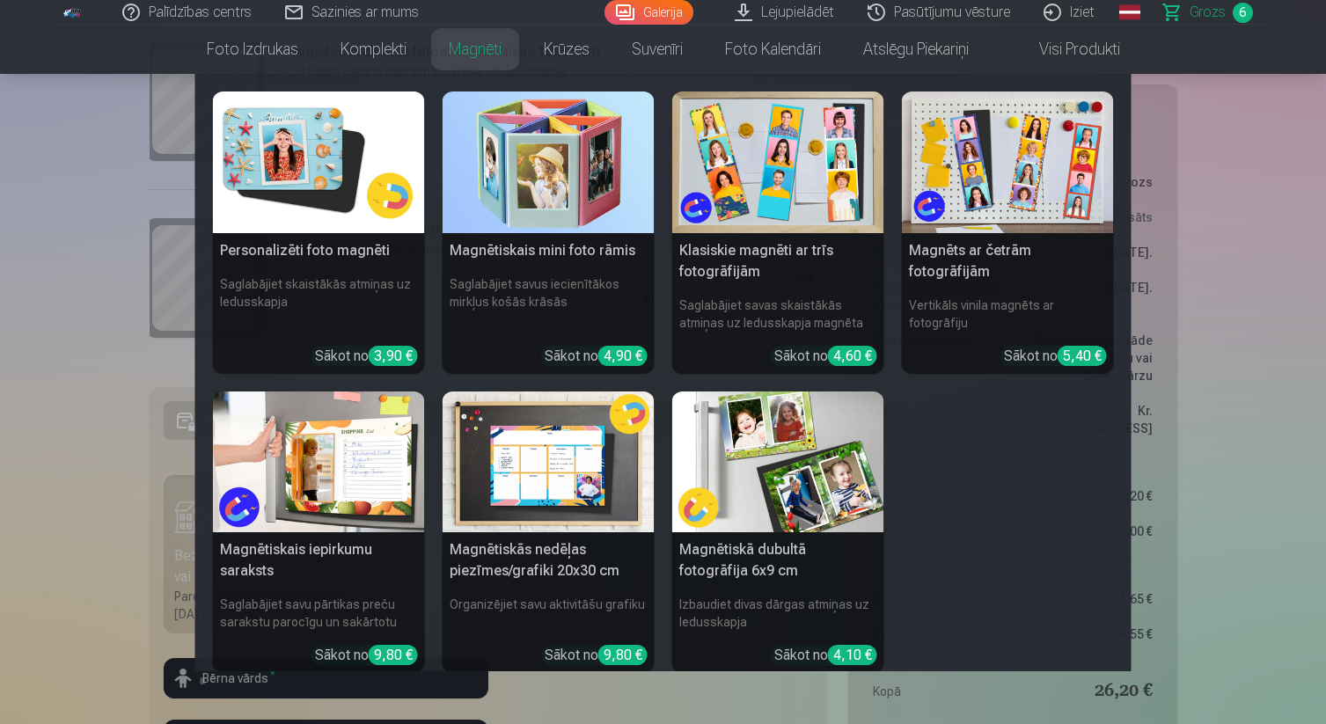
click at [475, 52] on link "Magnēti" at bounding box center [475, 49] width 95 height 49
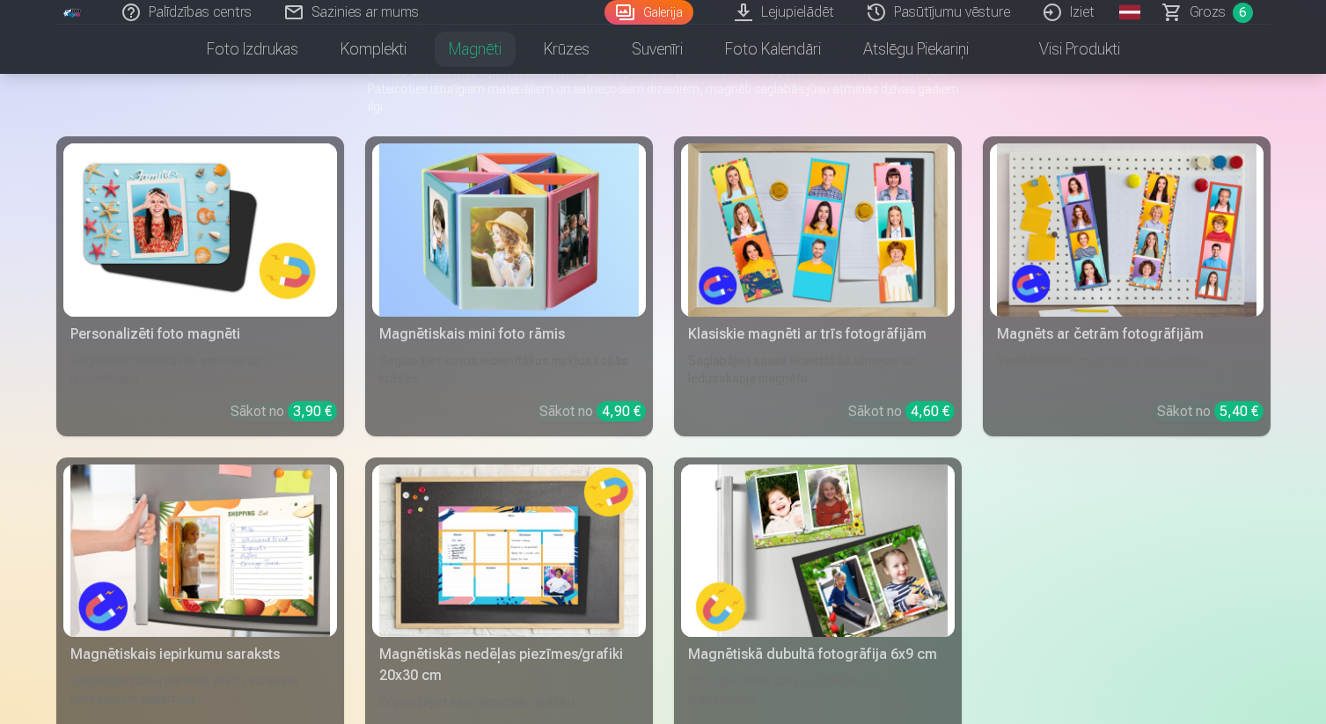
scroll to position [209, 0]
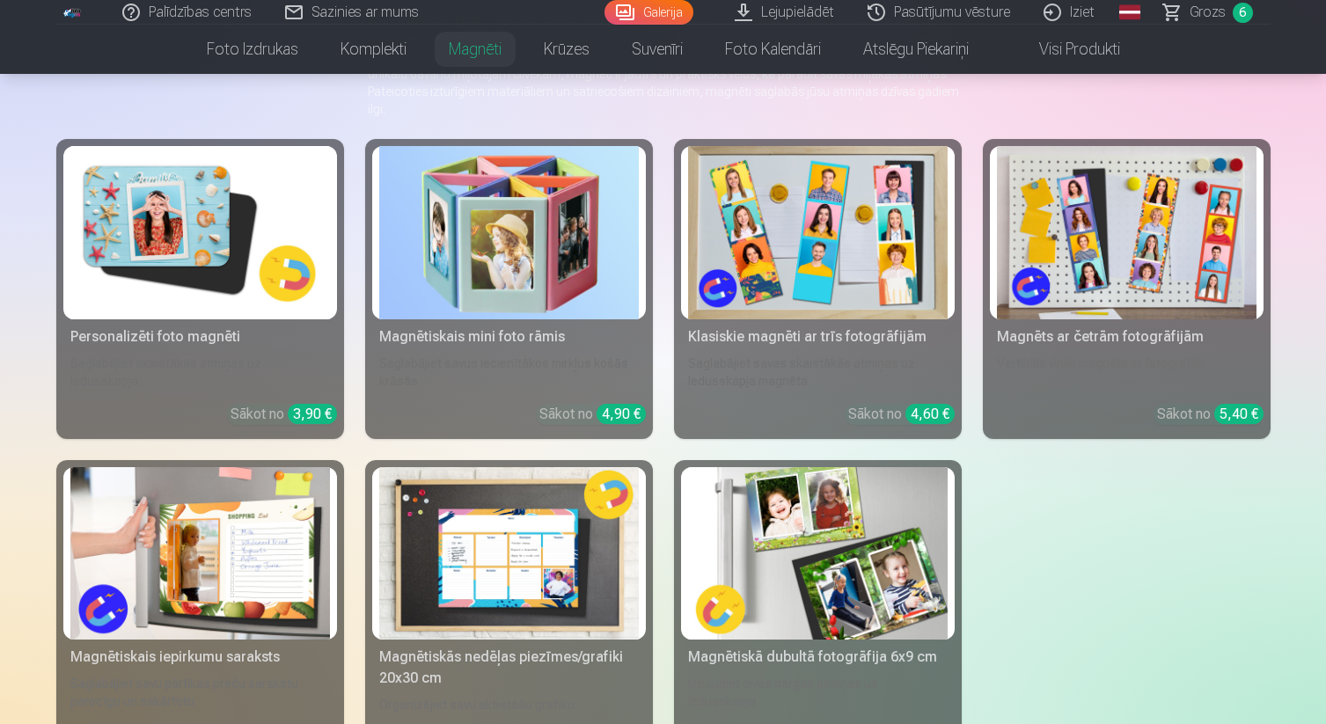
click at [221, 294] on img at bounding box center [199, 232] width 259 height 173
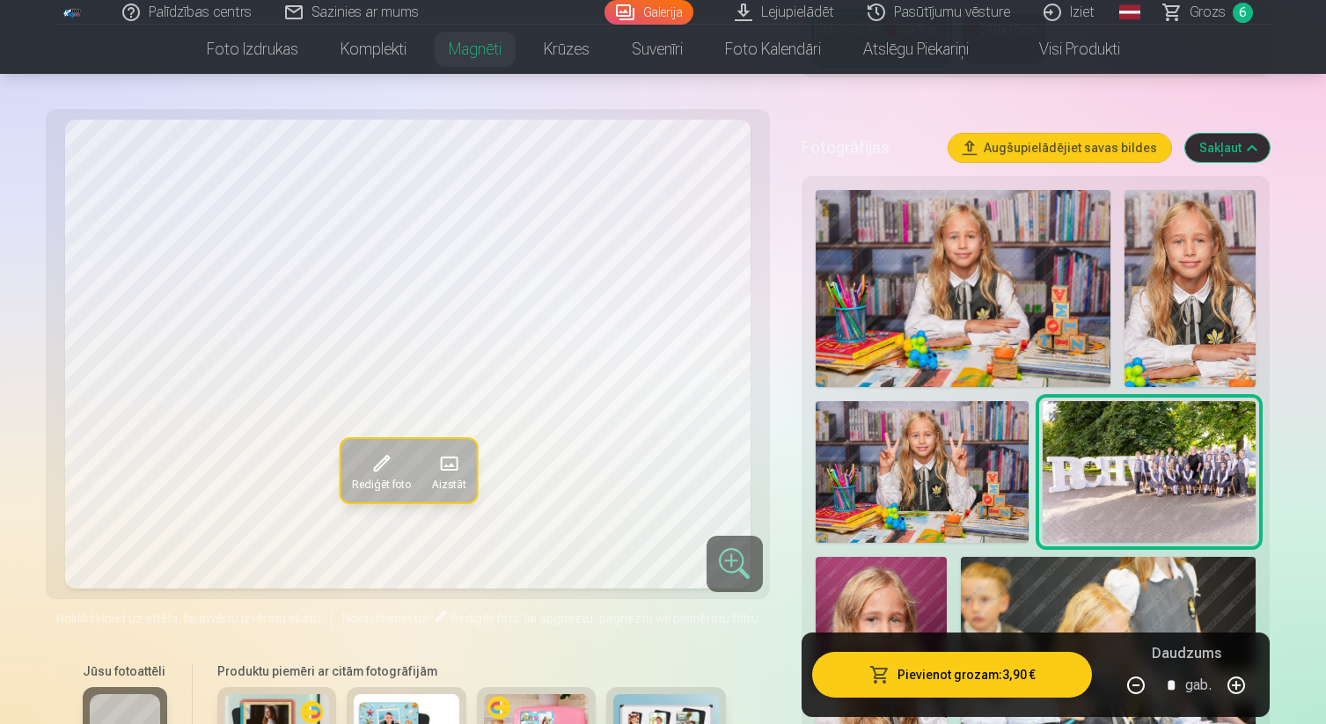
scroll to position [450, 0]
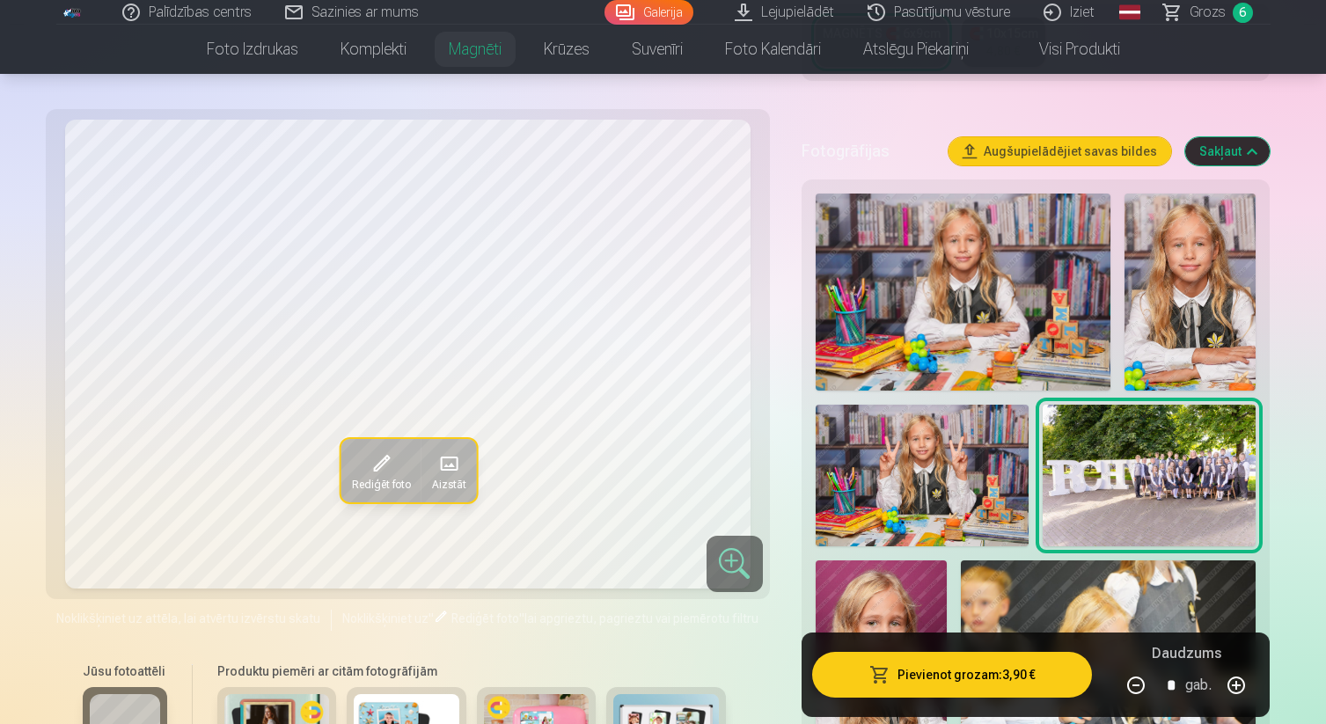
click at [903, 493] on img at bounding box center [921, 476] width 213 height 143
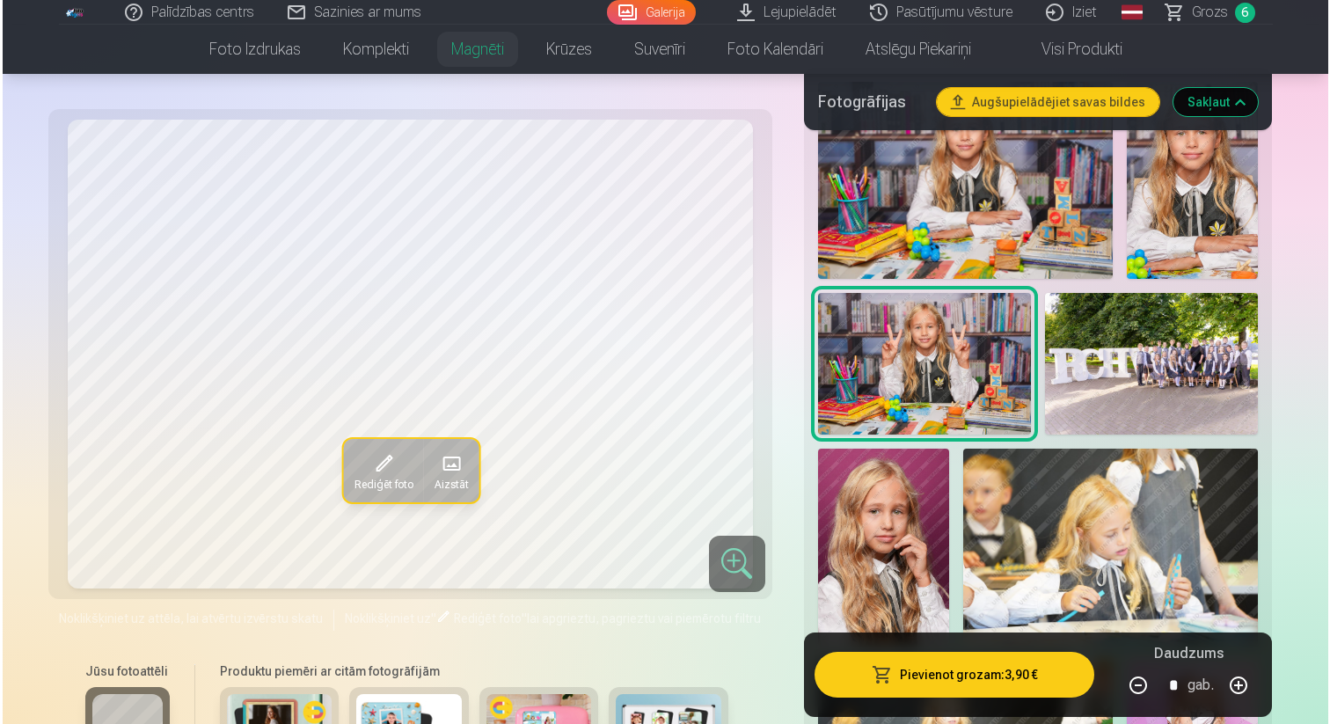
scroll to position [566, 0]
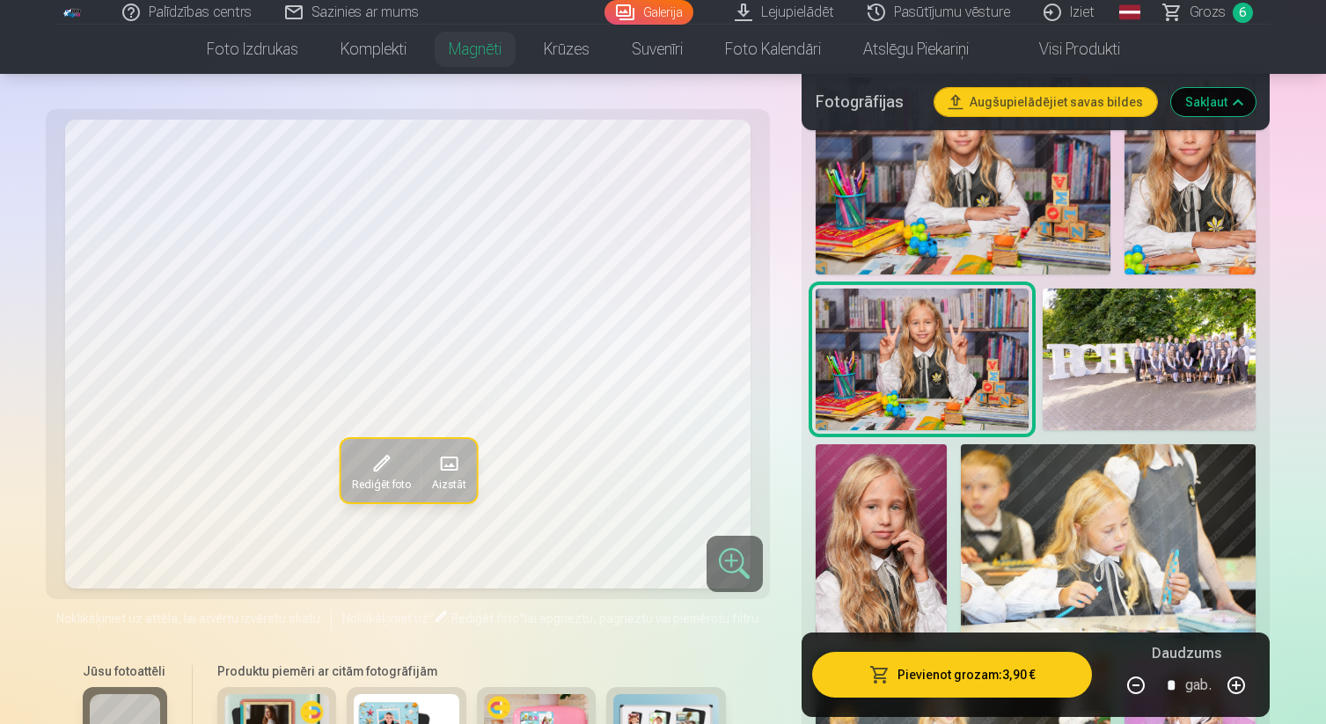
click at [917, 677] on button "Pievienot grozam : 3,90 €" at bounding box center [952, 675] width 281 height 46
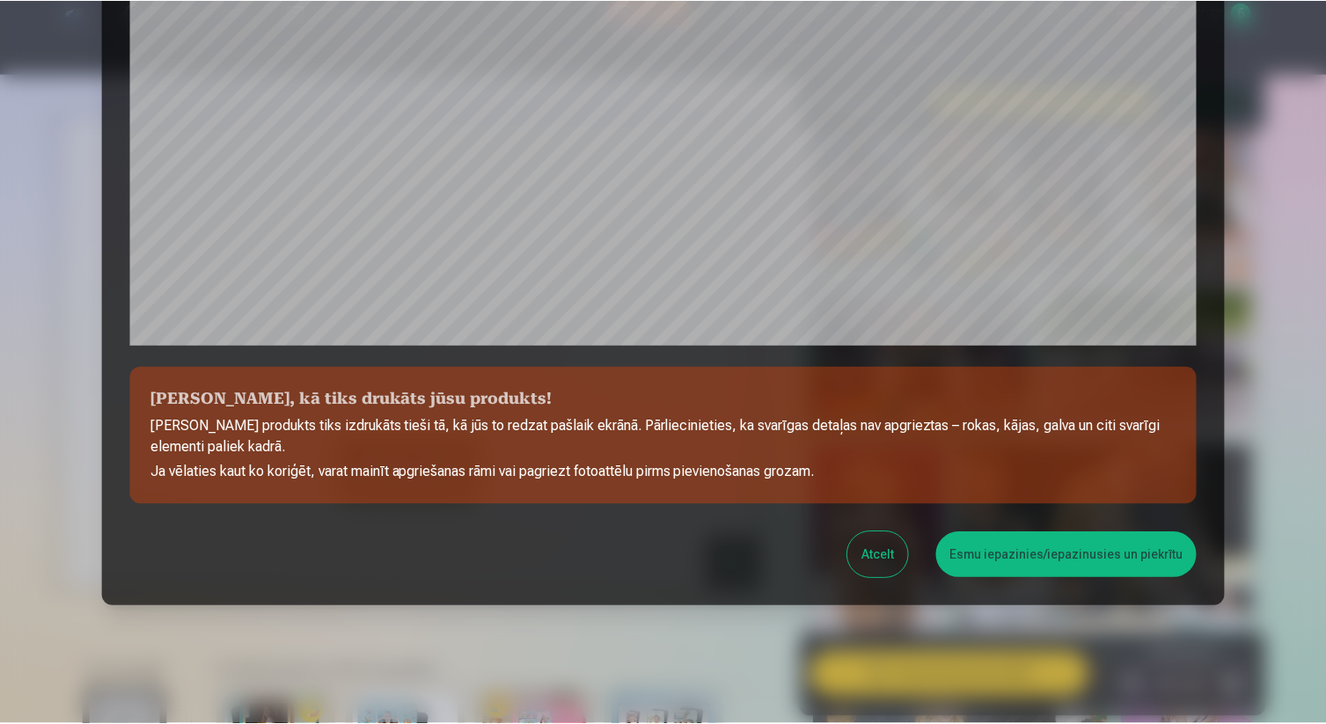
scroll to position [543, 0]
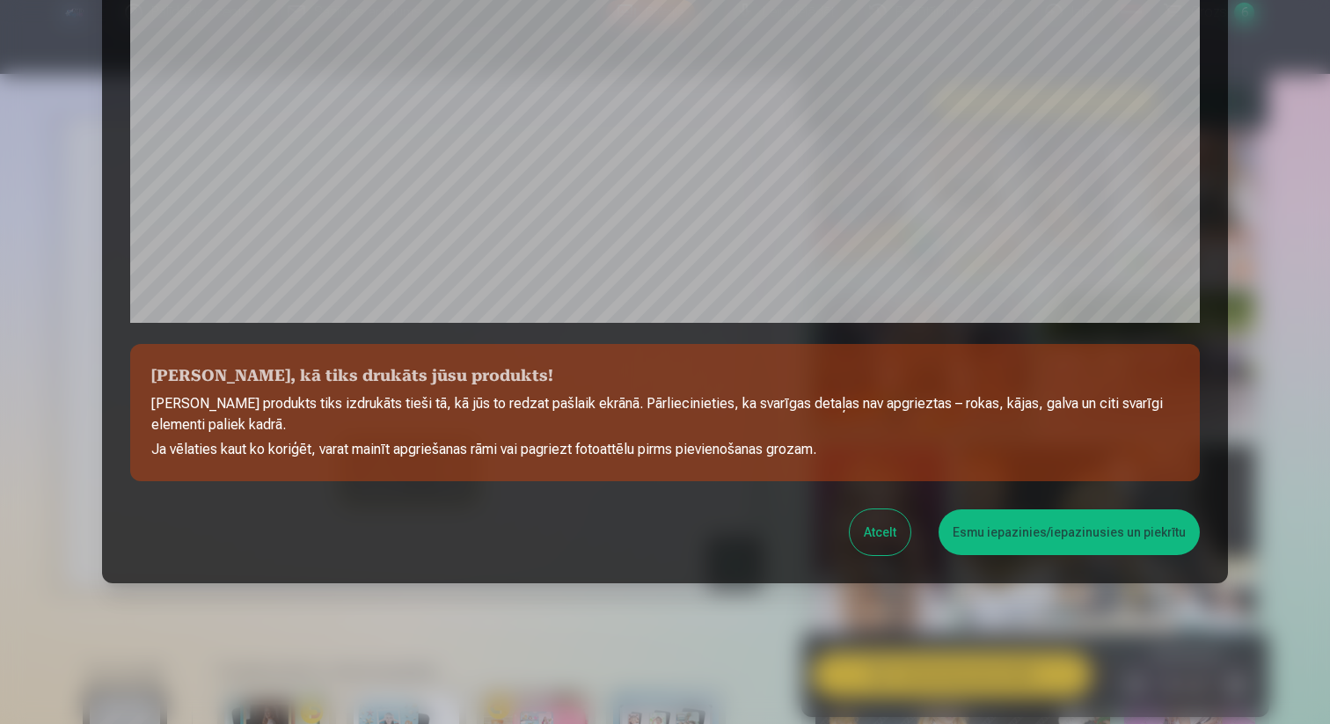
click at [1041, 526] on button "Esmu iepazinies/iepazinusies un piekrītu" at bounding box center [1069, 532] width 261 height 46
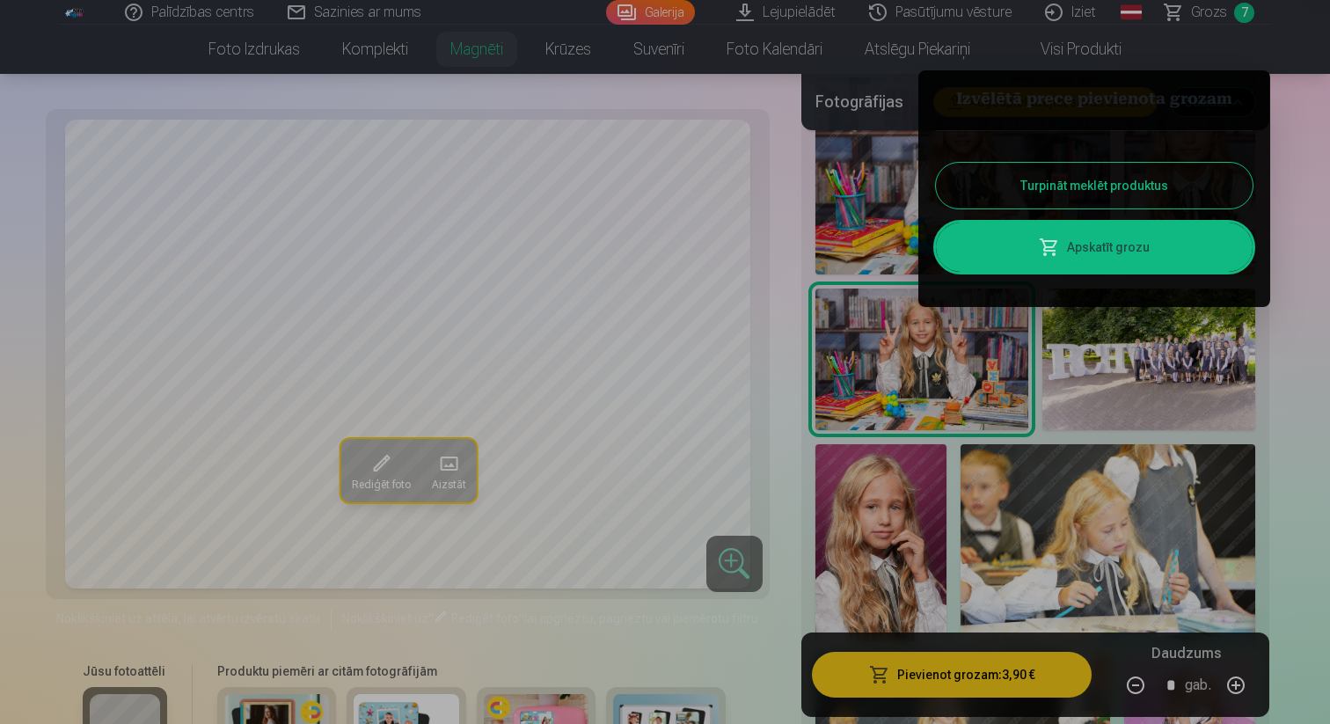
click at [1217, 11] on div at bounding box center [665, 362] width 1330 height 724
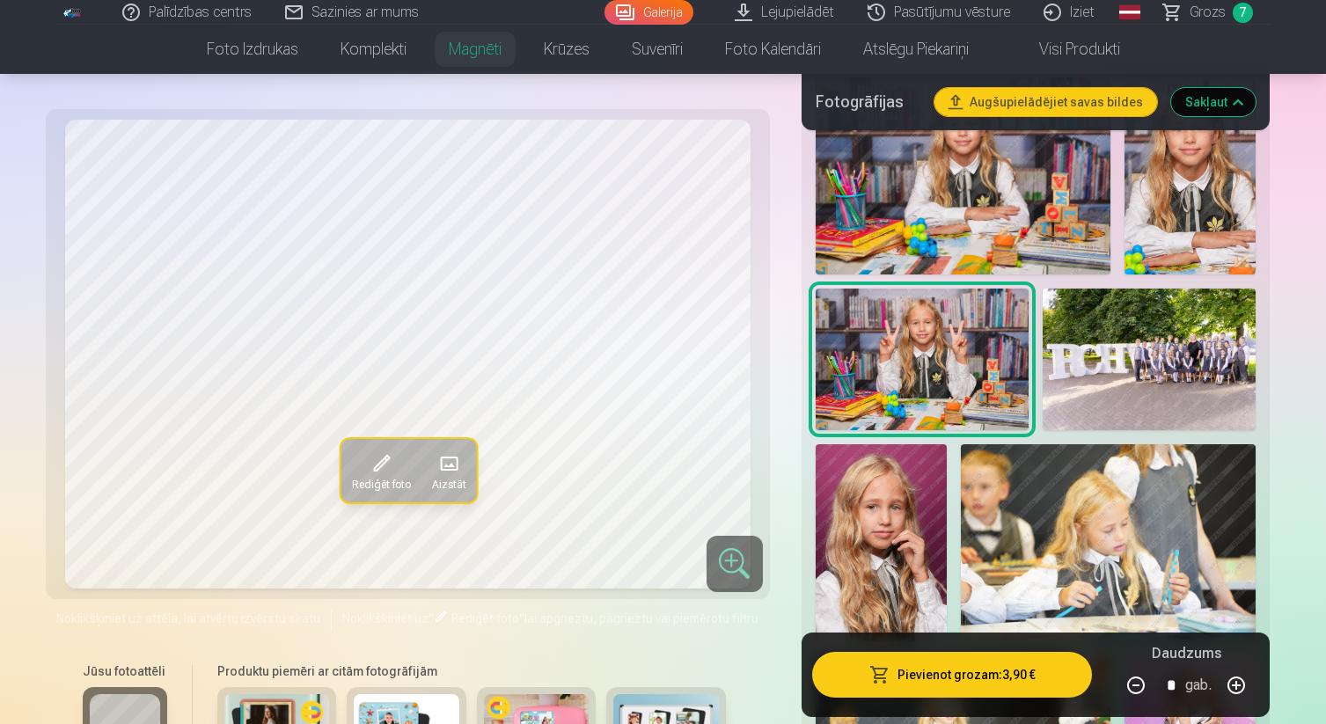
click at [1202, 19] on span "Grozs" at bounding box center [1207, 12] width 36 height 21
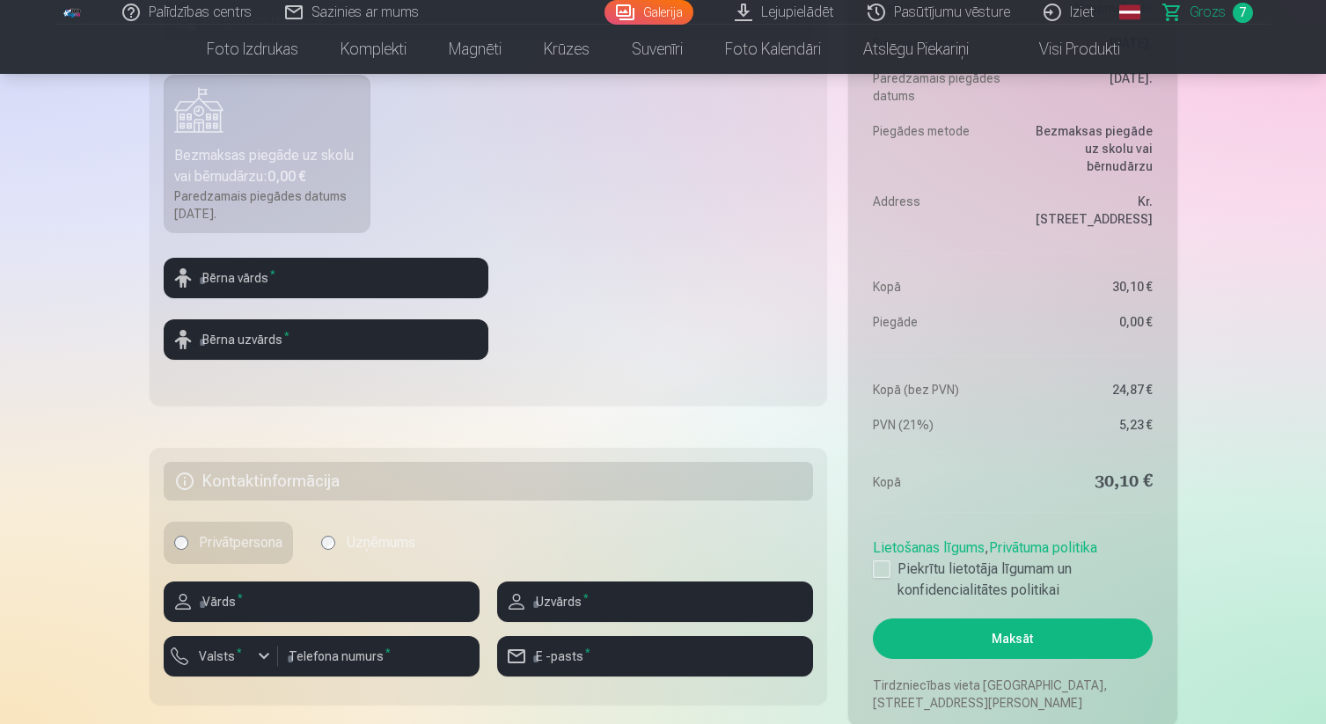
scroll to position [630, 0]
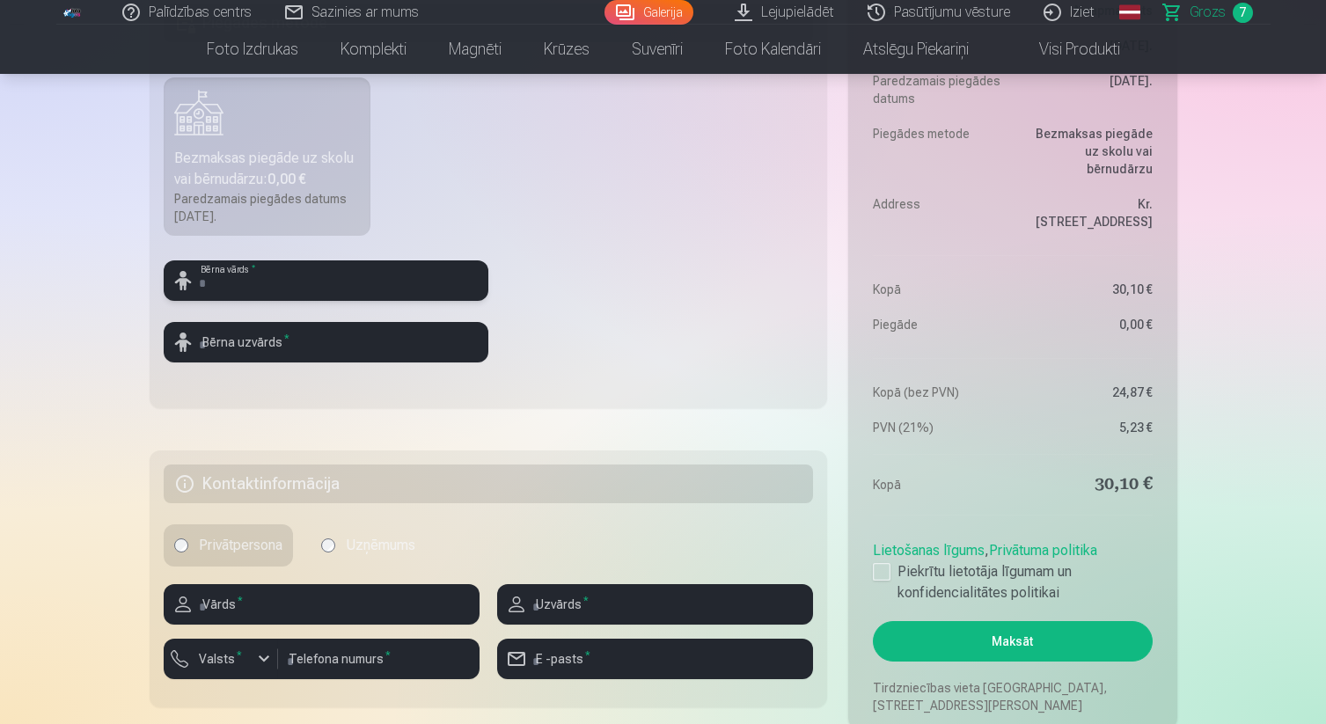
click at [334, 274] on input "text" at bounding box center [326, 280] width 325 height 40
type input "*"
type input "*******"
click at [313, 348] on input "text" at bounding box center [326, 342] width 325 height 40
type input "**********"
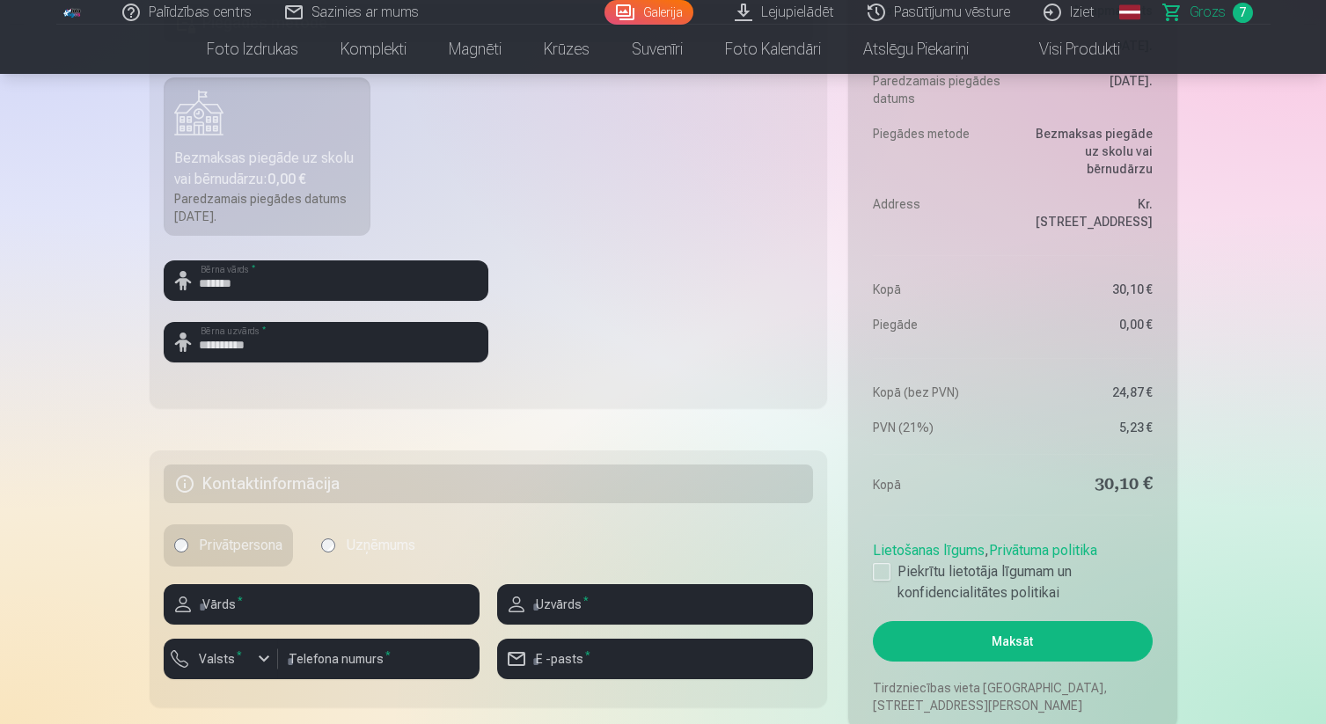
click at [370, 491] on h5 "Kontaktinformācija" at bounding box center [489, 483] width 650 height 39
click at [330, 596] on input "text" at bounding box center [322, 604] width 316 height 40
type input "******"
click at [272, 658] on div "button" at bounding box center [263, 658] width 21 height 21
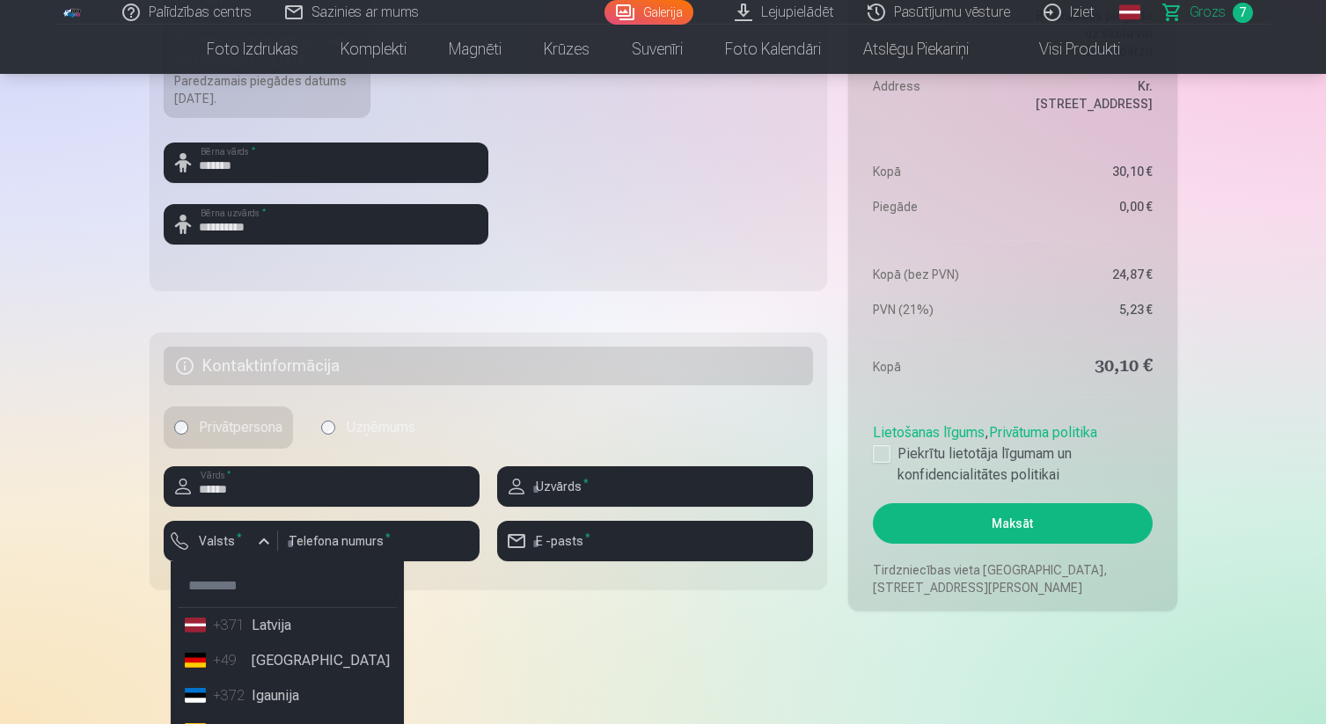
scroll to position [756, 0]
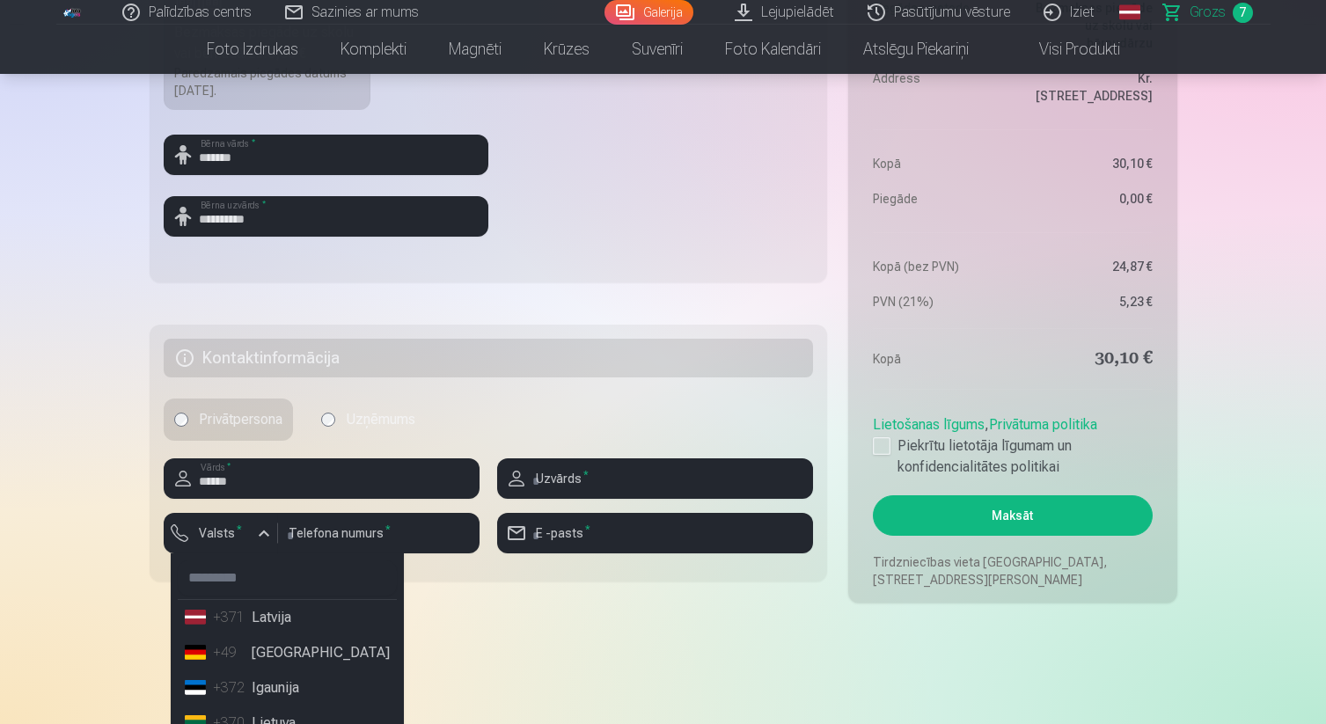
click at [286, 618] on li "+371 Latvija" at bounding box center [287, 617] width 219 height 35
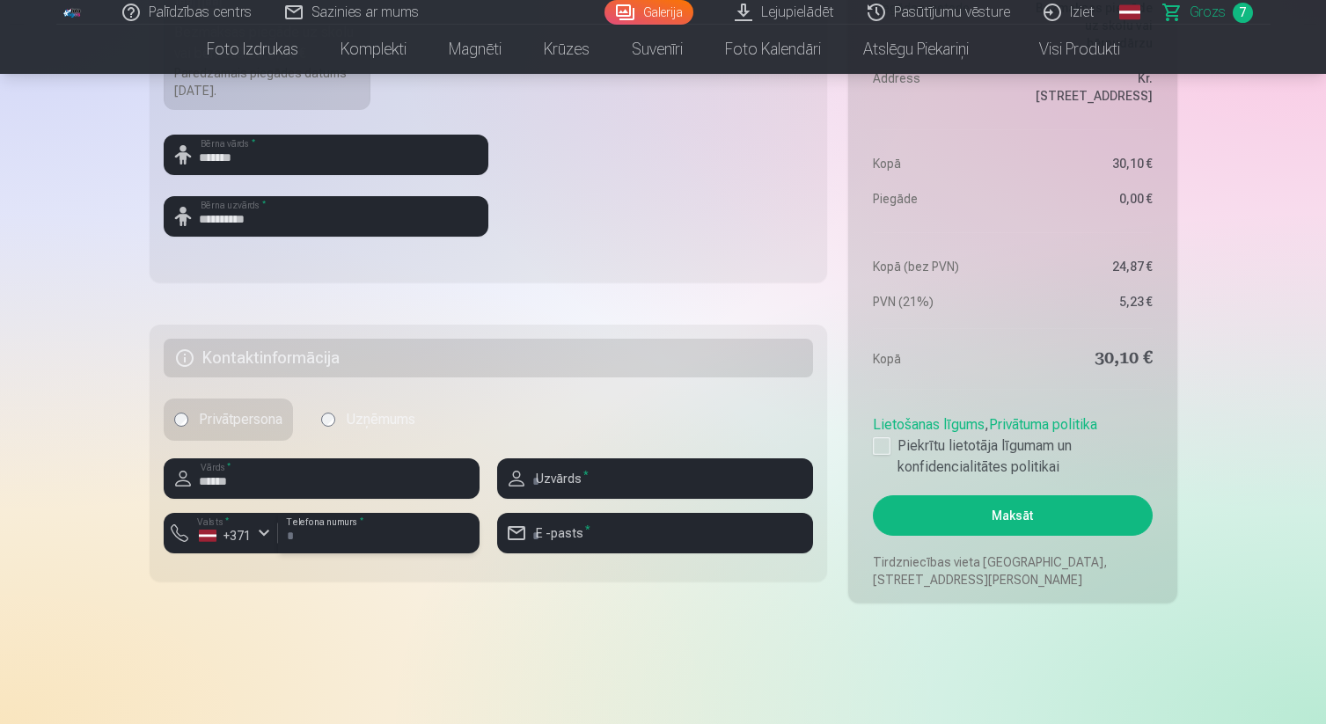
click at [335, 533] on input "number" at bounding box center [378, 533] width 201 height 40
type input "********"
click at [603, 479] on input "text" at bounding box center [655, 478] width 316 height 40
type input "**********"
click at [600, 536] on input "email" at bounding box center [655, 533] width 316 height 40
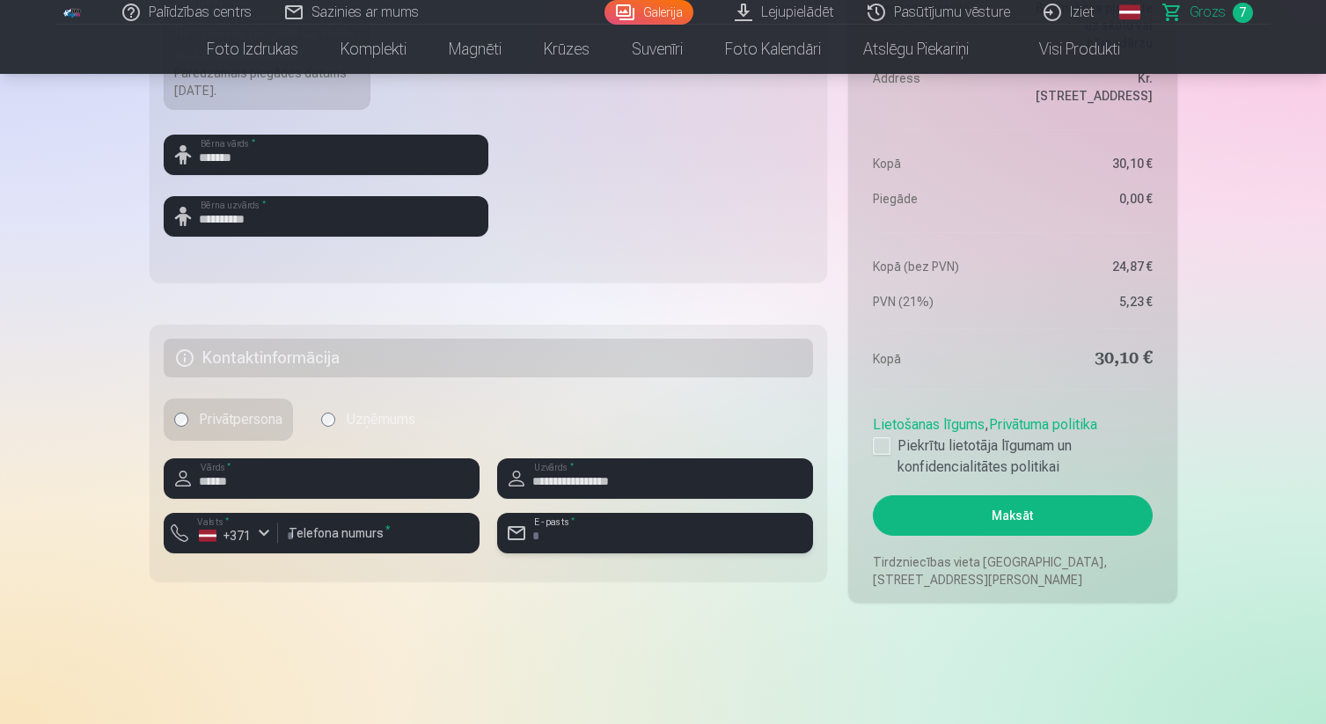
type input "**********"
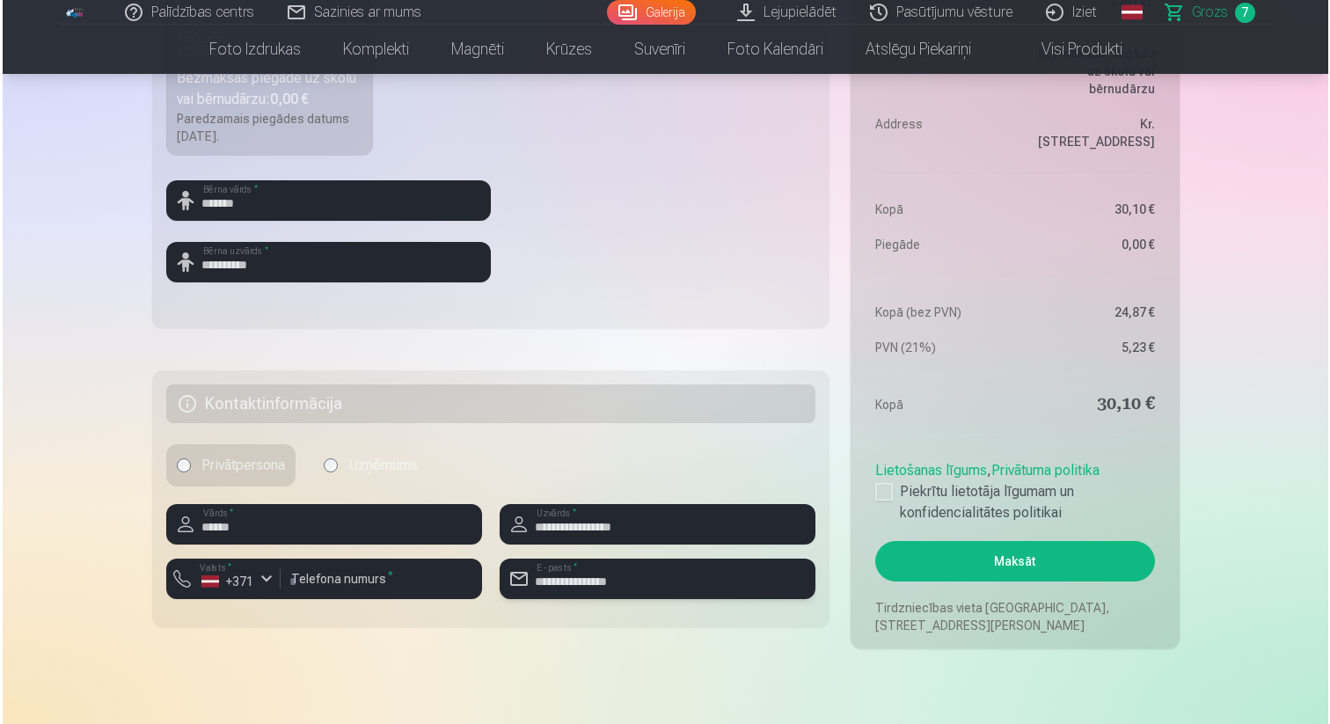
scroll to position [696, 0]
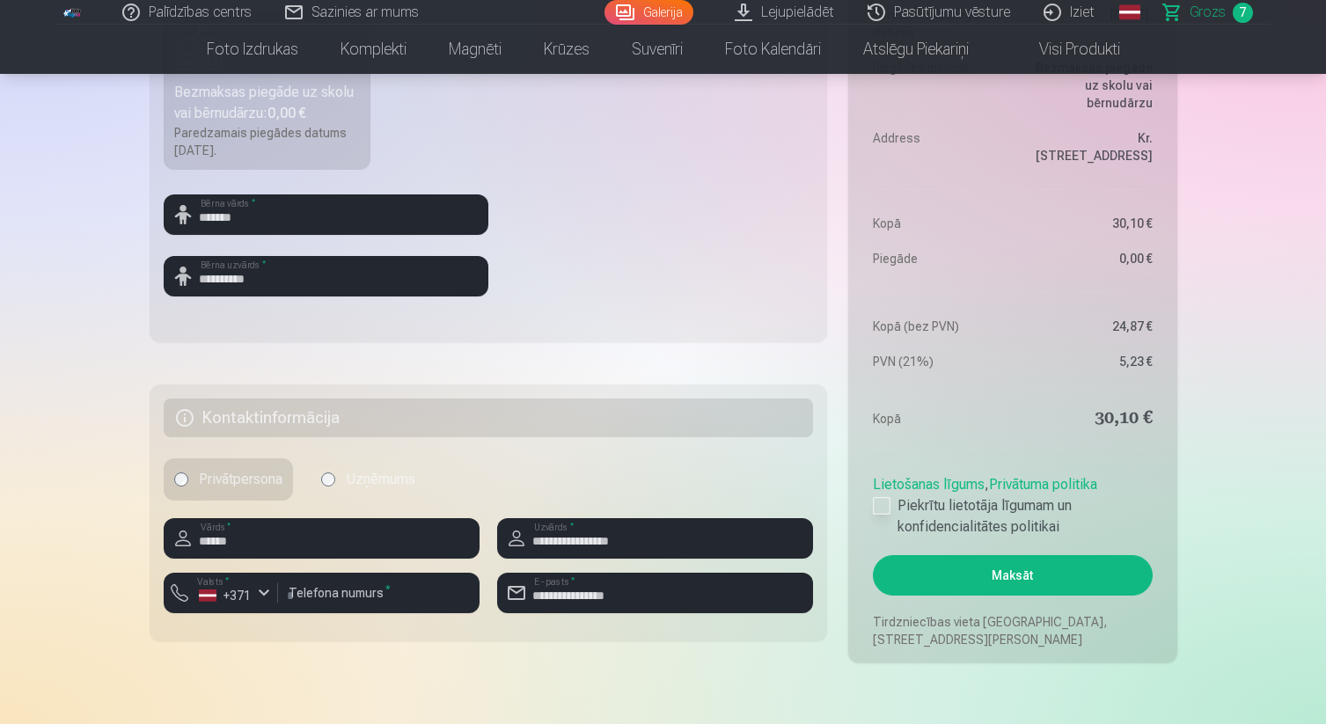
click at [881, 511] on div at bounding box center [882, 506] width 18 height 18
click at [922, 568] on button "Maksāt" at bounding box center [1012, 575] width 279 height 40
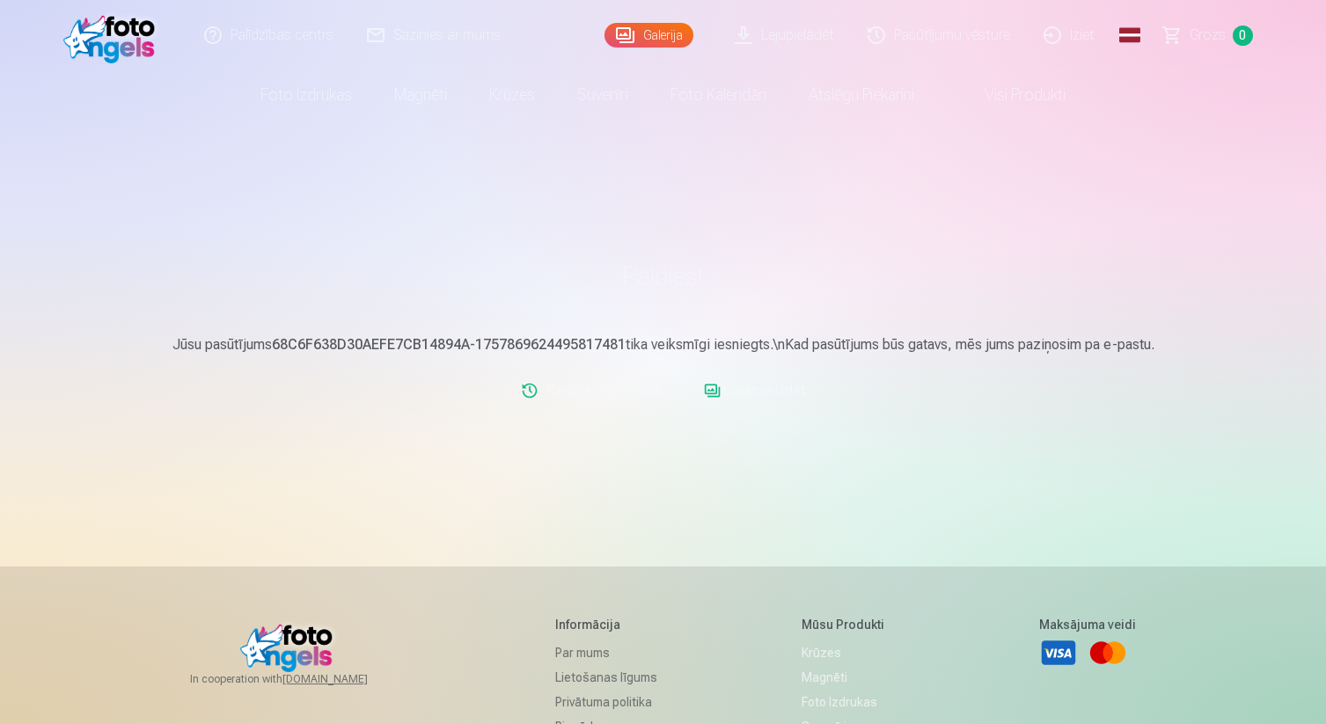
click at [770, 393] on link "Lejupielādēt" at bounding box center [754, 390] width 115 height 35
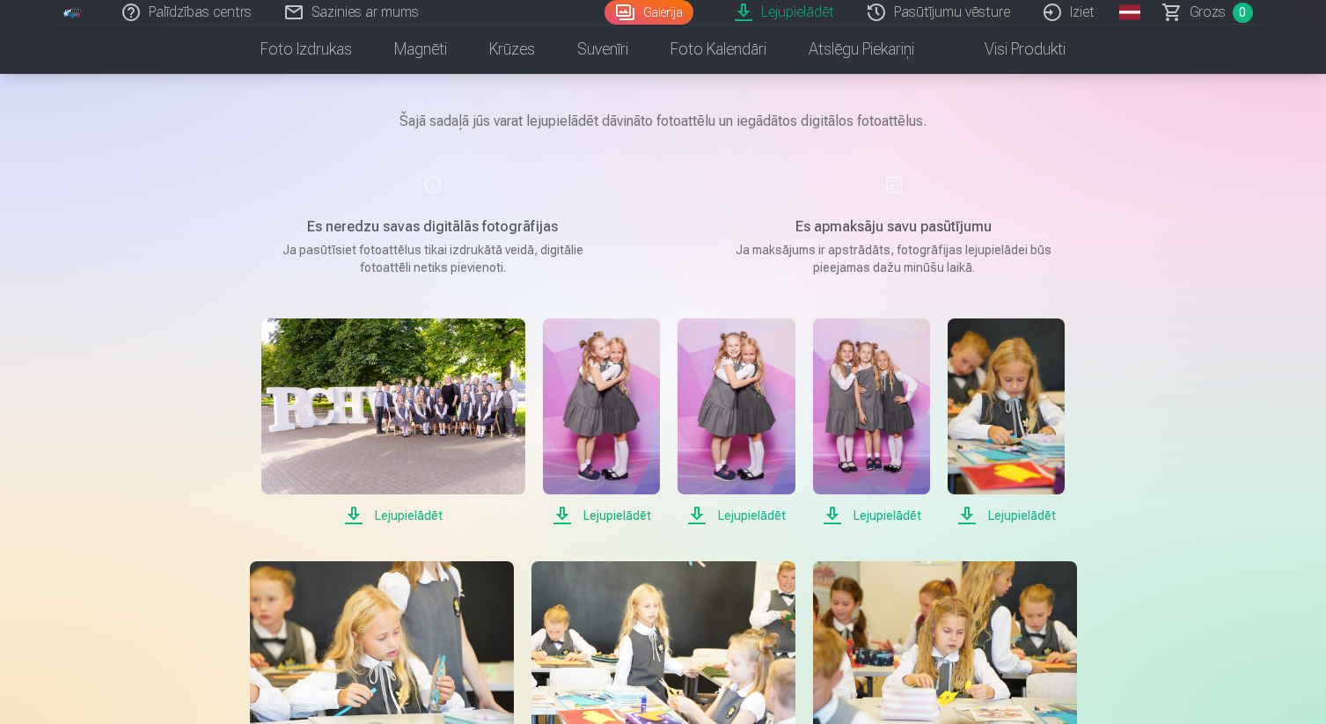
scroll to position [137, 0]
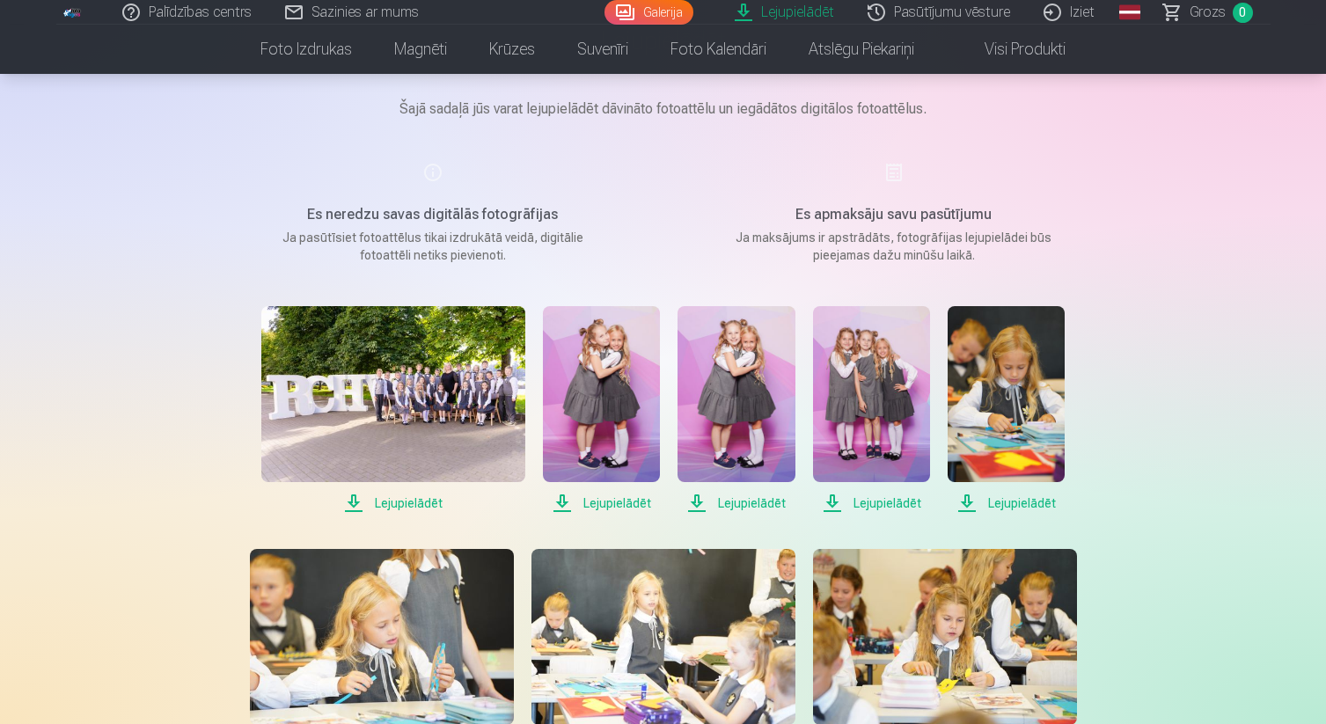
click at [412, 501] on span "Lejupielādēt" at bounding box center [393, 503] width 264 height 21
click at [610, 500] on span "Lejupielādēt" at bounding box center [601, 503] width 117 height 21
click at [428, 501] on span "Lejupielādēt" at bounding box center [393, 503] width 264 height 21
click at [352, 503] on span "Lejupielādēt" at bounding box center [393, 503] width 264 height 21
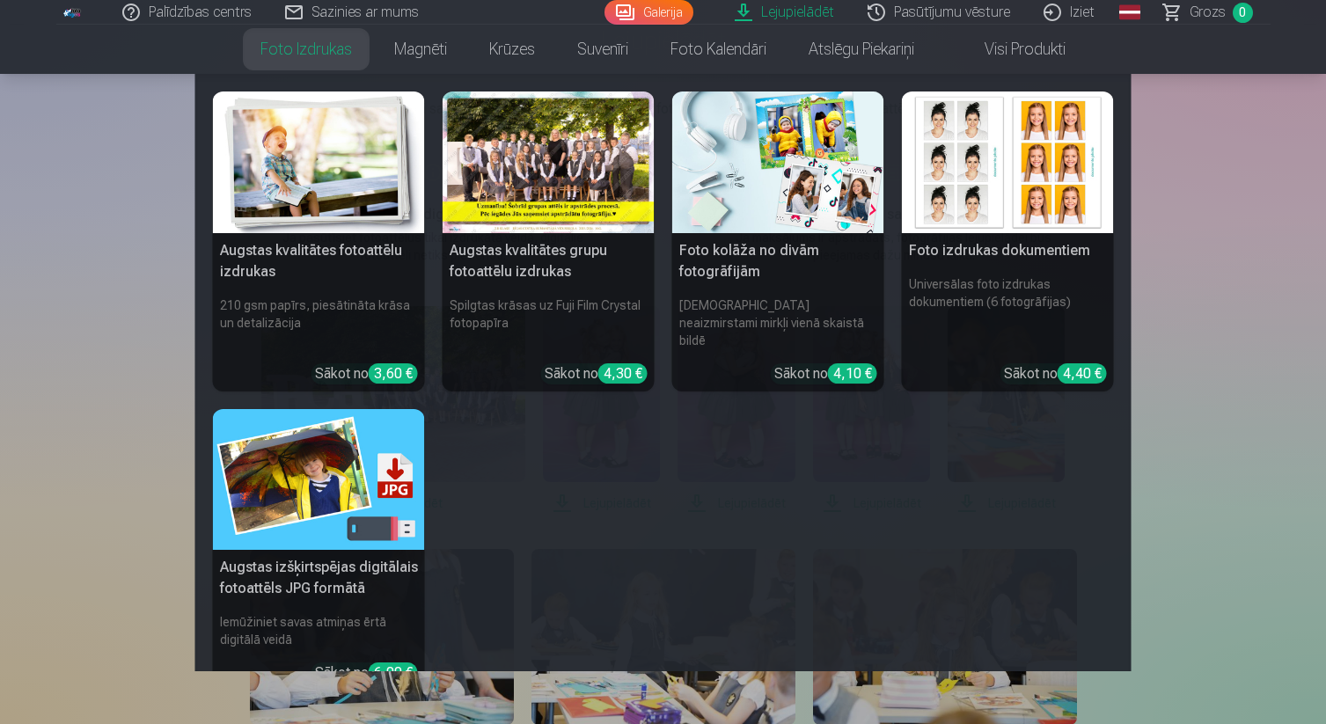
click at [1271, 470] on nav "Augstas kvalitātes fotoattēlu izdrukas 210 gsm papīrs, piesātināta krāsa un det…" at bounding box center [663, 372] width 1326 height 597
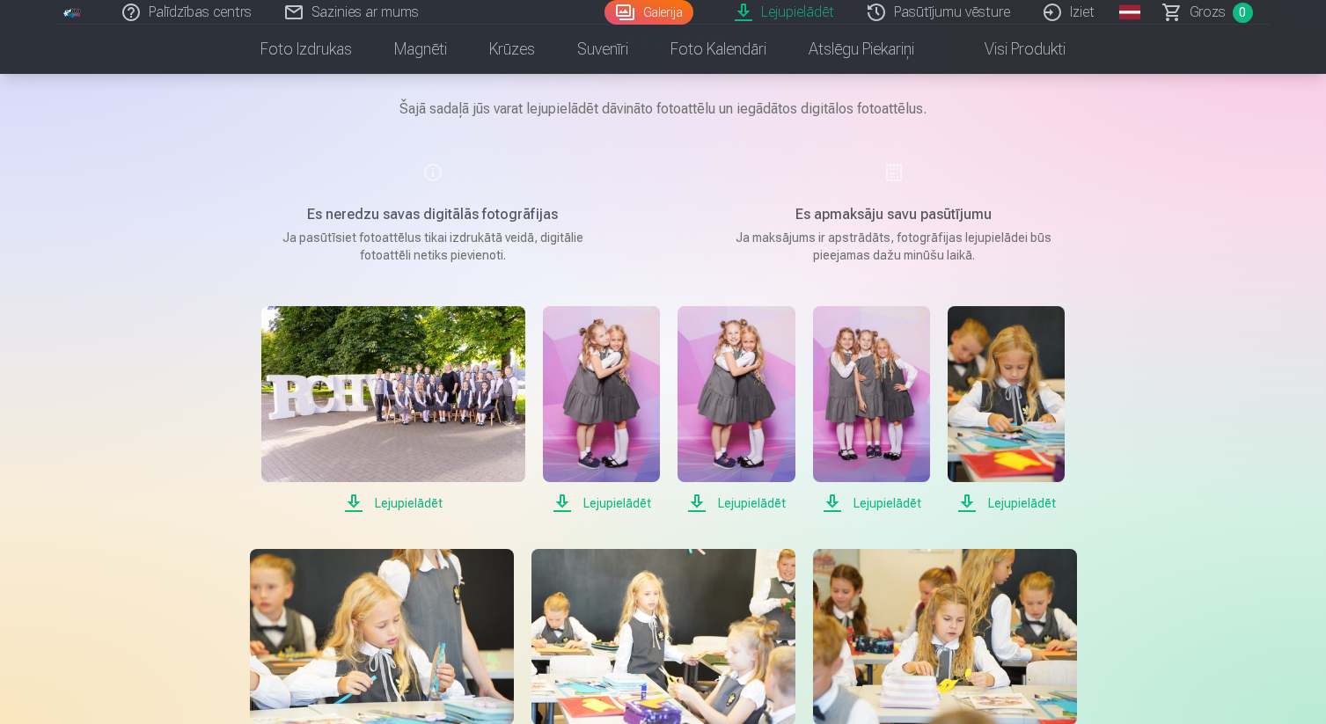
click at [702, 507] on span "Lejupielādēt" at bounding box center [735, 503] width 117 height 21
click at [832, 502] on span "Lejupielādēt" at bounding box center [871, 503] width 117 height 21
click at [964, 512] on span "Lejupielādēt" at bounding box center [1005, 503] width 117 height 21
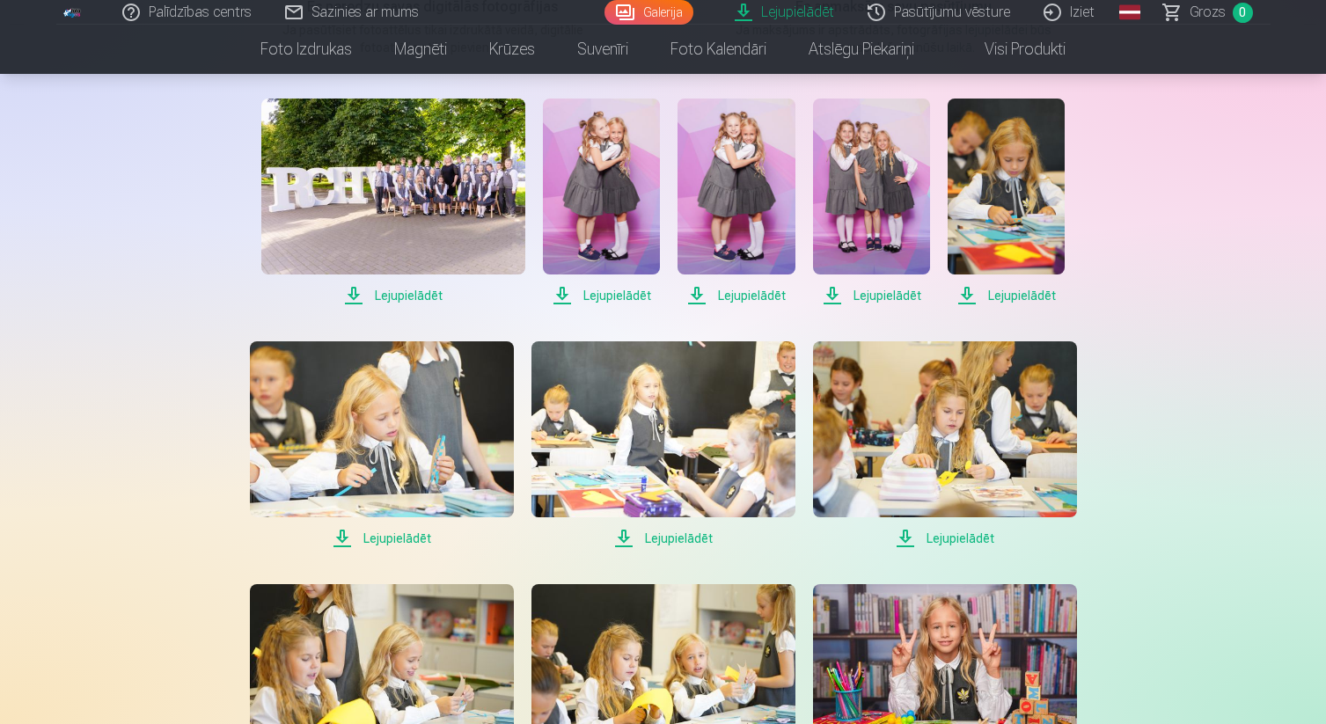
scroll to position [350, 0]
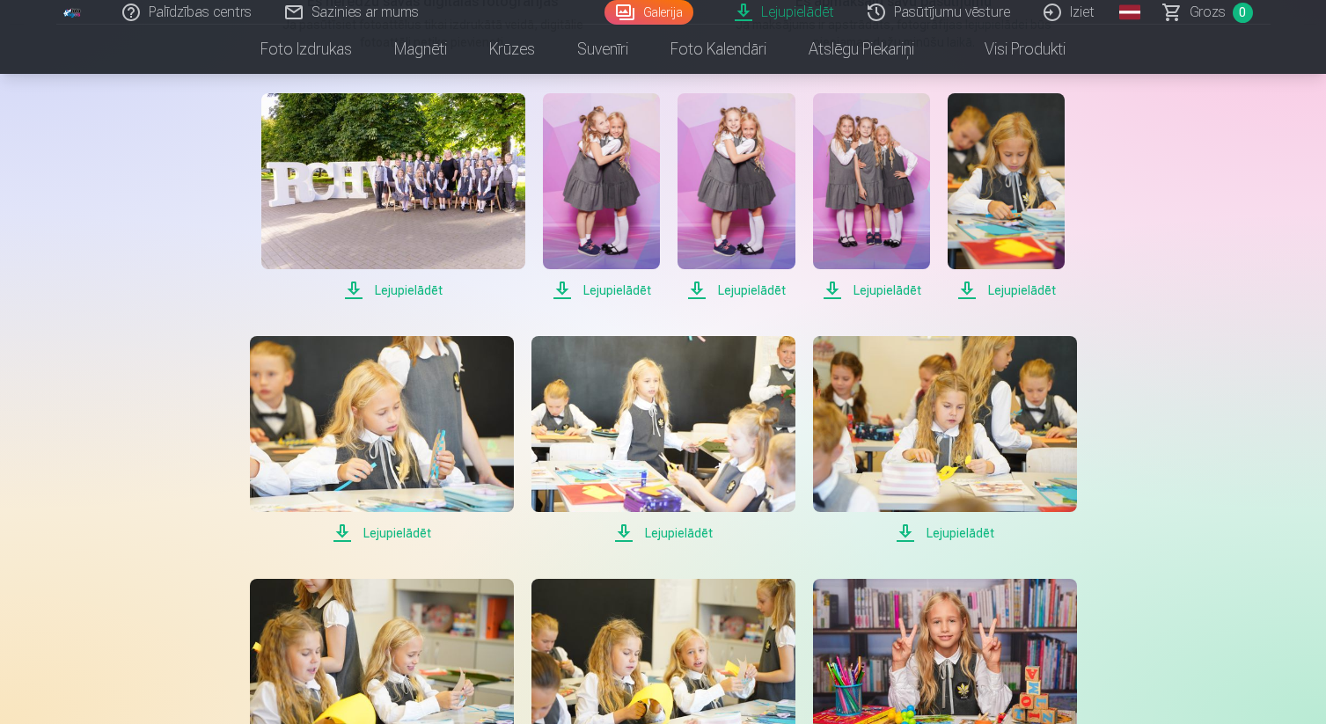
click at [345, 535] on span "Lejupielādēt" at bounding box center [382, 533] width 264 height 21
click at [630, 538] on span "Lejupielādēt" at bounding box center [663, 533] width 264 height 21
click at [908, 538] on span "Lejupielādēt" at bounding box center [945, 533] width 264 height 21
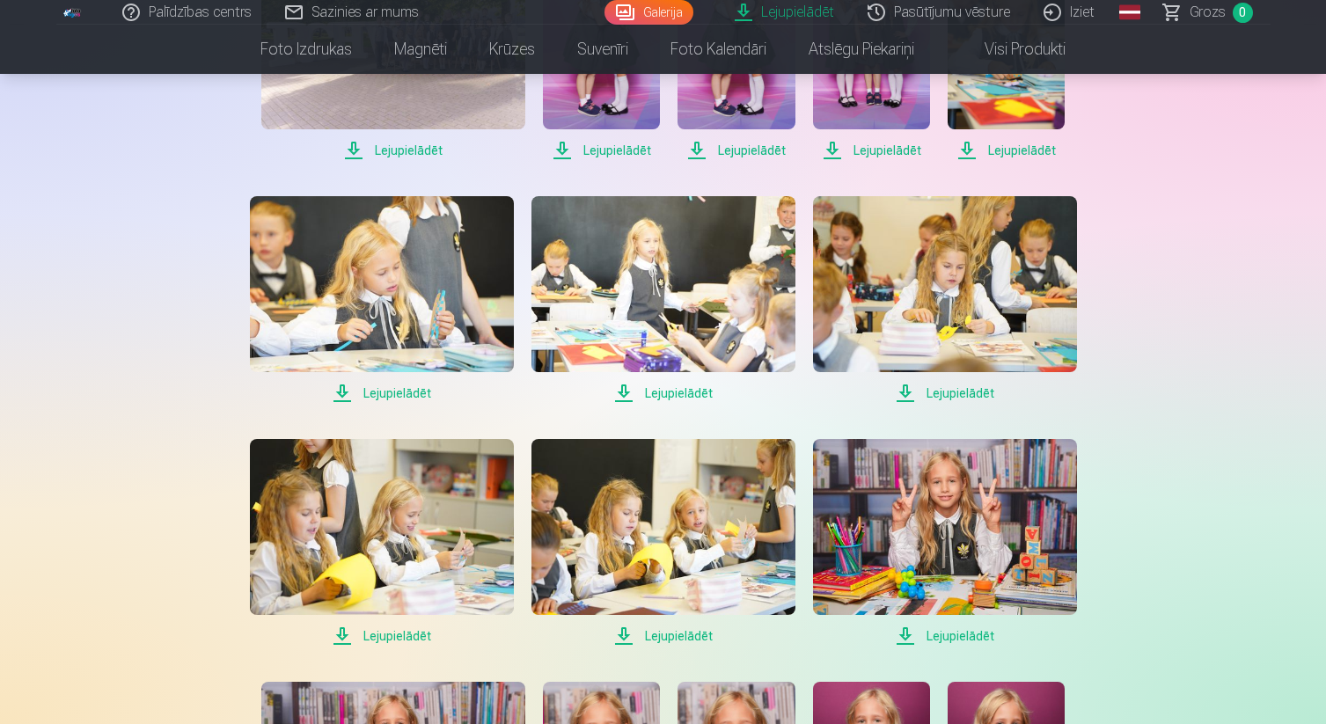
scroll to position [523, 0]
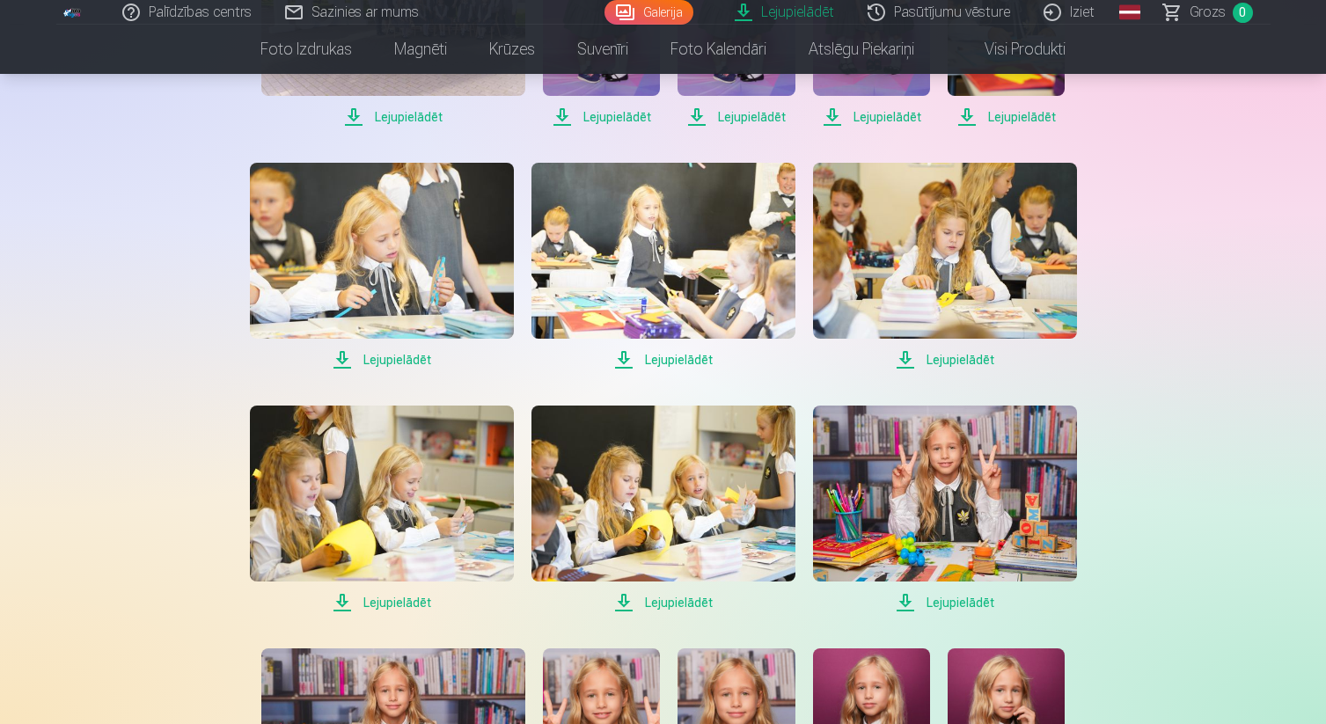
click at [336, 605] on span "Lejupielādēt" at bounding box center [382, 602] width 264 height 21
click at [625, 608] on span "Lejupielādēt" at bounding box center [663, 602] width 264 height 21
click at [912, 605] on span "Lejupielādēt" at bounding box center [945, 602] width 264 height 21
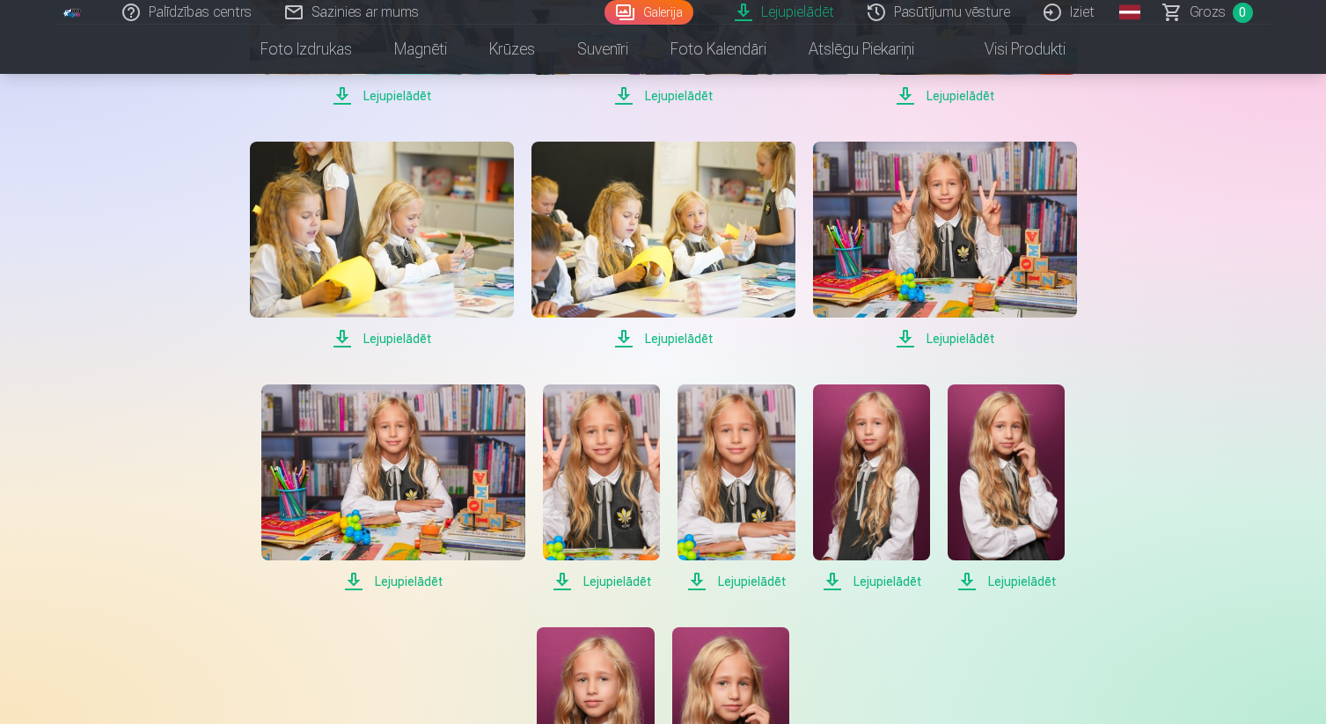
scroll to position [794, 0]
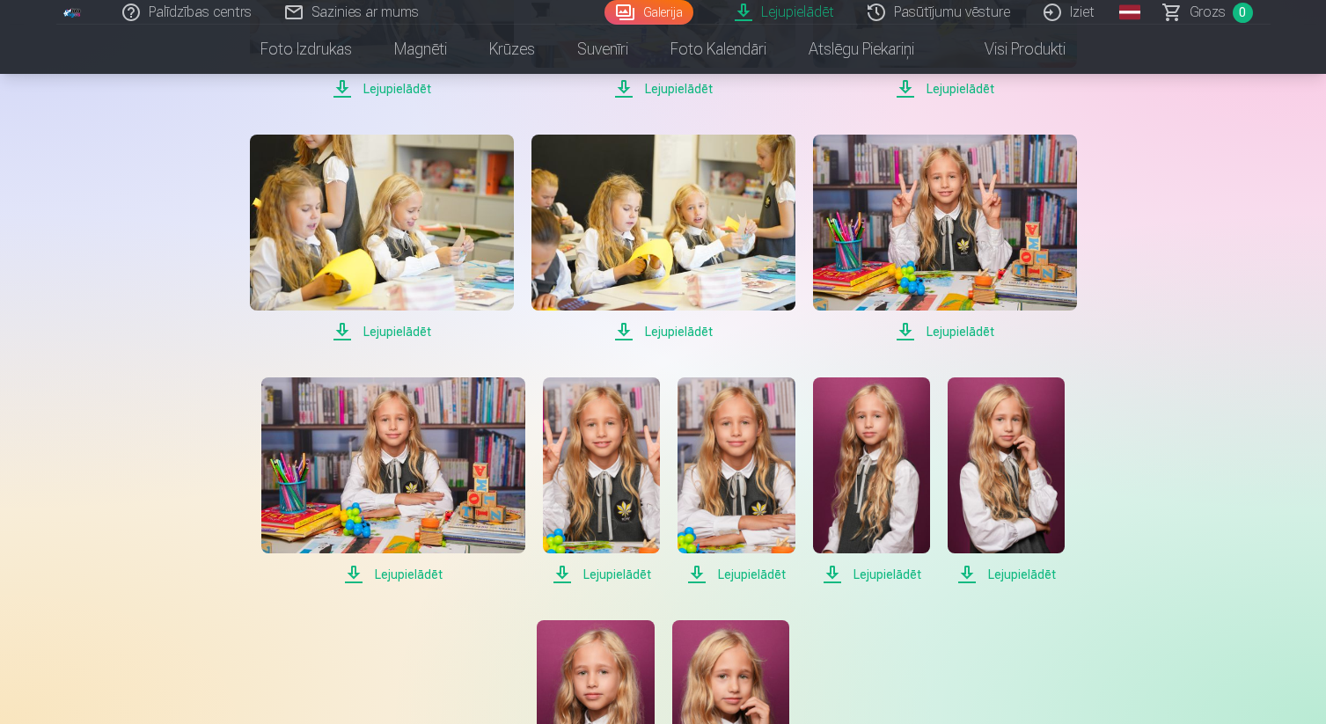
click at [348, 581] on span "Lejupielādēt" at bounding box center [393, 574] width 264 height 21
click at [566, 575] on span "Lejupielādēt" at bounding box center [601, 574] width 117 height 21
click at [697, 576] on span "Lejupielādēt" at bounding box center [735, 574] width 117 height 21
click at [834, 571] on span "Lejupielādēt" at bounding box center [871, 574] width 117 height 21
click at [964, 580] on span "Lejupielādēt" at bounding box center [1005, 574] width 117 height 21
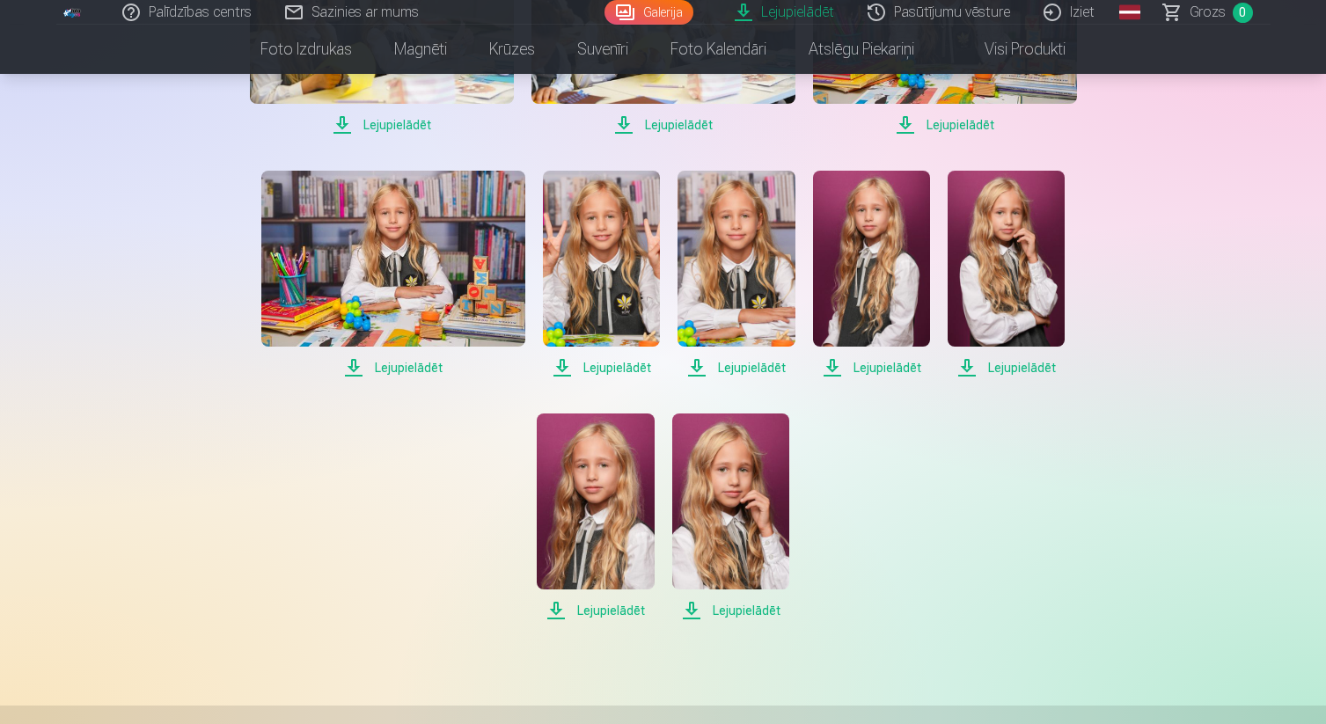
scroll to position [1032, 0]
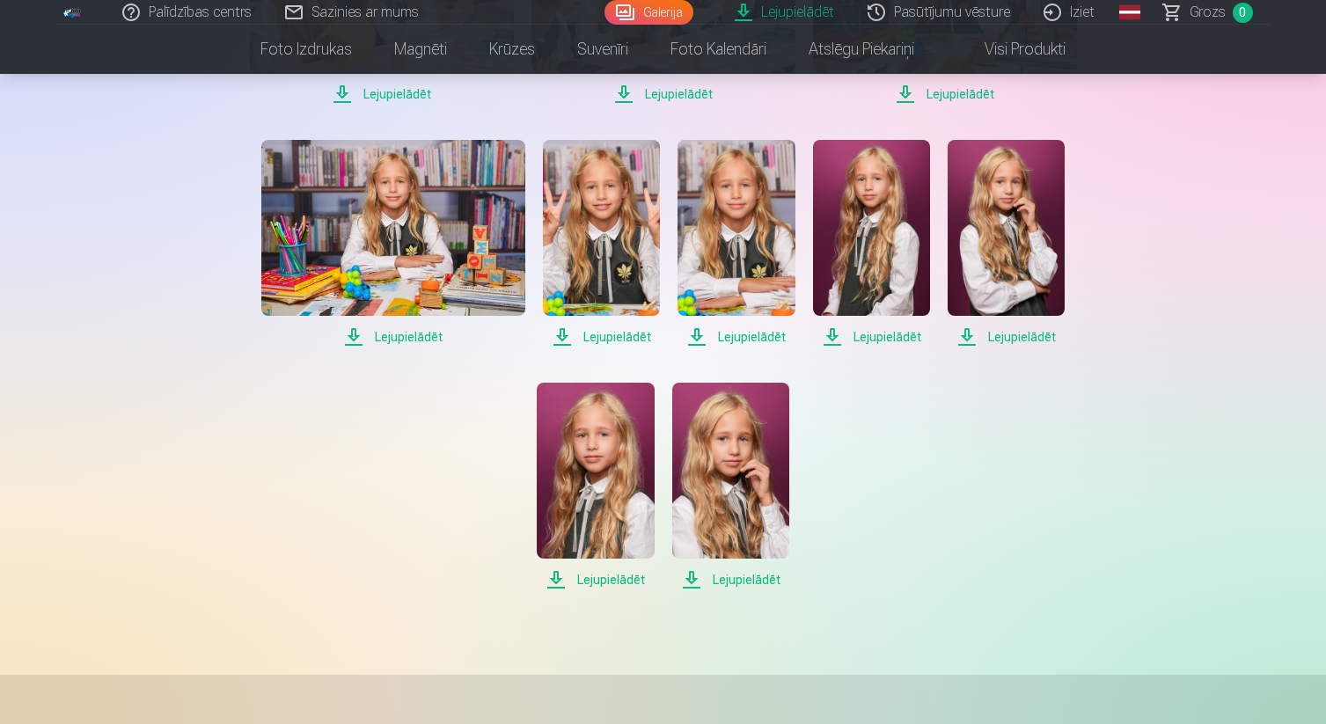
click at [557, 582] on span "Lejupielādēt" at bounding box center [595, 579] width 117 height 21
click at [686, 584] on span "Lejupielādēt" at bounding box center [730, 579] width 117 height 21
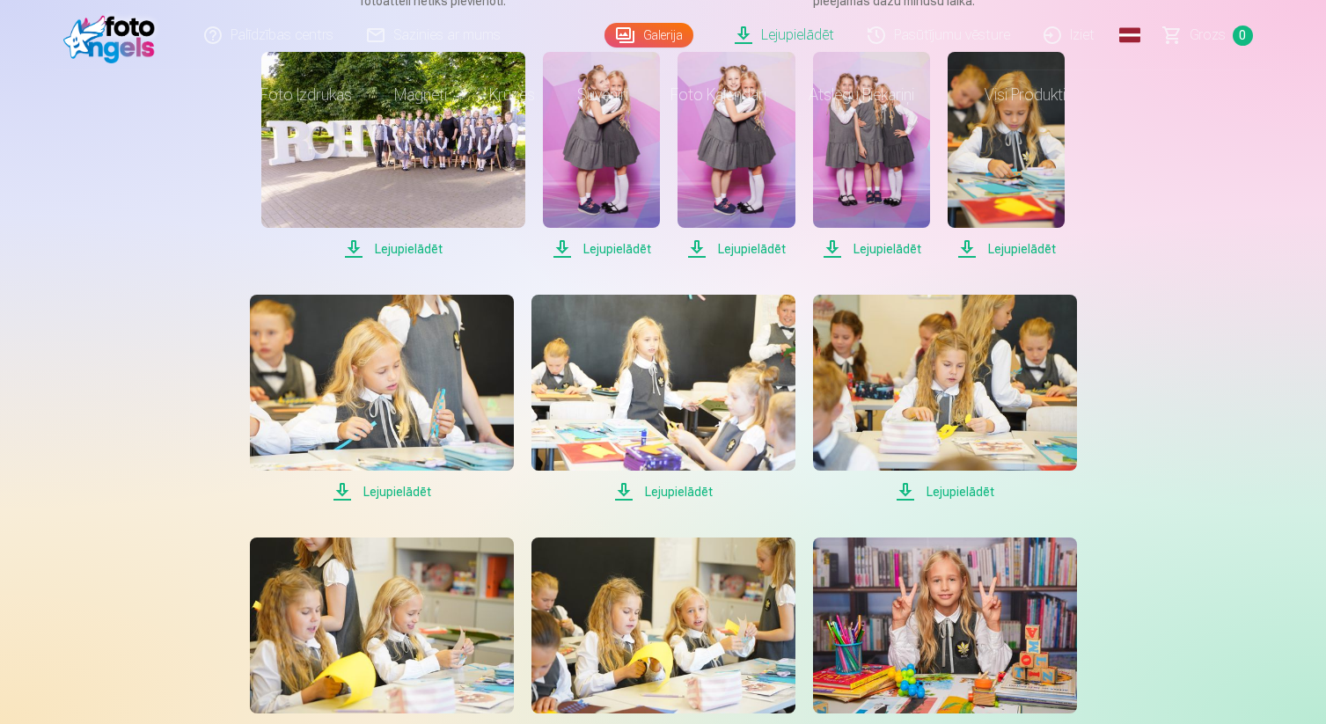
scroll to position [0, 0]
